Goal: Task Accomplishment & Management: Manage account settings

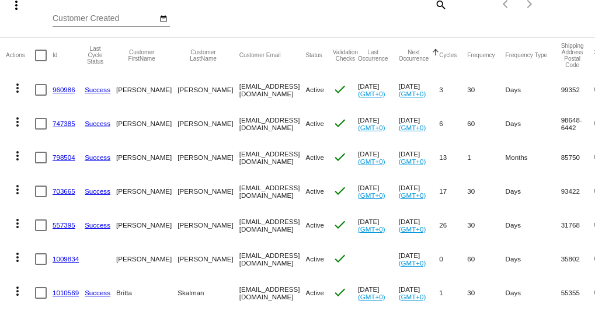
scroll to position [159, 0]
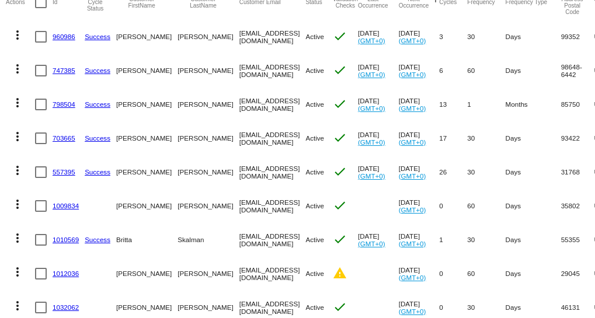
click at [60, 35] on link "960986" at bounding box center [64, 37] width 23 height 8
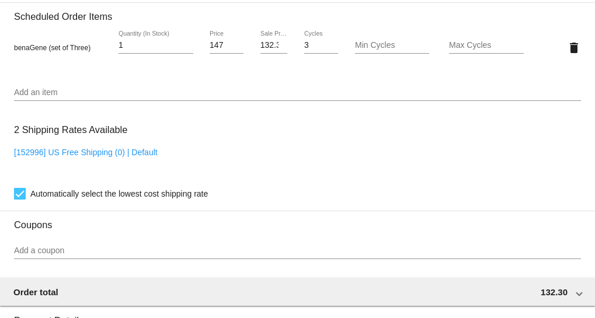
scroll to position [902, 0]
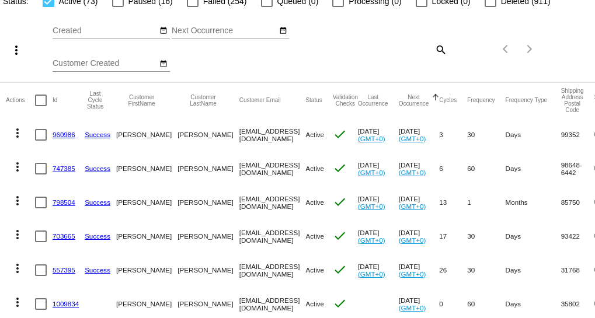
scroll to position [106, 0]
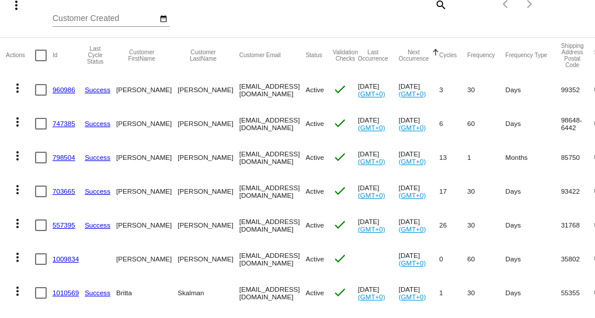
click at [65, 123] on link "747385" at bounding box center [64, 124] width 23 height 8
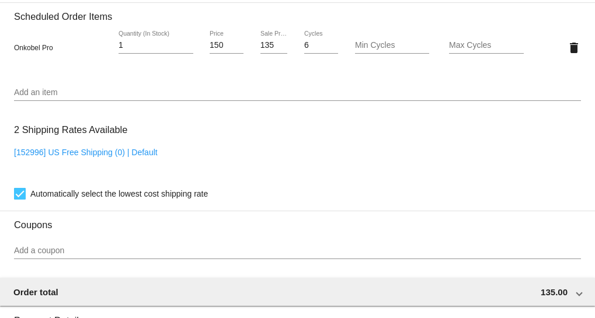
scroll to position [743, 0]
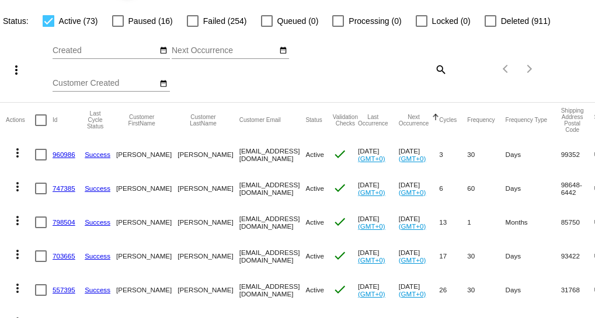
scroll to position [53, 0]
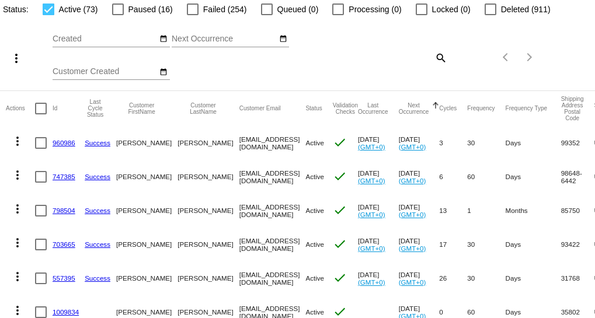
click at [61, 208] on link "798504" at bounding box center [64, 211] width 23 height 8
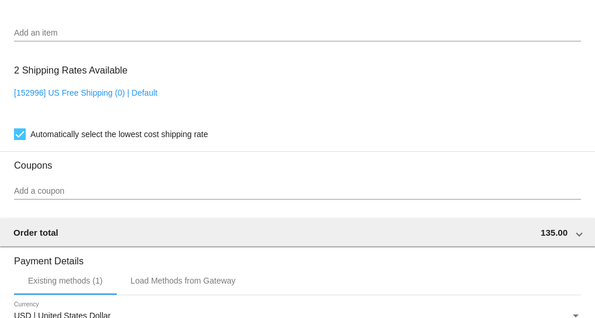
scroll to position [902, 0]
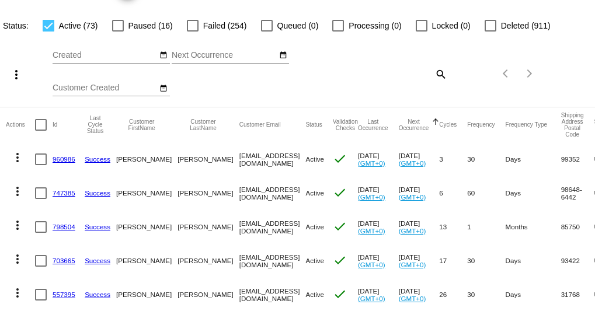
scroll to position [53, 0]
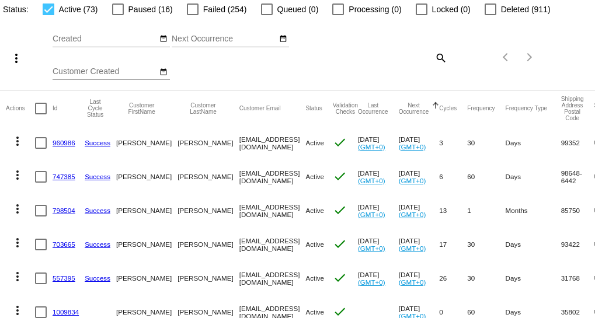
click at [64, 244] on link "703665" at bounding box center [64, 245] width 23 height 8
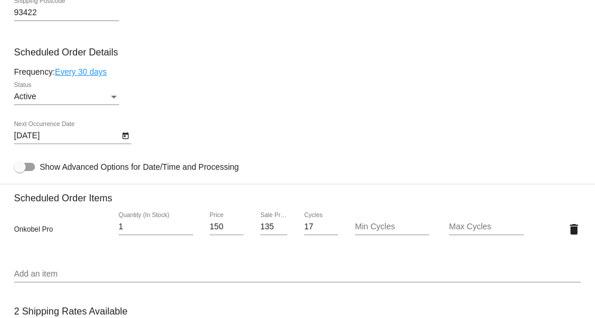
scroll to position [690, 0]
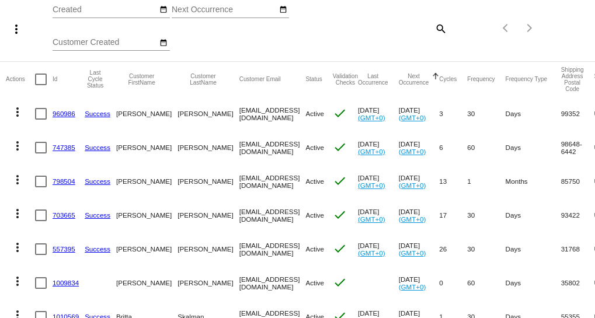
scroll to position [106, 0]
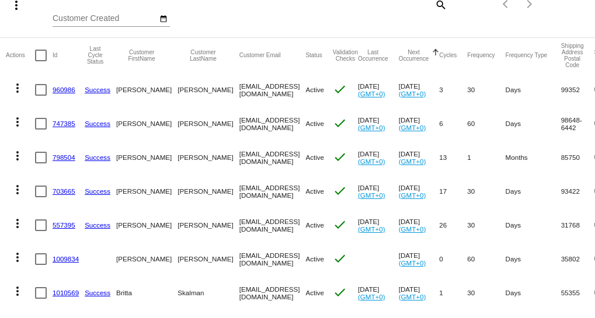
click at [58, 223] on link "557395" at bounding box center [64, 225] width 23 height 8
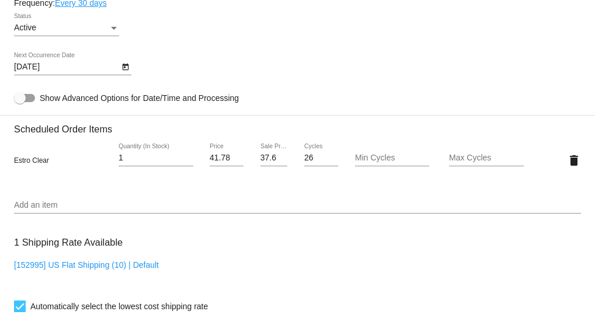
scroll to position [796, 0]
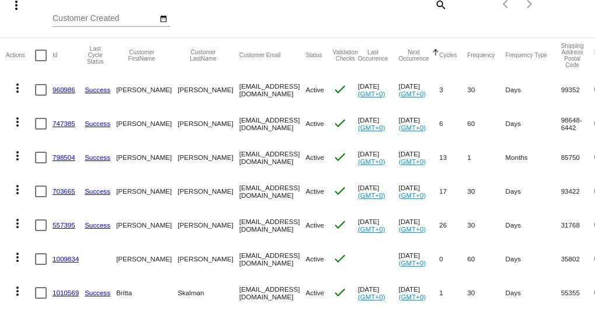
scroll to position [159, 0]
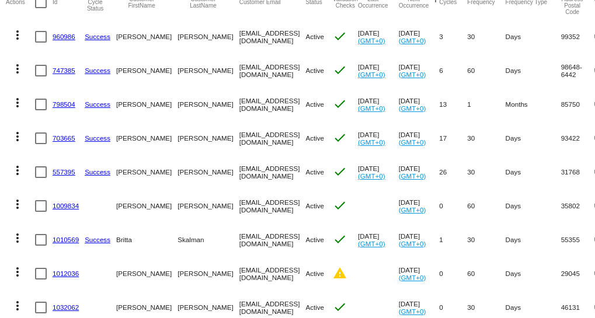
click at [64, 203] on link "1009834" at bounding box center [66, 206] width 26 height 8
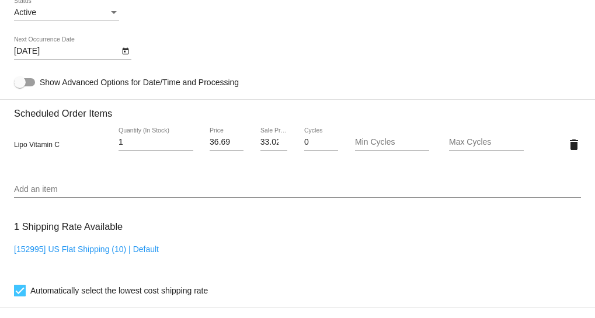
scroll to position [637, 0]
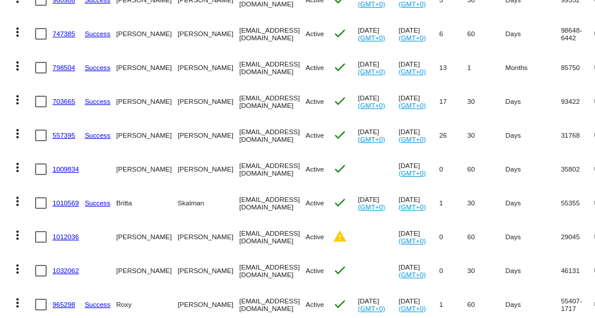
scroll to position [212, 0]
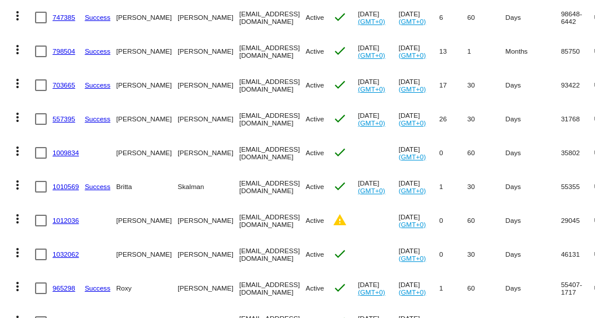
click at [69, 186] on link "1010569" at bounding box center [66, 187] width 26 height 8
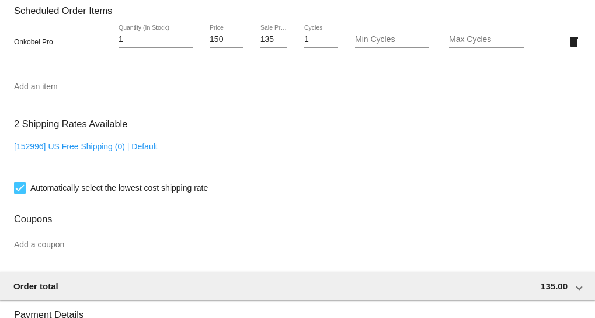
scroll to position [849, 0]
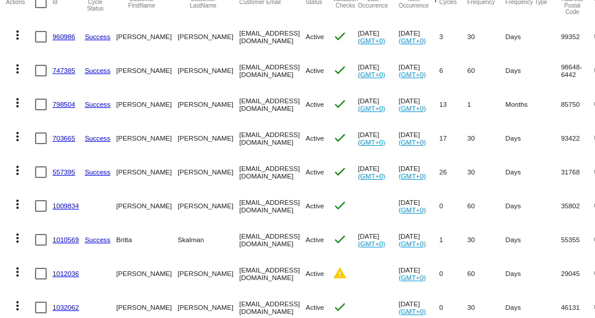
scroll to position [212, 0]
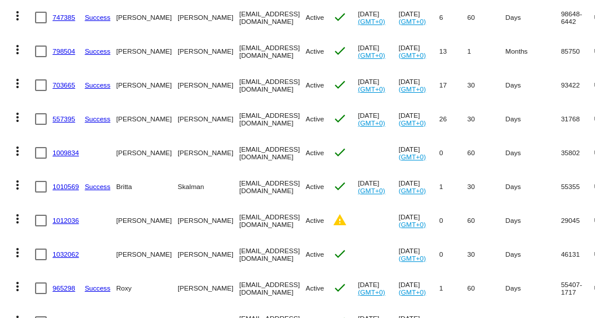
click at [64, 219] on link "1012036" at bounding box center [66, 221] width 26 height 8
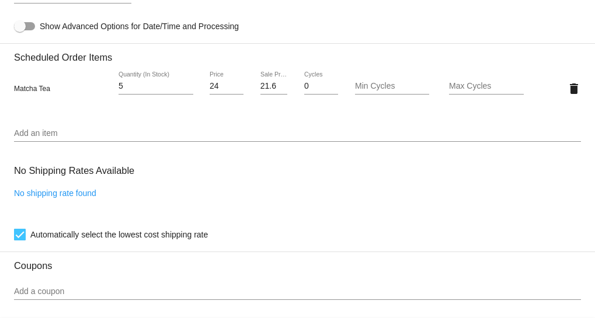
scroll to position [584, 0]
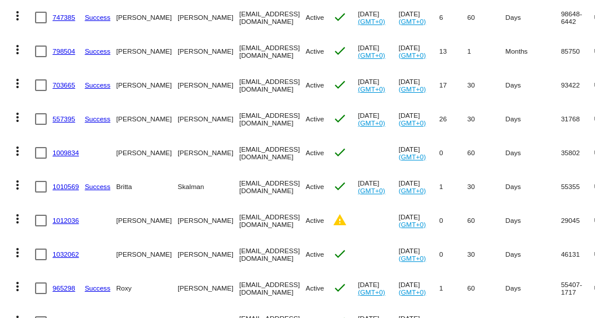
scroll to position [265, 0]
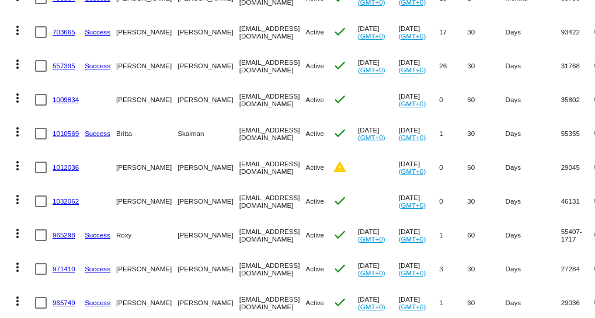
click at [57, 199] on link "1032062" at bounding box center [66, 201] width 26 height 8
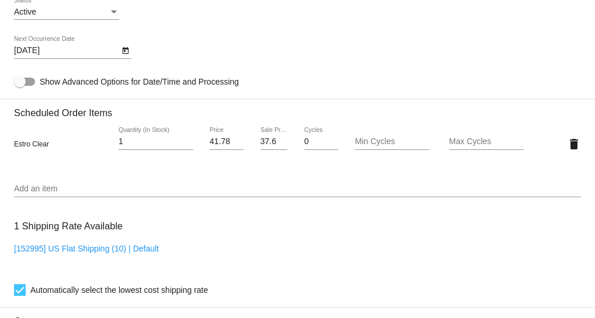
scroll to position [690, 0]
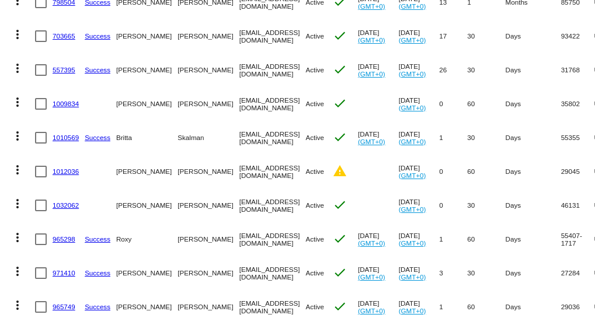
scroll to position [265, 0]
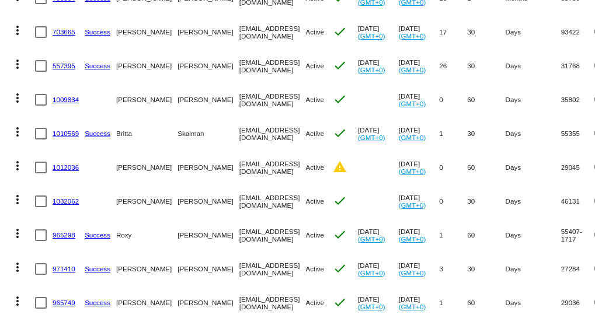
click at [68, 232] on link "965298" at bounding box center [64, 235] width 23 height 8
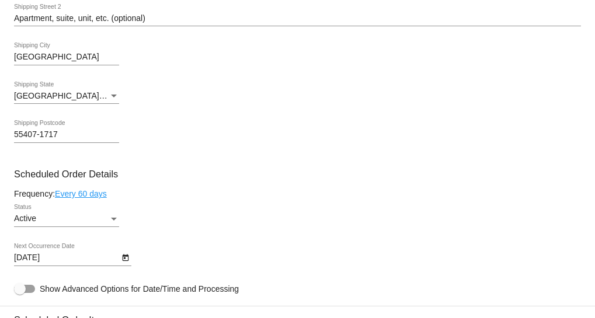
scroll to position [531, 0]
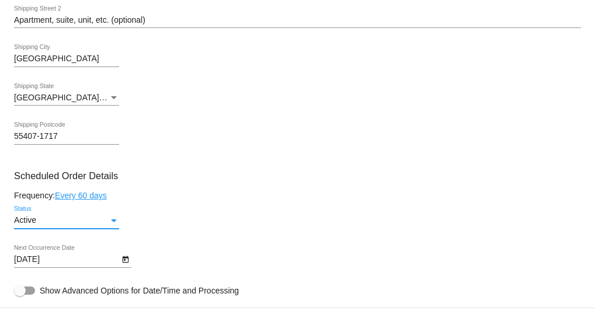
click at [112, 220] on div "Status" at bounding box center [114, 220] width 11 height 9
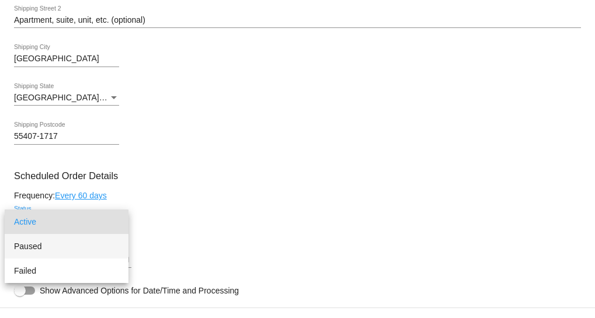
click at [44, 245] on span "Paused" at bounding box center [66, 246] width 105 height 25
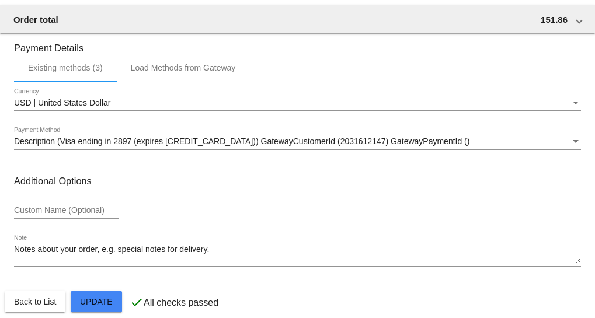
scroll to position [1115, 0]
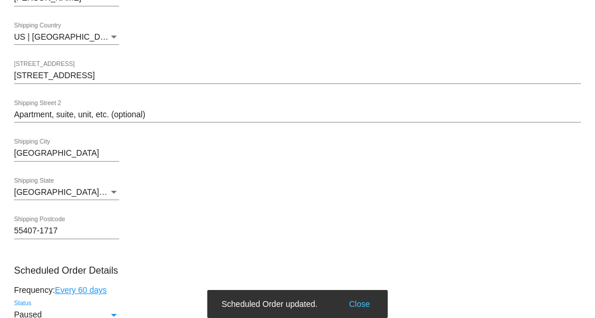
scroll to position [371, 0]
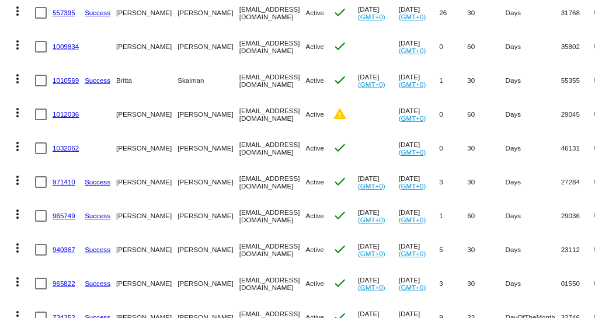
scroll to position [371, 0]
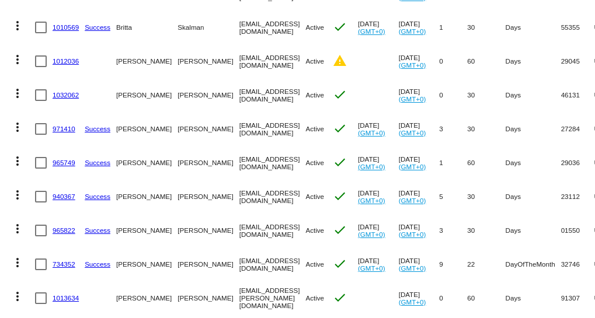
click at [65, 94] on link "1032062" at bounding box center [66, 95] width 26 height 8
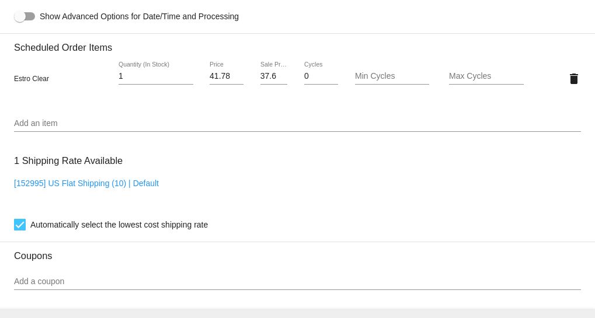
scroll to position [690, 0]
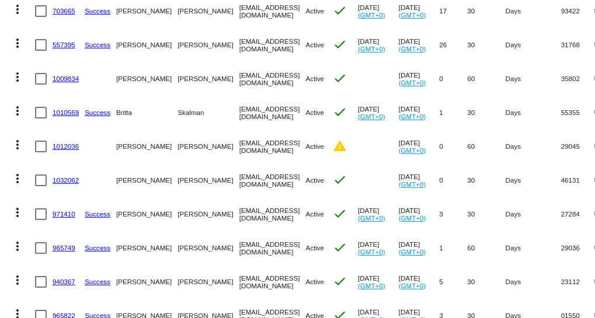
scroll to position [318, 0]
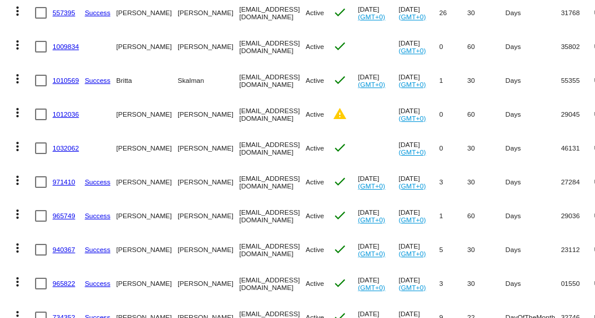
click at [68, 180] on link "971410" at bounding box center [64, 182] width 23 height 8
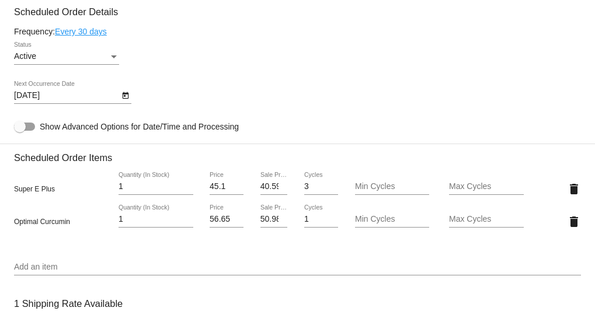
scroll to position [690, 0]
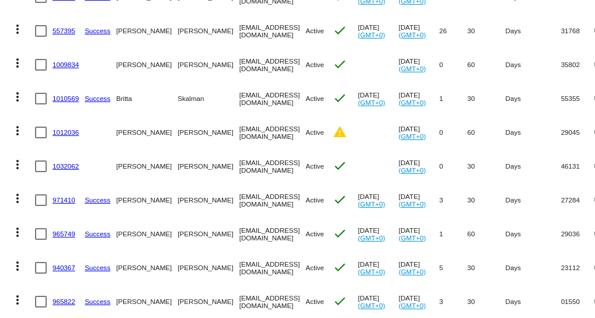
scroll to position [318, 0]
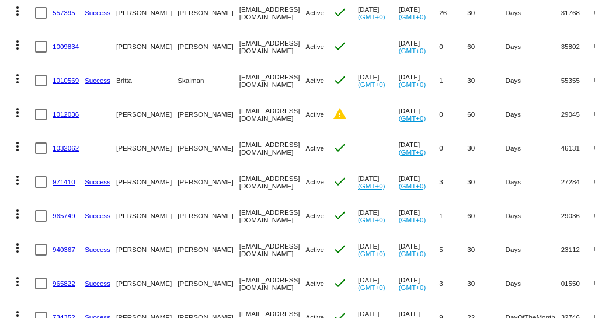
click at [64, 215] on link "965749" at bounding box center [64, 216] width 23 height 8
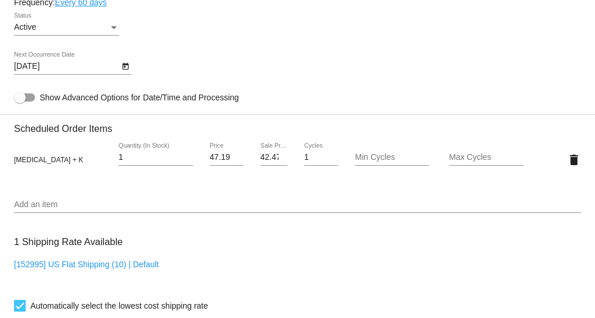
scroll to position [743, 0]
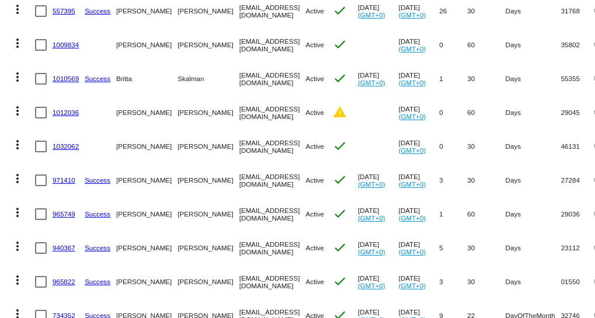
scroll to position [371, 0]
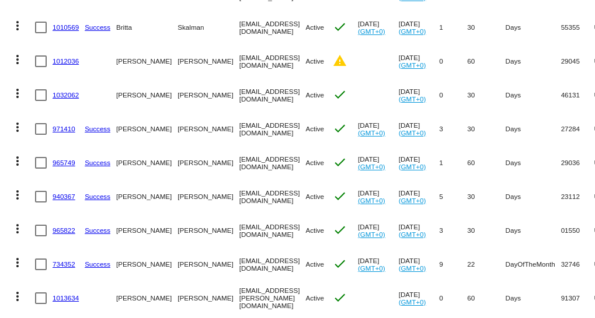
click at [60, 193] on link "940367" at bounding box center [64, 197] width 23 height 8
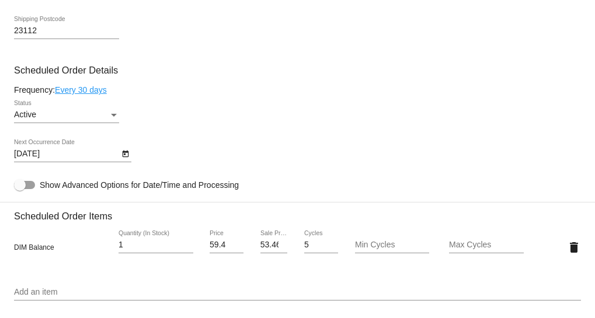
scroll to position [743, 0]
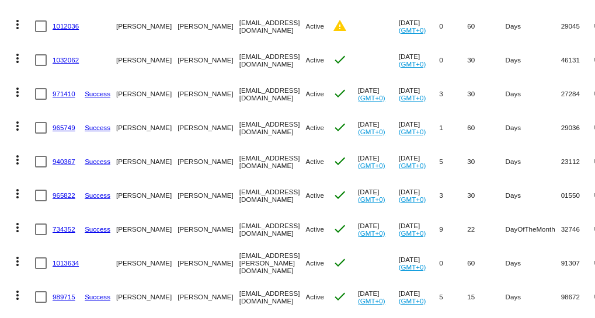
scroll to position [425, 0]
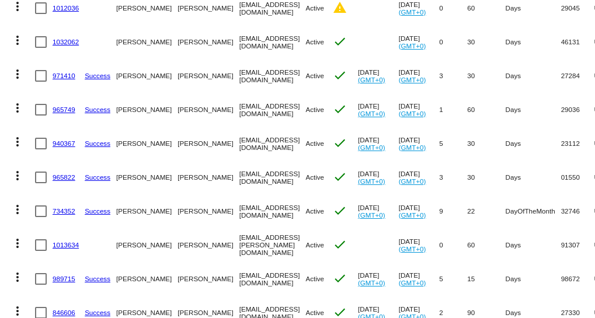
click at [58, 176] on link "965822" at bounding box center [64, 177] width 23 height 8
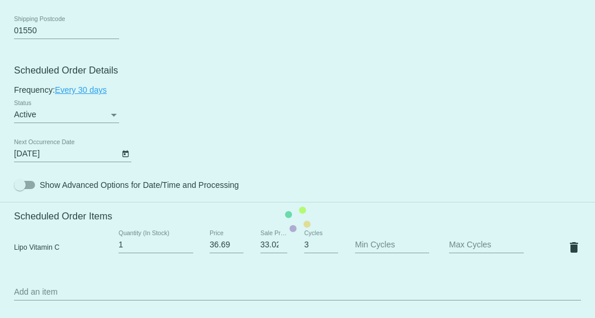
scroll to position [690, 0]
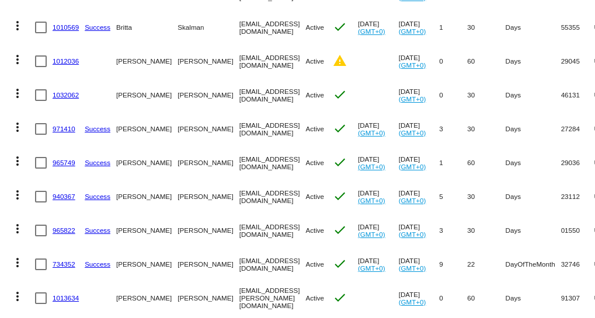
scroll to position [425, 0]
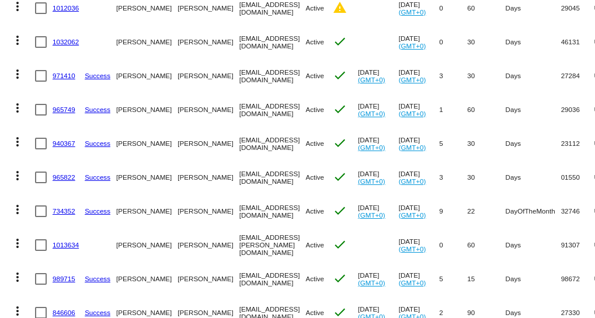
click at [58, 209] on link "734352" at bounding box center [64, 211] width 23 height 8
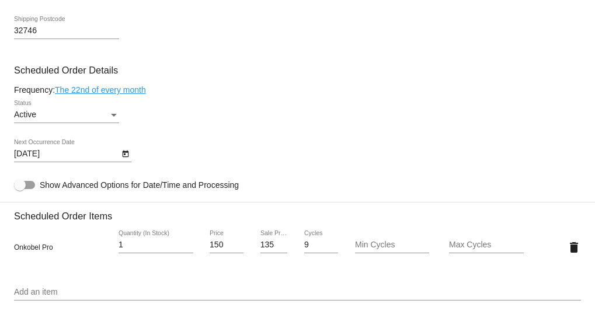
scroll to position [743, 0]
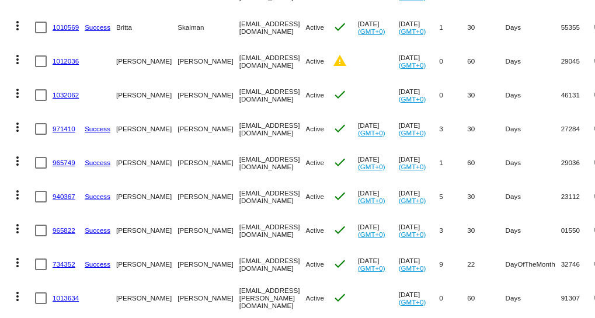
scroll to position [425, 0]
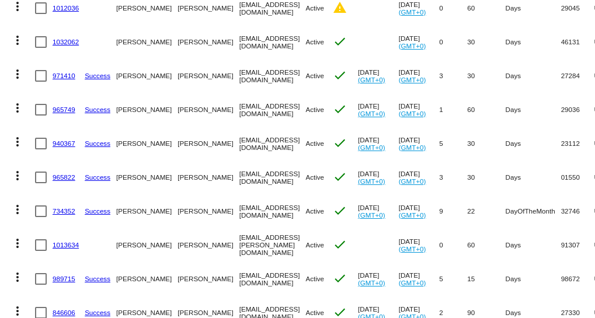
click at [64, 244] on link "1013634" at bounding box center [66, 245] width 26 height 8
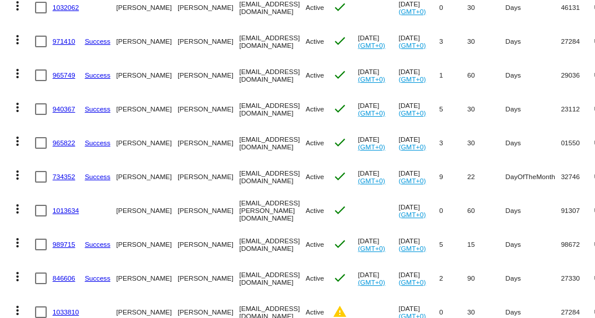
scroll to position [478, 0]
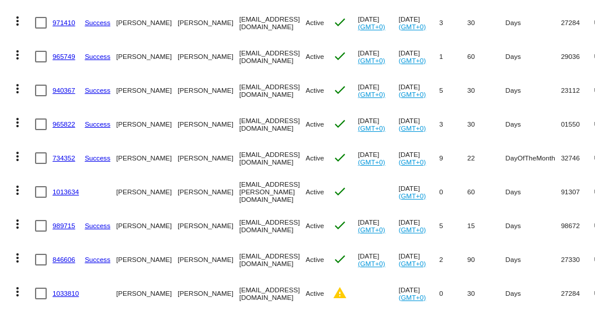
click at [64, 225] on link "989715" at bounding box center [64, 226] width 23 height 8
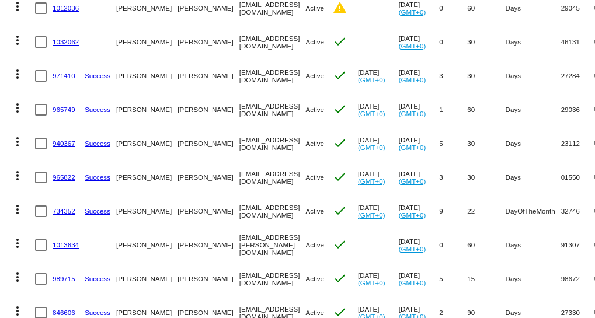
scroll to position [478, 0]
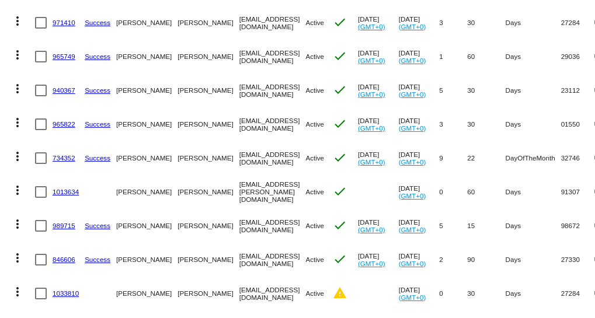
click at [60, 258] on link "846606" at bounding box center [64, 260] width 23 height 8
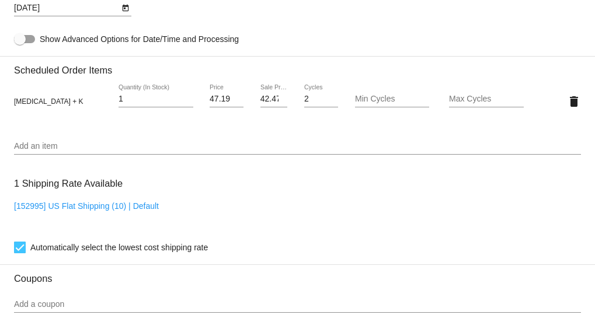
scroll to position [796, 0]
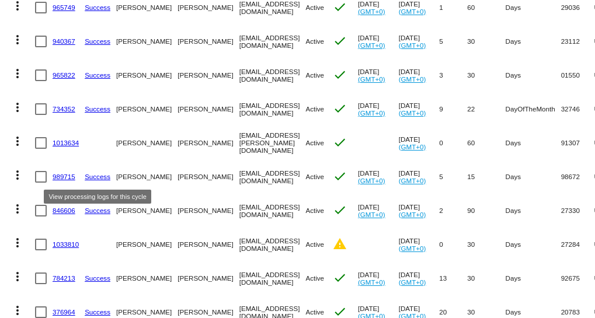
scroll to position [531, 0]
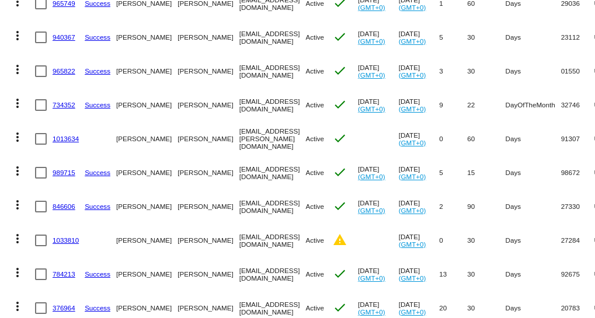
click at [60, 239] on link "1033810" at bounding box center [66, 241] width 26 height 8
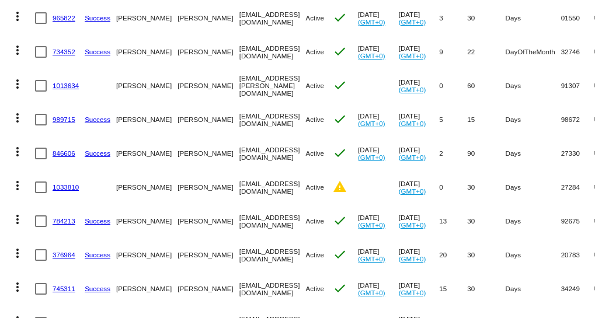
click at [61, 218] on link "784213" at bounding box center [64, 221] width 23 height 8
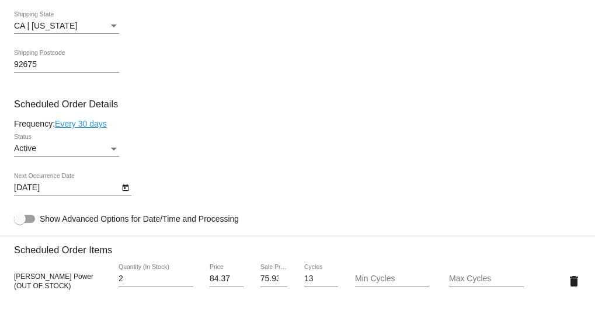
scroll to position [531, 0]
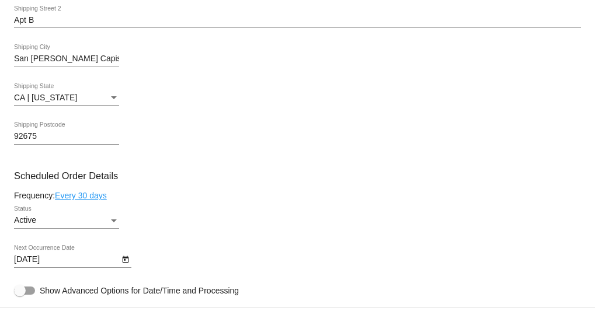
click at [116, 220] on div "Status" at bounding box center [114, 221] width 6 height 3
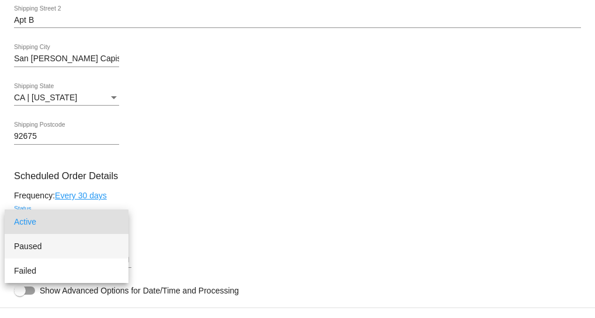
click at [28, 245] on span "Paused" at bounding box center [66, 246] width 105 height 25
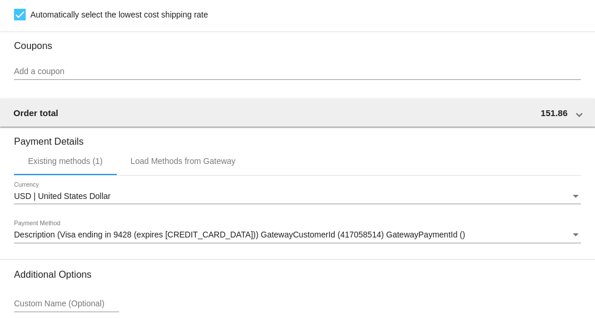
scroll to position [1115, 0]
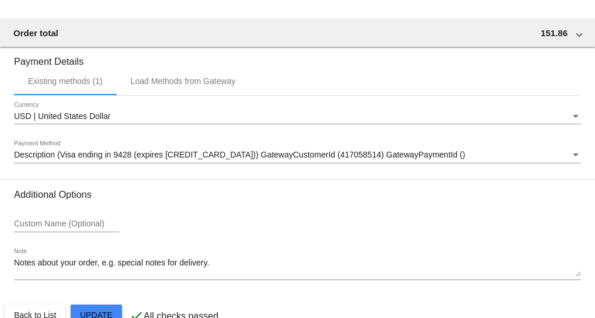
scroll to position [1122, 0]
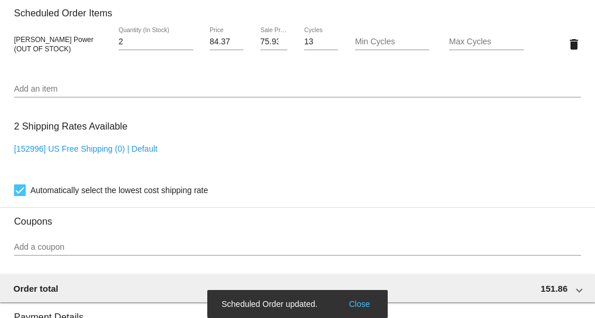
scroll to position [751, 0]
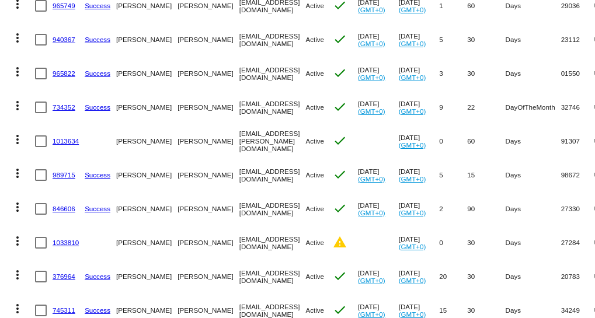
scroll to position [531, 0]
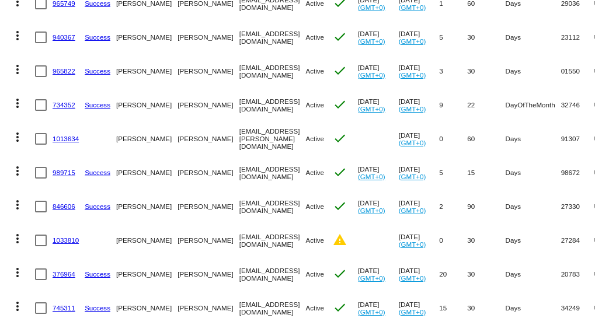
click at [59, 272] on link "376964" at bounding box center [64, 274] width 23 height 8
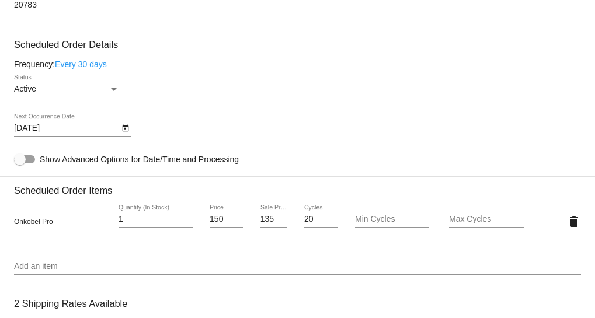
scroll to position [584, 0]
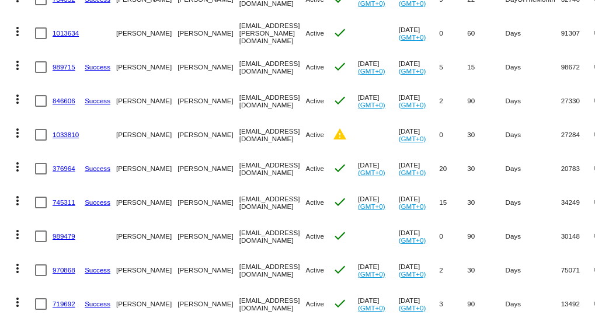
scroll to position [584, 0]
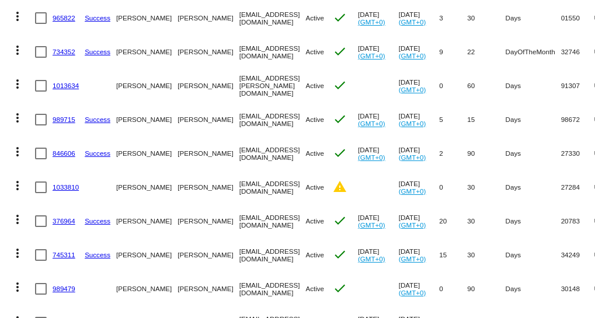
click at [61, 254] on link "745311" at bounding box center [64, 255] width 23 height 8
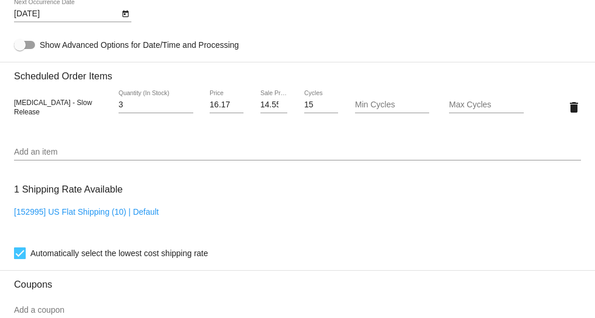
scroll to position [796, 0]
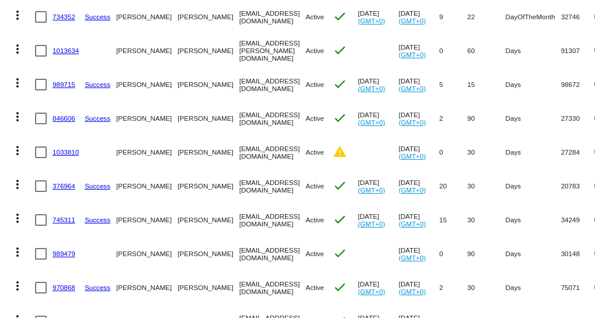
scroll to position [637, 0]
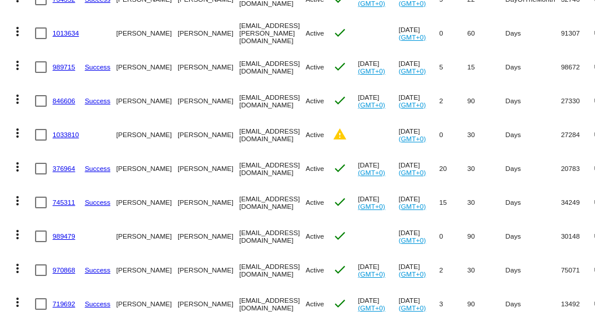
click at [59, 232] on link "989479" at bounding box center [64, 236] width 23 height 8
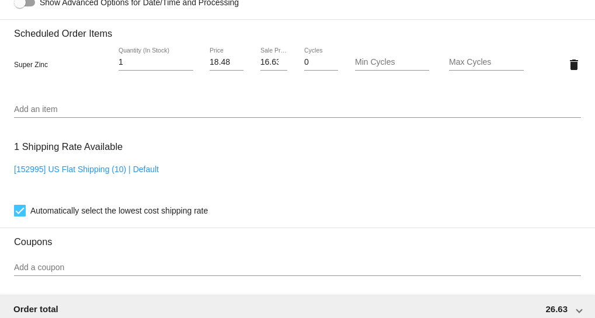
scroll to position [743, 0]
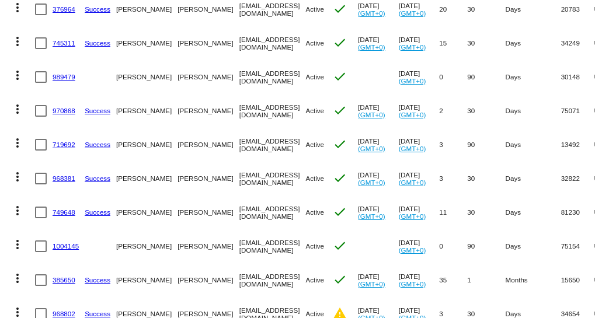
scroll to position [690, 0]
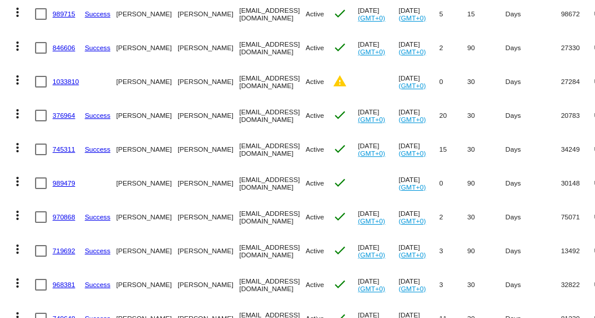
click at [61, 214] on link "970868" at bounding box center [64, 217] width 23 height 8
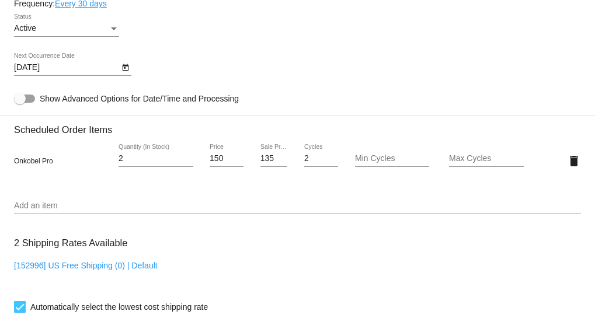
scroll to position [796, 0]
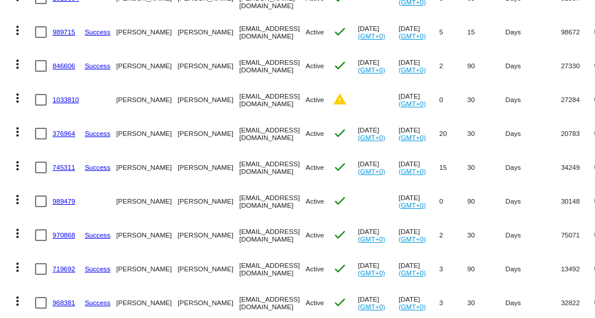
scroll to position [690, 0]
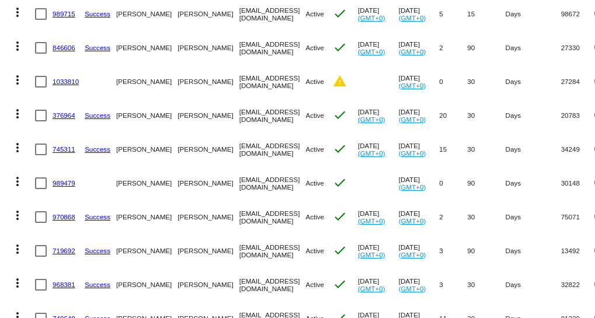
click at [64, 249] on link "719692" at bounding box center [64, 251] width 23 height 8
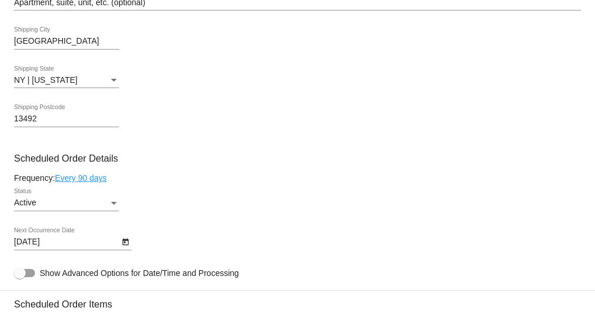
scroll to position [531, 0]
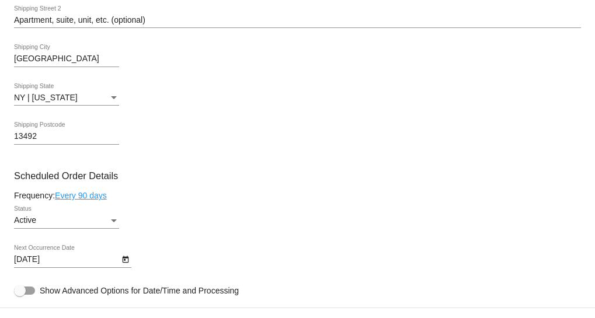
click at [105, 219] on div "Active" at bounding box center [61, 220] width 95 height 9
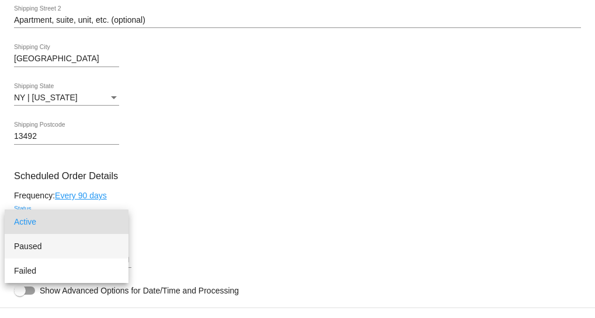
click at [32, 248] on span "Paused" at bounding box center [66, 246] width 105 height 25
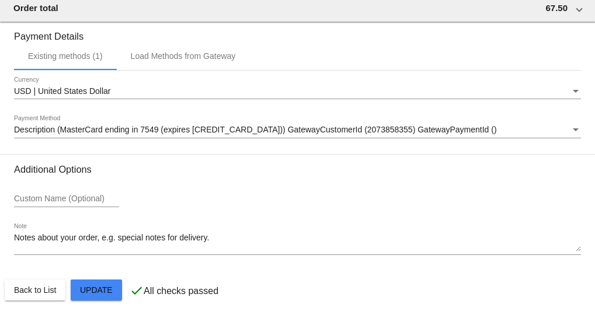
scroll to position [1122, 0]
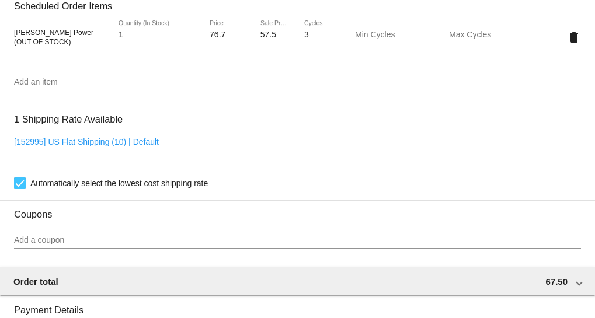
scroll to position [902, 0]
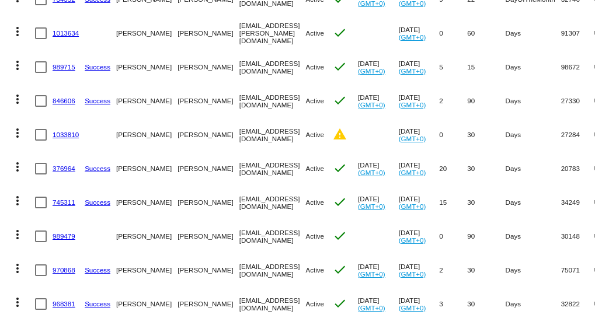
scroll to position [690, 0]
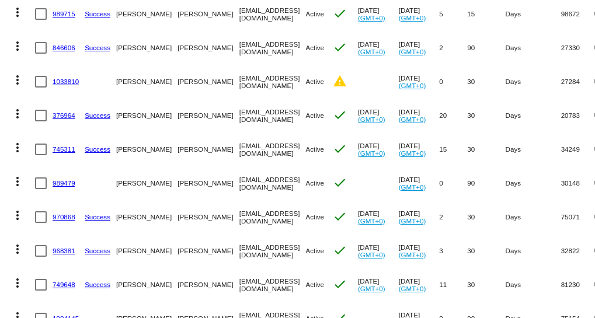
click at [65, 251] on link "968381" at bounding box center [64, 251] width 23 height 8
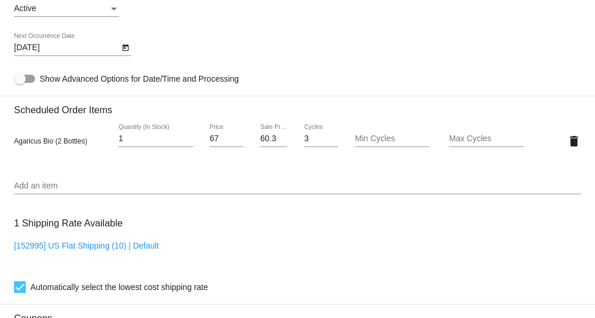
scroll to position [902, 0]
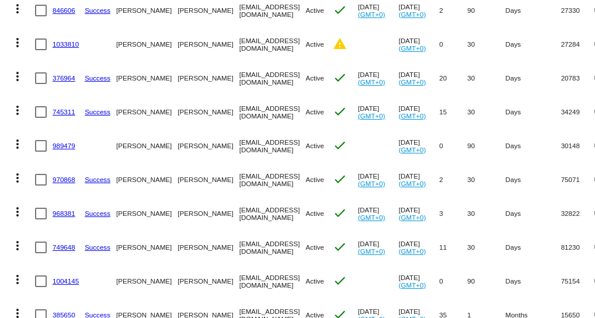
scroll to position [743, 0]
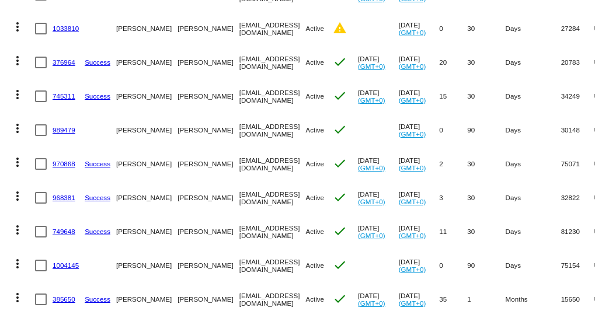
click at [60, 228] on link "749648" at bounding box center [64, 232] width 23 height 8
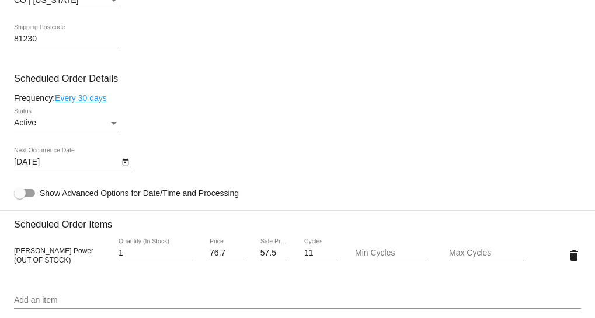
scroll to position [690, 0]
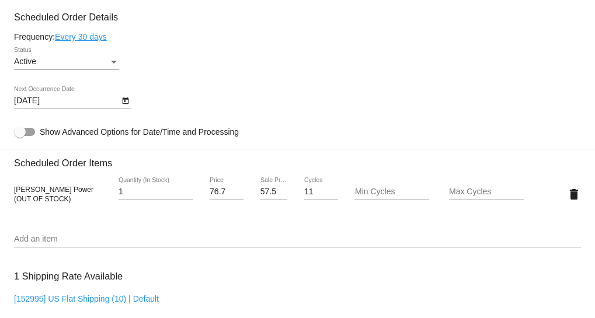
click at [110, 58] on div "Status" at bounding box center [114, 61] width 11 height 9
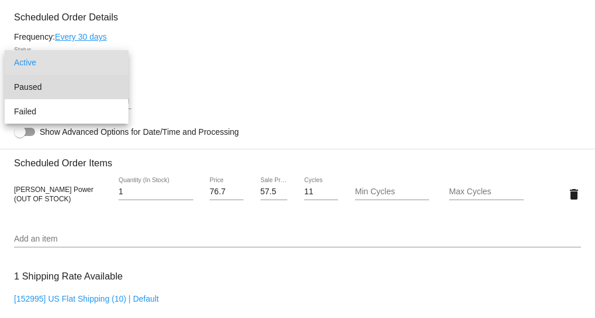
click at [39, 84] on span "Paused" at bounding box center [66, 87] width 105 height 25
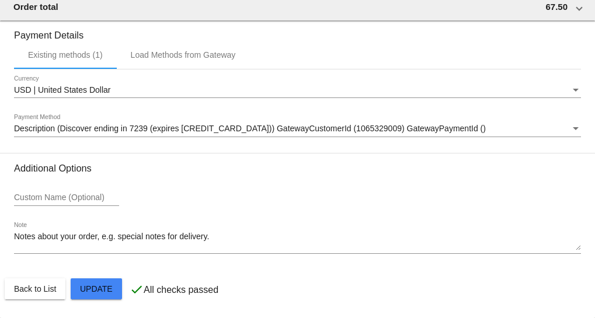
scroll to position [1122, 0]
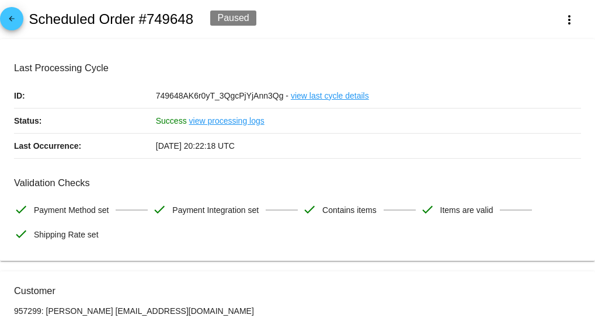
scroll to position [0, 0]
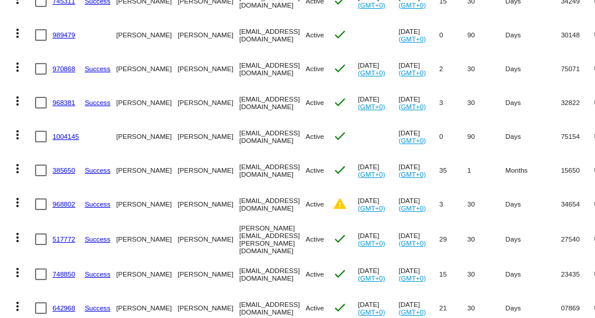
scroll to position [902, 0]
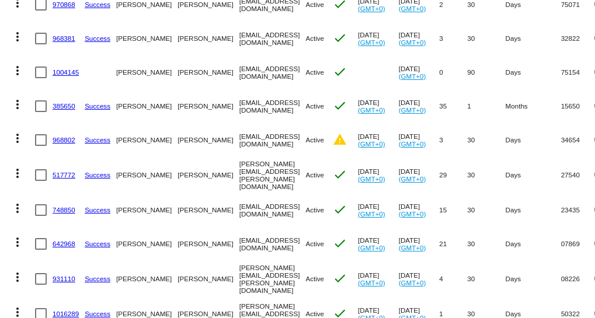
click at [60, 71] on link "1004145" at bounding box center [66, 72] width 26 height 8
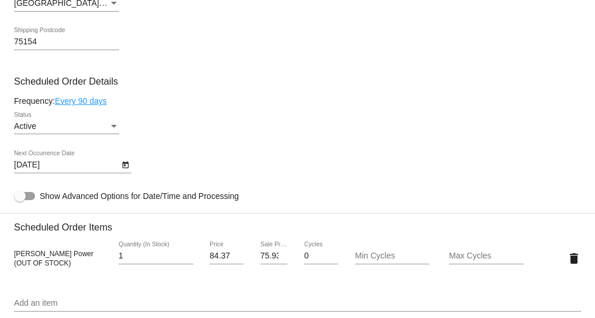
scroll to position [531, 0]
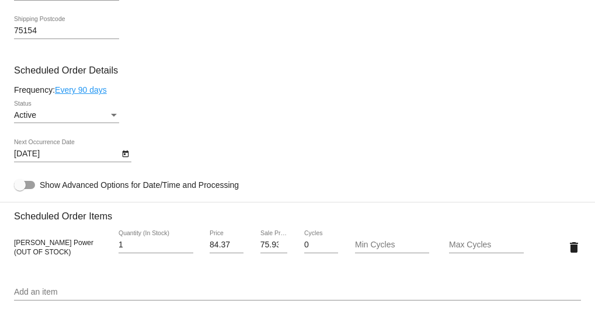
click at [110, 114] on div "Status" at bounding box center [114, 115] width 11 height 9
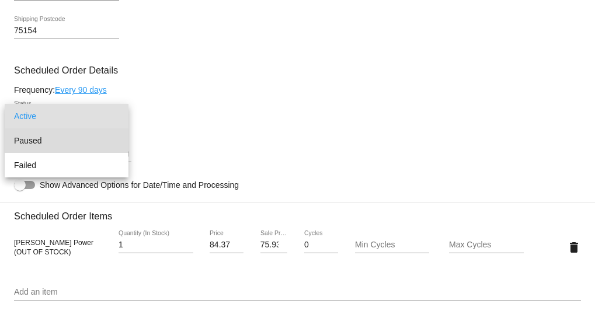
click at [30, 140] on span "Paused" at bounding box center [66, 140] width 105 height 25
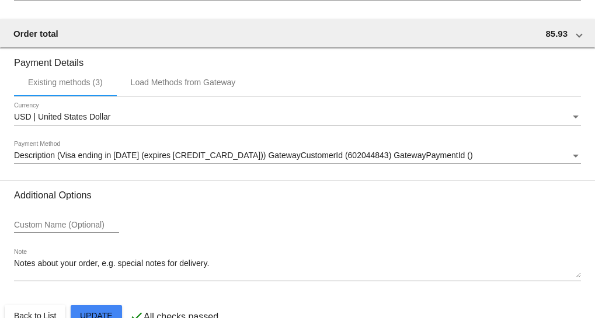
scroll to position [1017, 0]
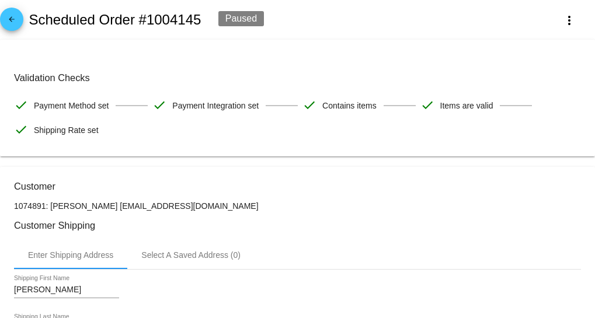
scroll to position [212, 0]
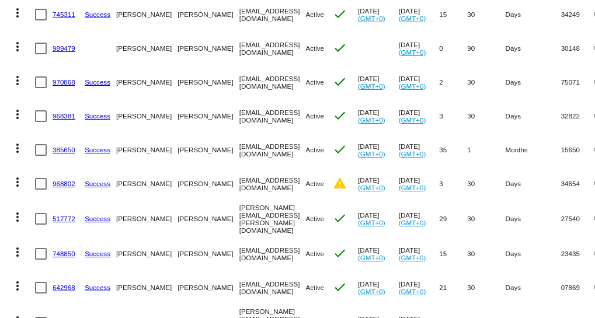
scroll to position [849, 0]
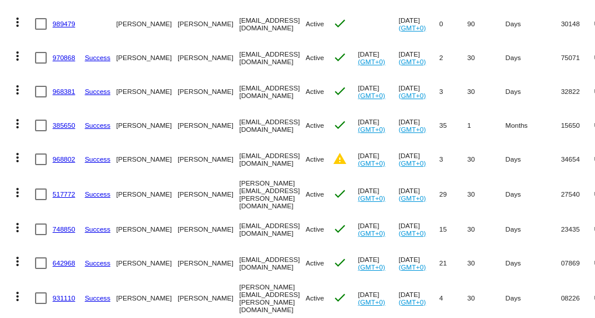
click at [61, 124] on link "385650" at bounding box center [64, 125] width 23 height 8
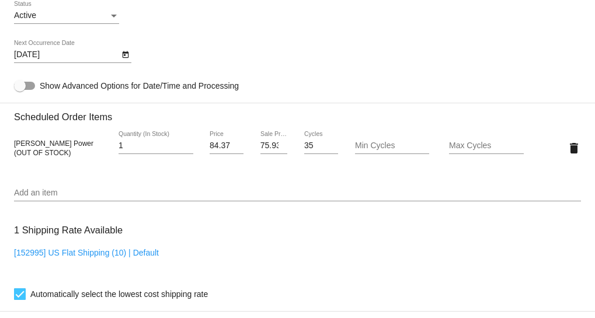
scroll to position [690, 0]
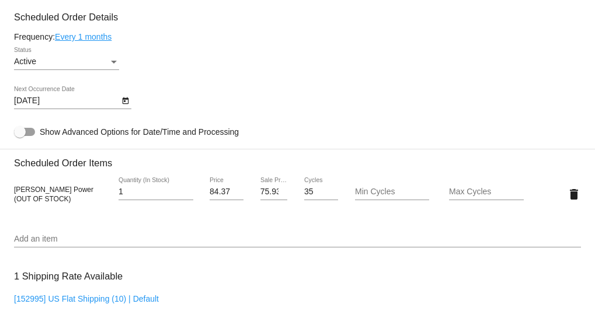
click at [110, 58] on div "Status" at bounding box center [114, 61] width 11 height 9
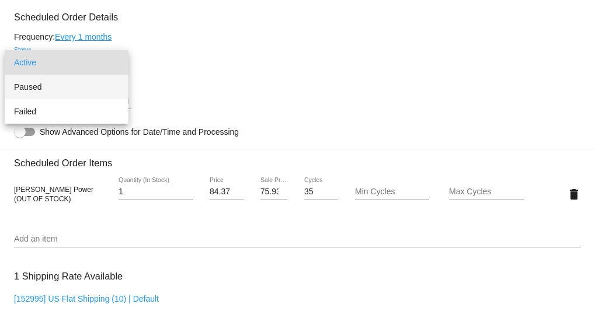
click at [37, 89] on span "Paused" at bounding box center [66, 87] width 105 height 25
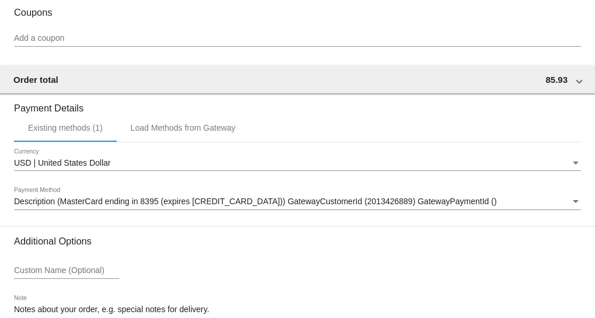
scroll to position [1122, 0]
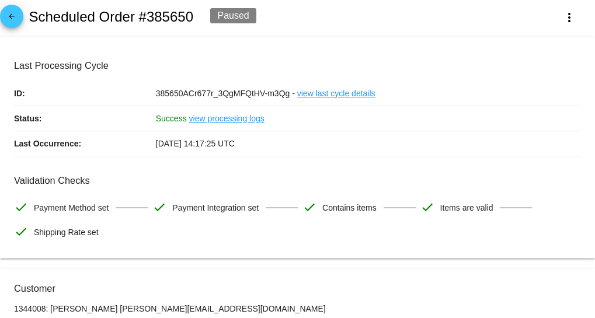
scroll to position [0, 0]
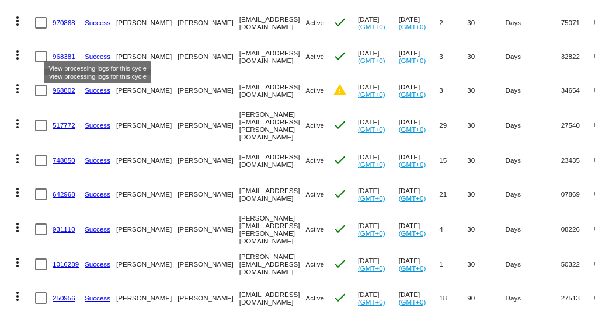
scroll to position [902, 0]
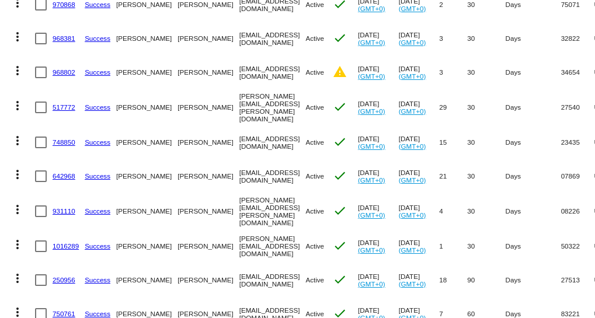
click at [65, 70] on link "968802" at bounding box center [64, 72] width 23 height 8
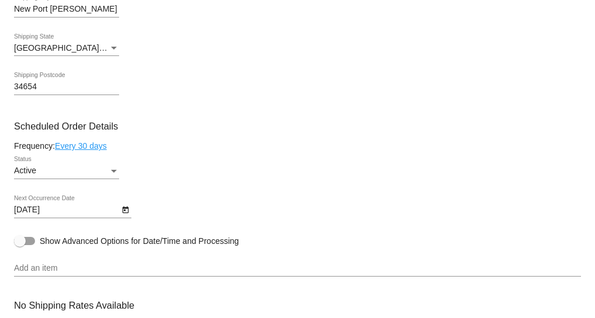
scroll to position [584, 0]
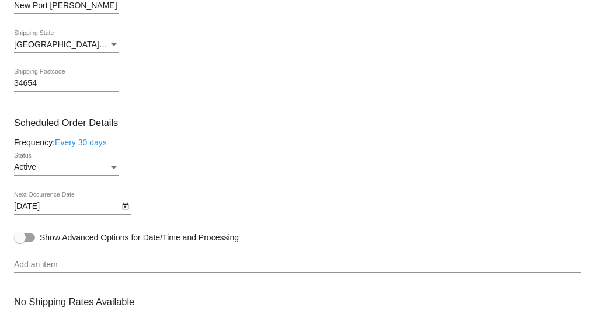
click at [111, 164] on div "Status" at bounding box center [114, 167] width 11 height 9
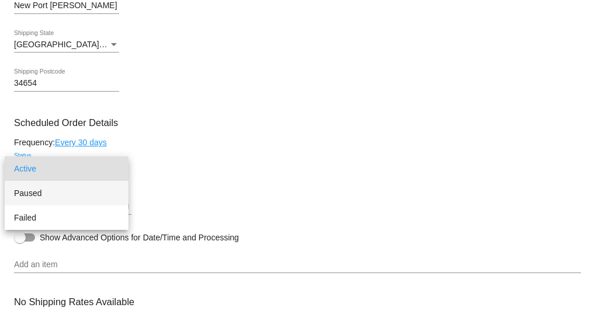
click at [41, 191] on span "Paused" at bounding box center [66, 193] width 105 height 25
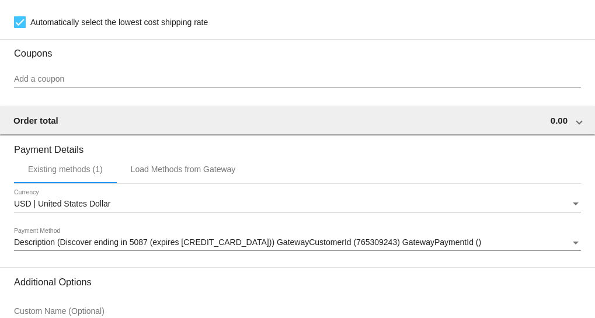
scroll to position [1042, 0]
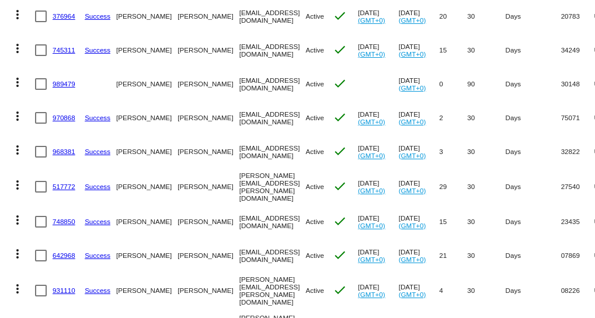
scroll to position [849, 0]
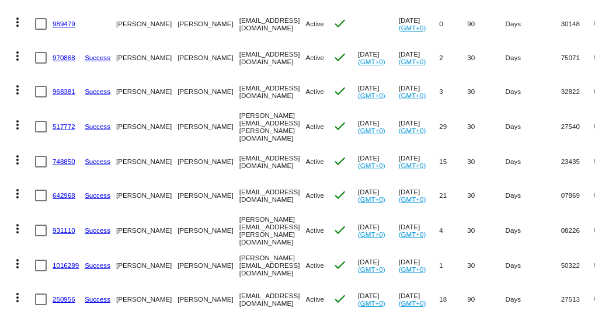
click at [65, 88] on link "968381" at bounding box center [64, 92] width 23 height 8
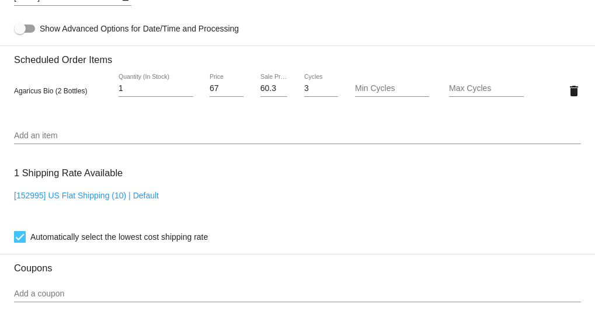
scroll to position [743, 0]
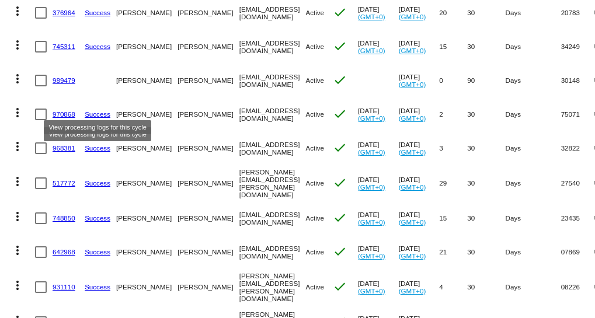
scroll to position [796, 0]
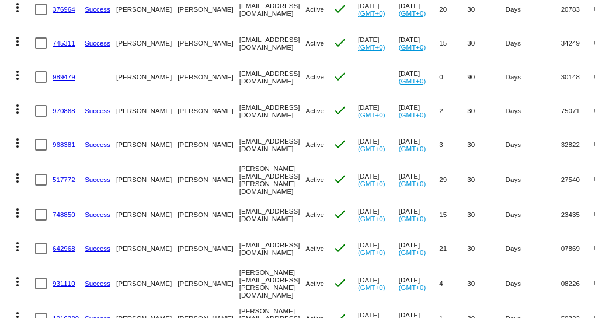
click at [63, 173] on mat-cell "517772" at bounding box center [69, 180] width 32 height 36
click at [60, 176] on link "517772" at bounding box center [64, 180] width 23 height 8
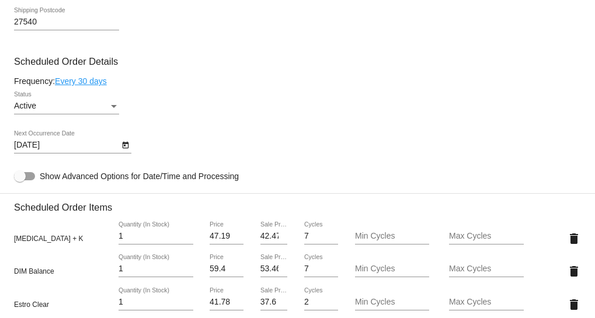
scroll to position [584, 0]
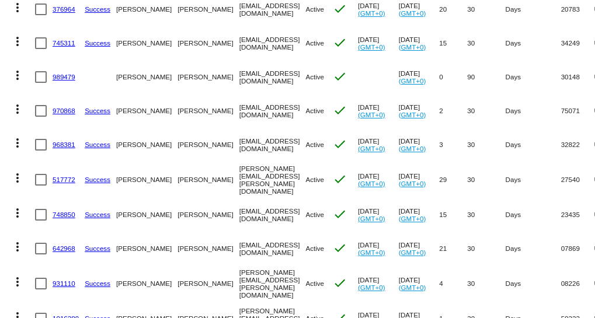
scroll to position [849, 0]
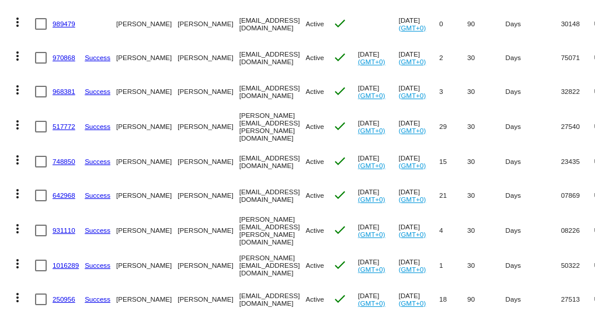
click at [60, 158] on link "748850" at bounding box center [64, 162] width 23 height 8
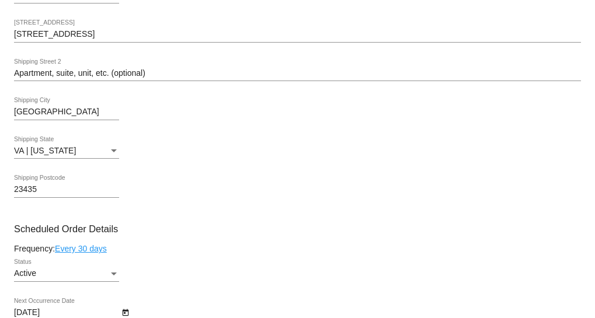
scroll to position [637, 0]
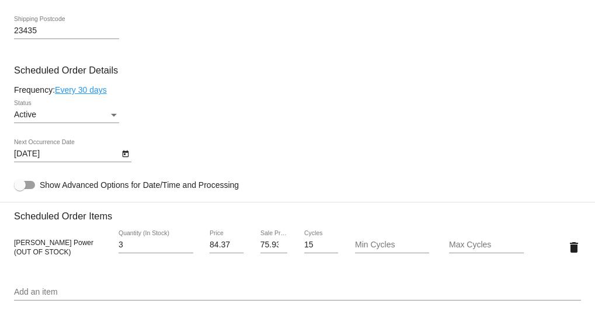
click at [113, 116] on div "Status" at bounding box center [114, 115] width 6 height 3
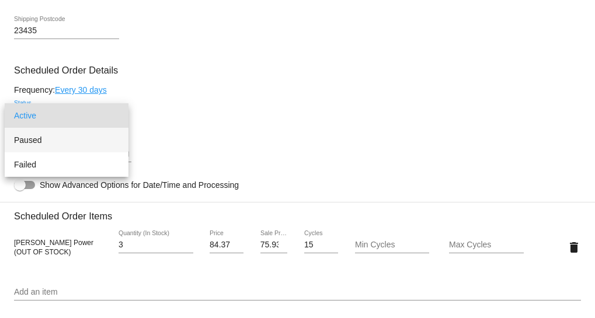
click at [32, 140] on span "Paused" at bounding box center [66, 140] width 105 height 25
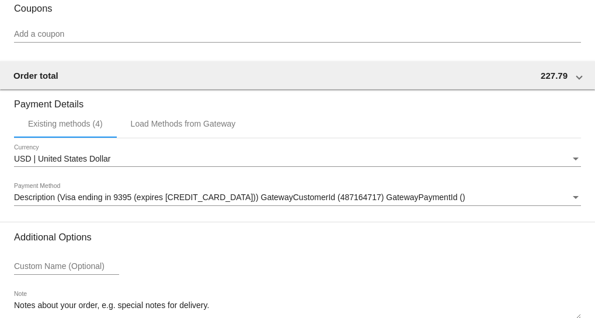
scroll to position [1122, 0]
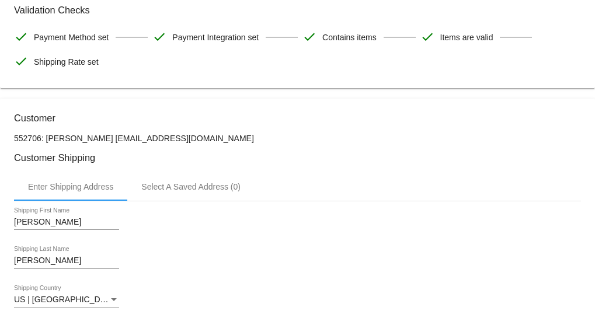
scroll to position [220, 0]
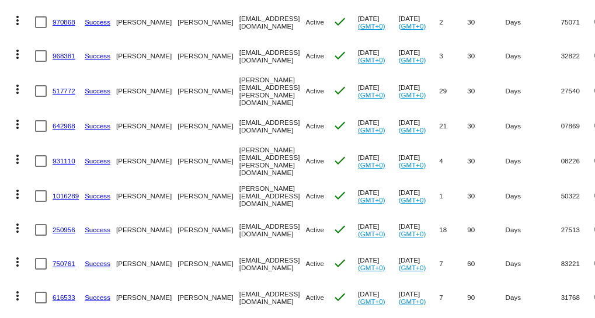
scroll to position [902, 0]
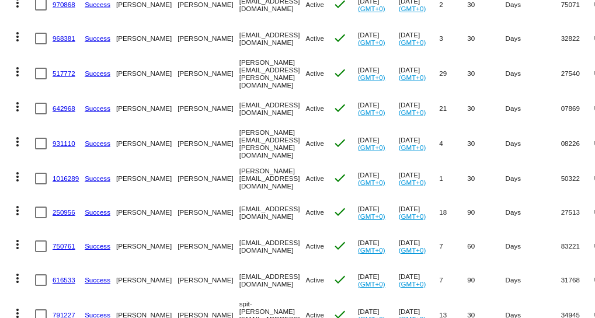
click at [62, 105] on link "642968" at bounding box center [64, 109] width 23 height 8
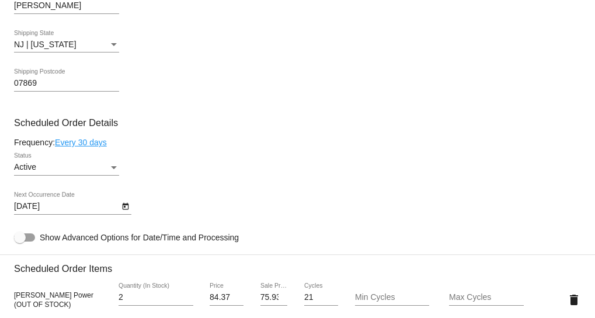
scroll to position [690, 0]
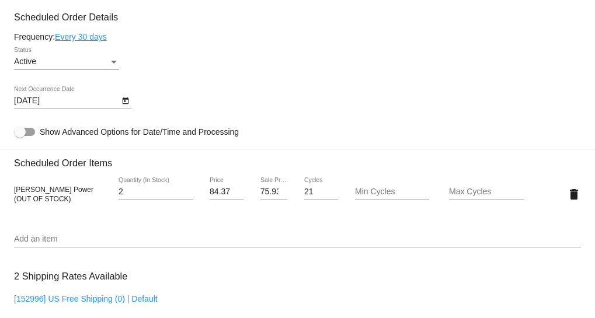
click at [92, 59] on div "Active" at bounding box center [61, 61] width 95 height 9
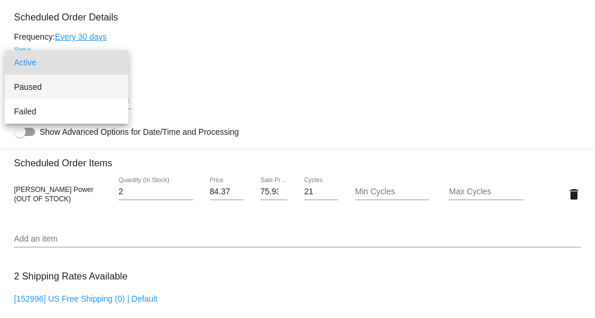
click at [36, 88] on span "Paused" at bounding box center [66, 87] width 105 height 25
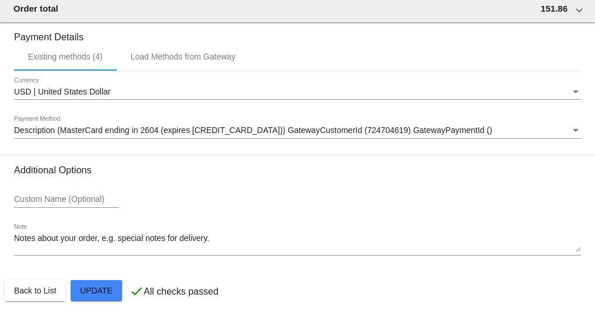
scroll to position [1122, 0]
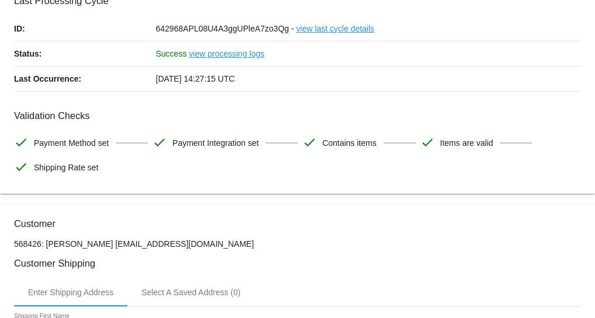
scroll to position [0, 0]
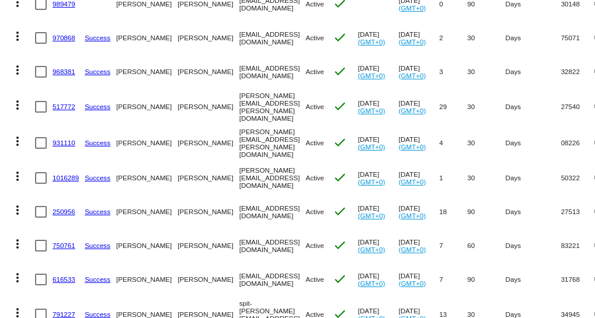
scroll to position [902, 0]
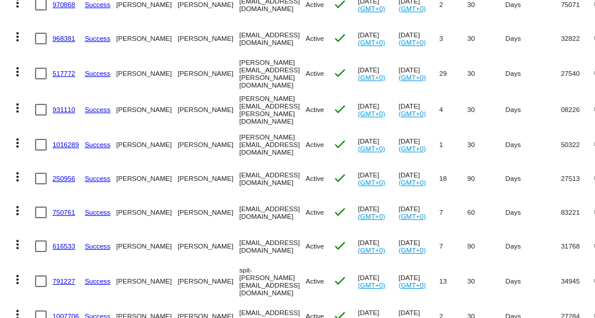
click at [65, 69] on link "517772" at bounding box center [64, 73] width 23 height 8
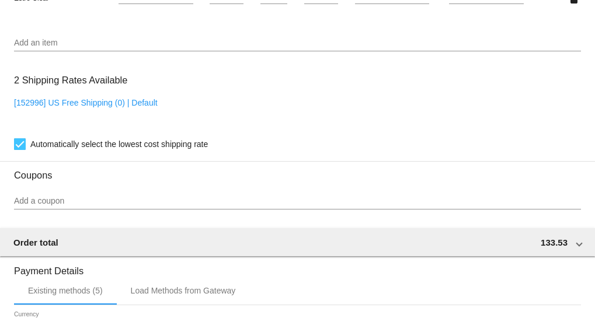
scroll to position [955, 0]
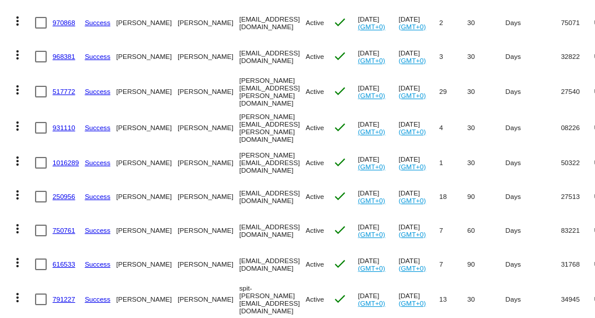
scroll to position [902, 0]
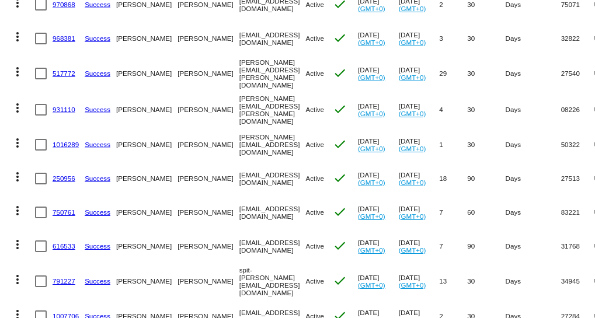
click at [56, 106] on link "931110" at bounding box center [64, 110] width 23 height 8
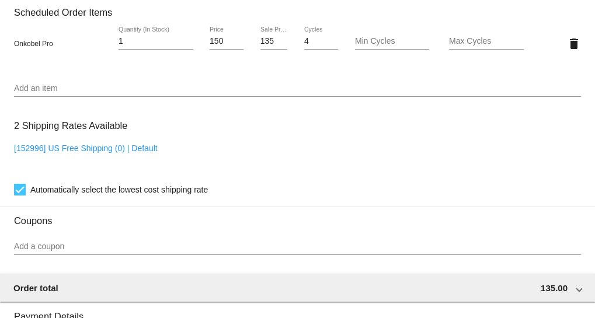
scroll to position [796, 0]
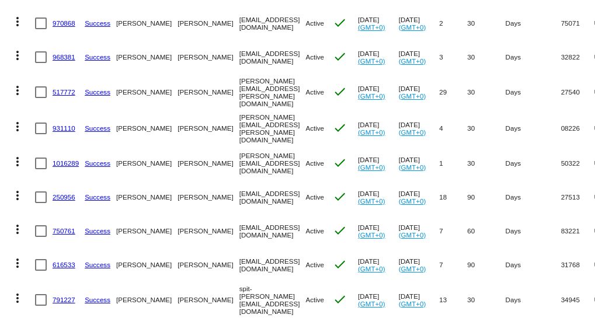
scroll to position [902, 0]
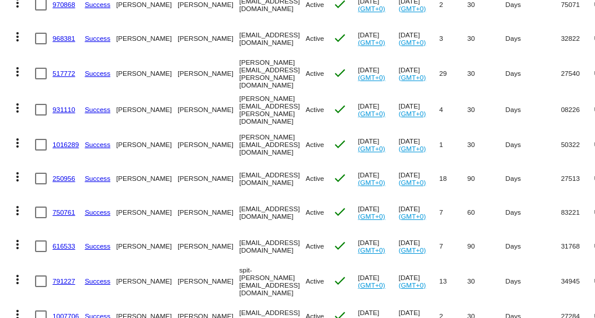
click at [65, 141] on link "1016289" at bounding box center [66, 145] width 26 height 8
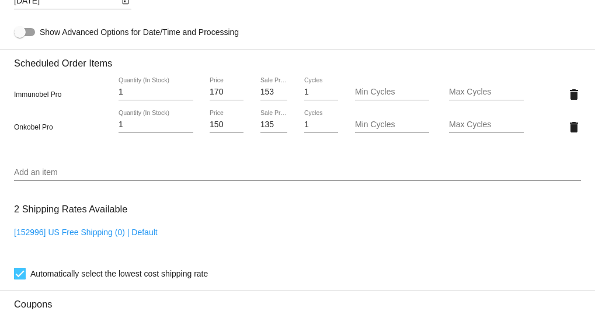
scroll to position [784, 0]
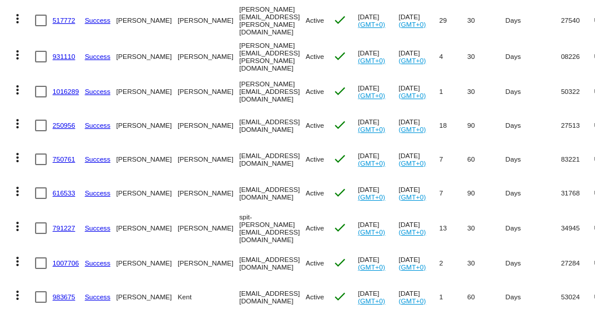
scroll to position [1009, 0]
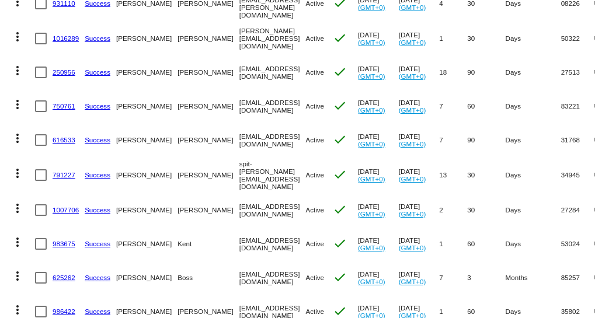
click at [58, 68] on link "250956" at bounding box center [64, 72] width 23 height 8
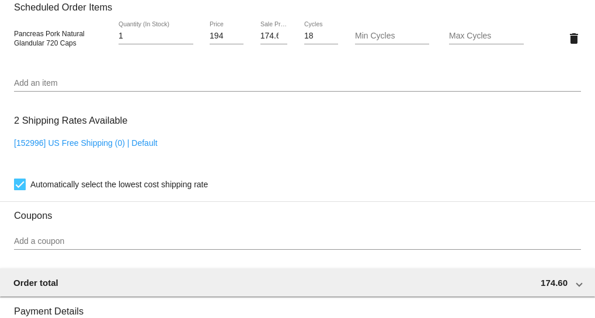
scroll to position [849, 0]
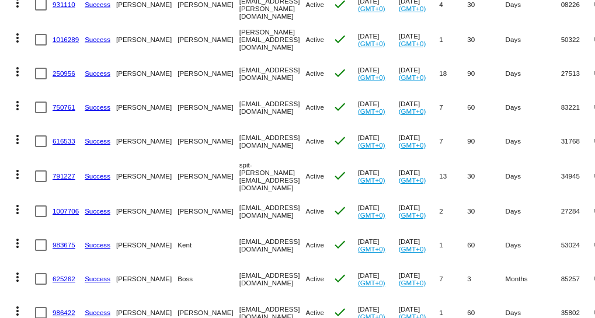
scroll to position [1009, 0]
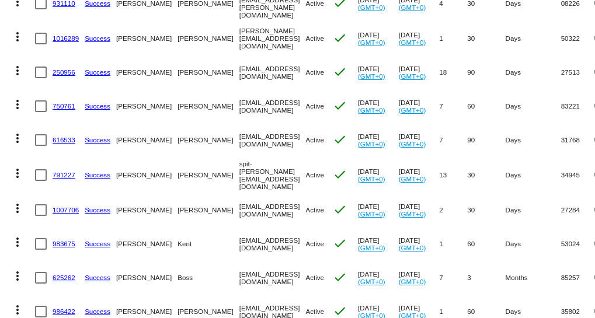
click at [64, 102] on link "750761" at bounding box center [64, 106] width 23 height 8
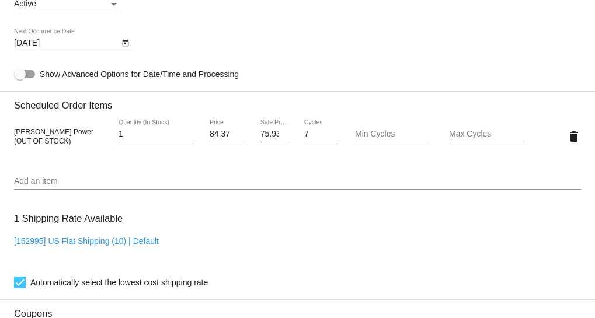
scroll to position [690, 0]
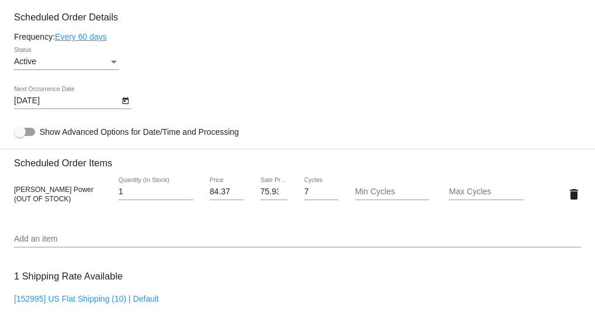
click at [101, 61] on div "Active" at bounding box center [61, 61] width 95 height 9
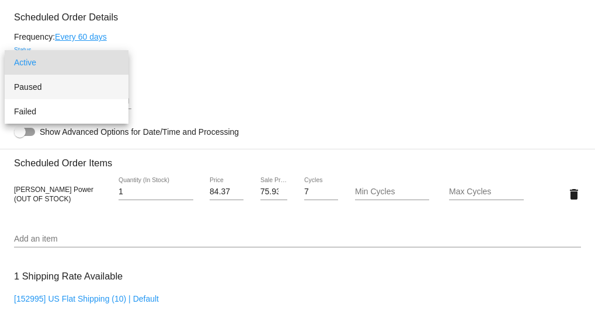
click at [54, 89] on span "Paused" at bounding box center [66, 87] width 105 height 25
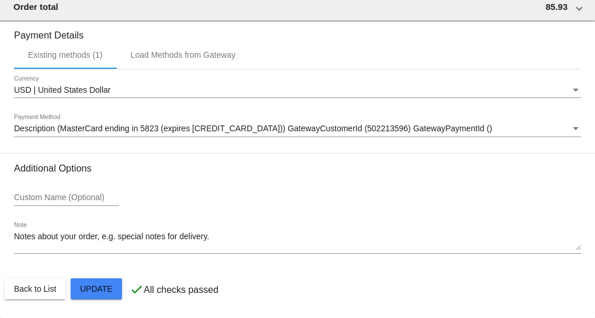
scroll to position [1122, 0]
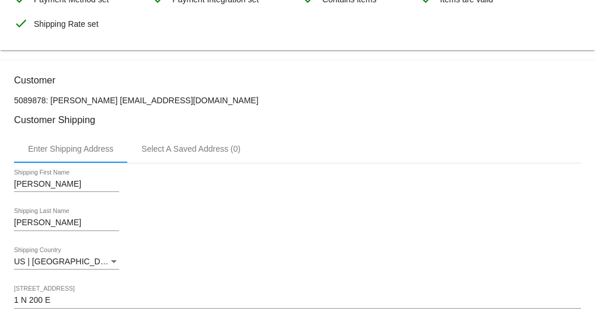
scroll to position [212, 0]
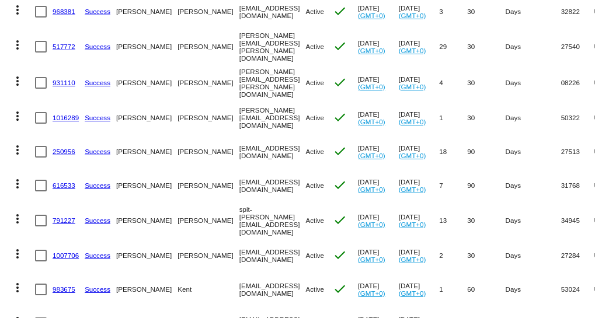
scroll to position [955, 0]
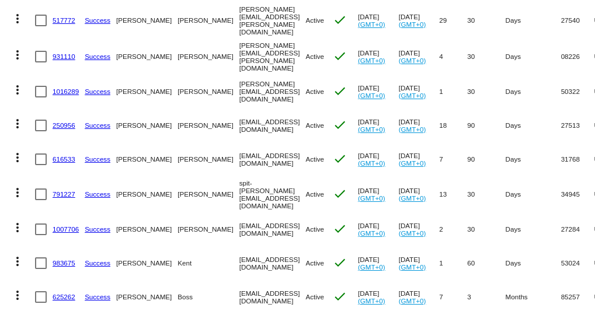
click at [65, 155] on link "616533" at bounding box center [64, 159] width 23 height 8
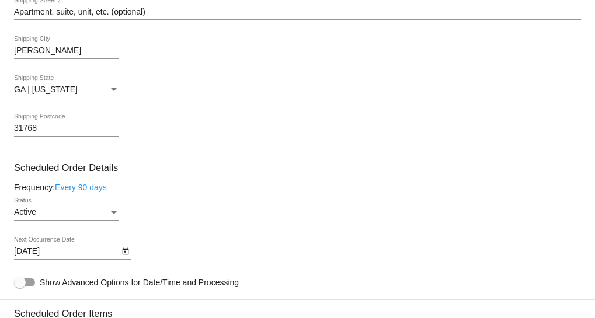
scroll to position [584, 0]
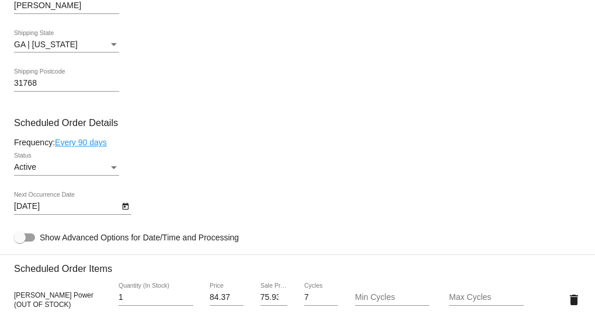
click at [104, 166] on div "Active" at bounding box center [61, 167] width 95 height 9
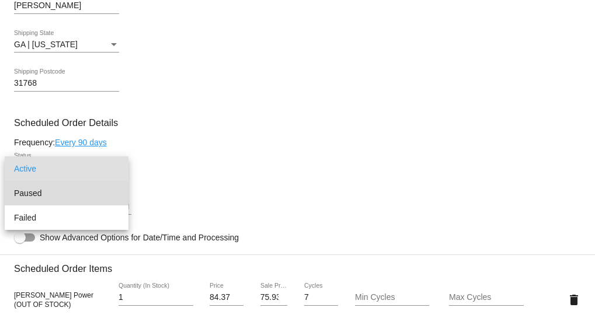
click at [36, 193] on span "Paused" at bounding box center [66, 193] width 105 height 25
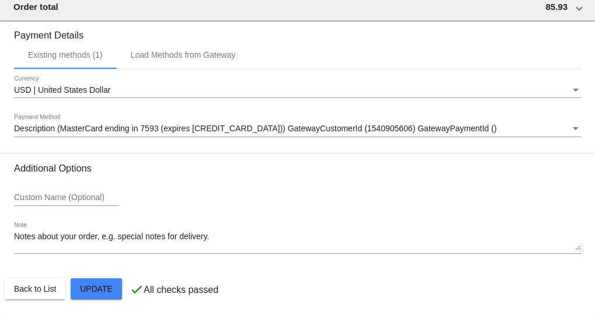
scroll to position [1122, 0]
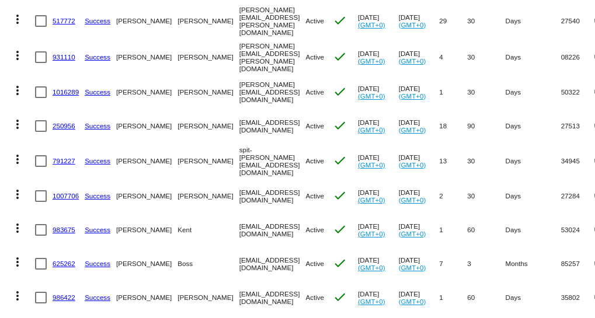
scroll to position [955, 0]
click at [60, 157] on link "791227" at bounding box center [64, 161] width 23 height 8
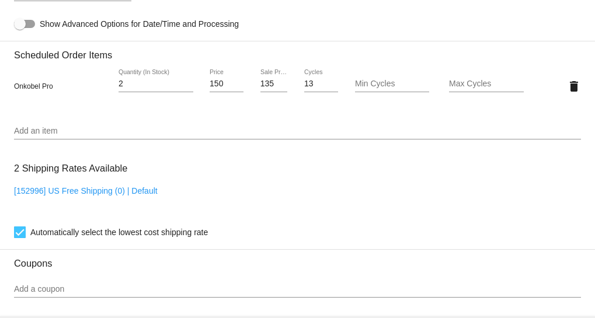
scroll to position [849, 0]
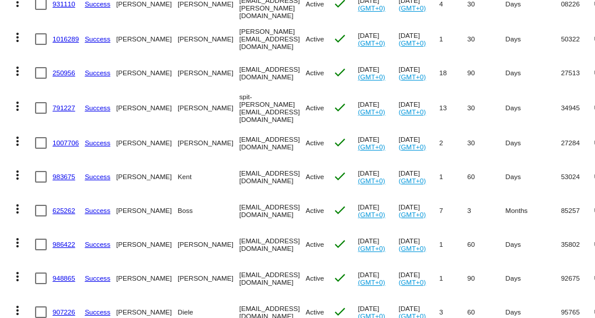
scroll to position [1009, 0]
click at [60, 138] on link "1007706" at bounding box center [66, 142] width 26 height 8
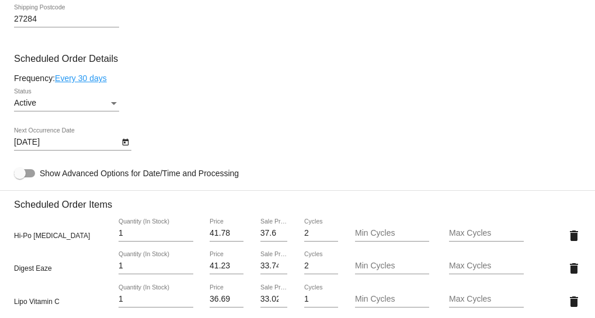
scroll to position [637, 0]
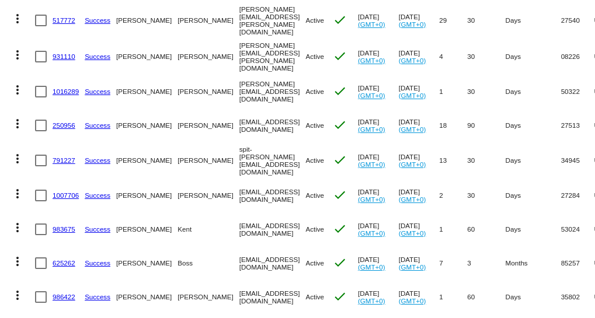
scroll to position [1009, 0]
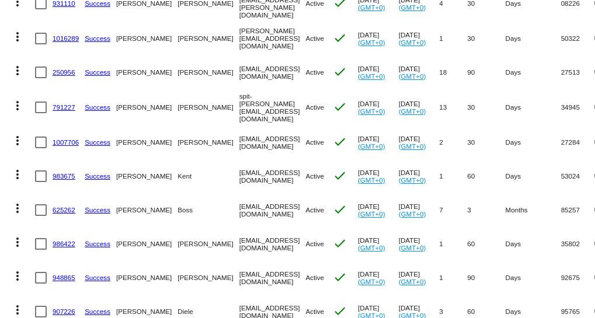
click at [64, 138] on link "1007706" at bounding box center [66, 142] width 26 height 8
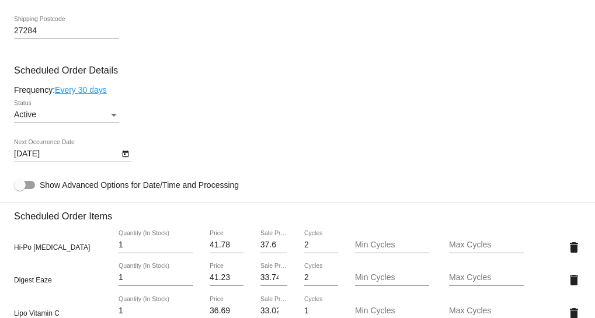
scroll to position [743, 0]
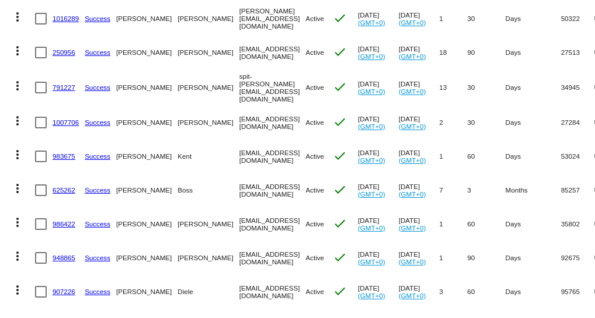
scroll to position [1062, 0]
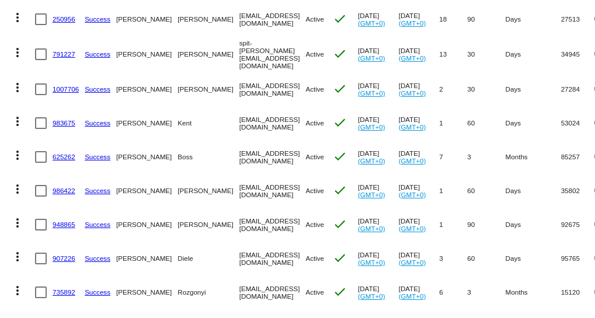
click at [62, 119] on link "983675" at bounding box center [64, 123] width 23 height 8
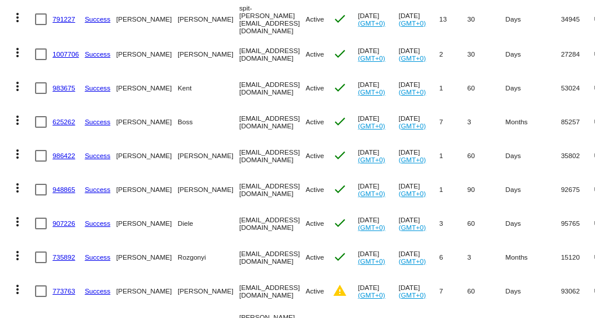
scroll to position [1115, 0]
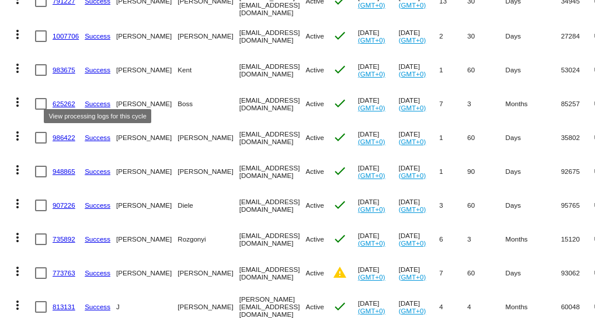
click at [65, 100] on link "625262" at bounding box center [64, 104] width 23 height 8
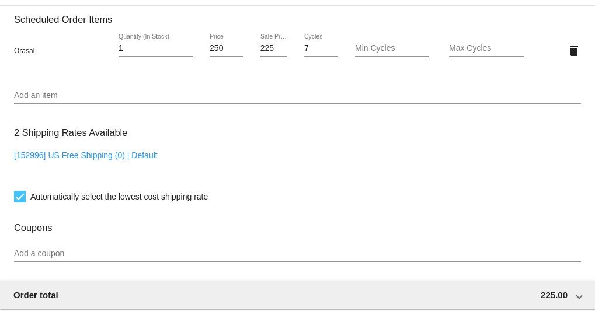
scroll to position [849, 0]
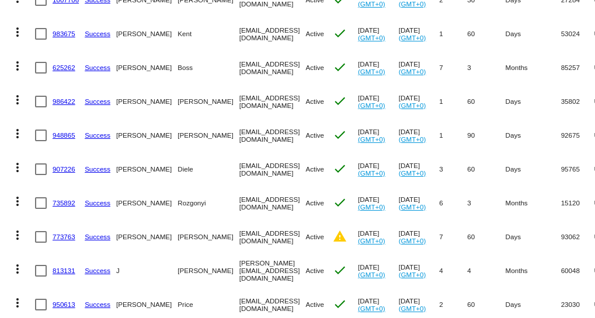
scroll to position [1168, 0]
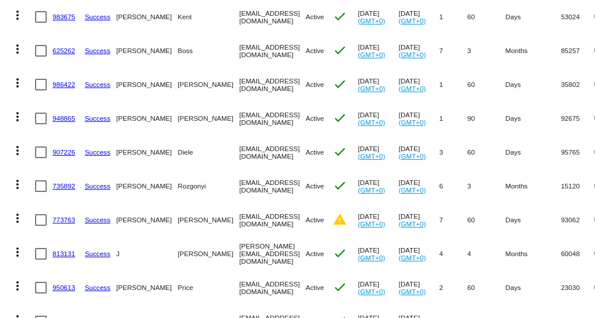
click at [64, 81] on link "986422" at bounding box center [64, 85] width 23 height 8
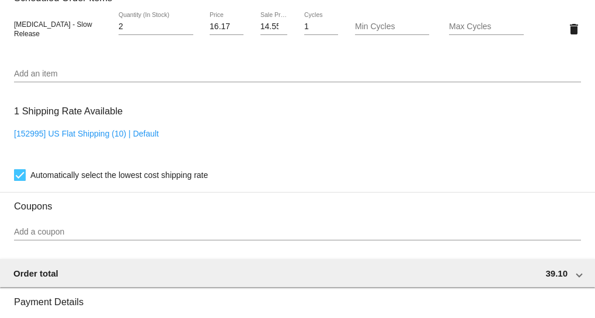
scroll to position [902, 0]
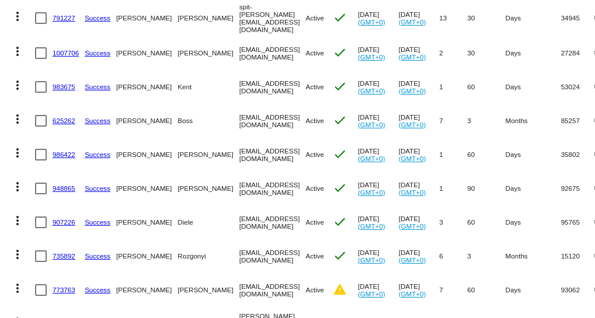
scroll to position [1115, 0]
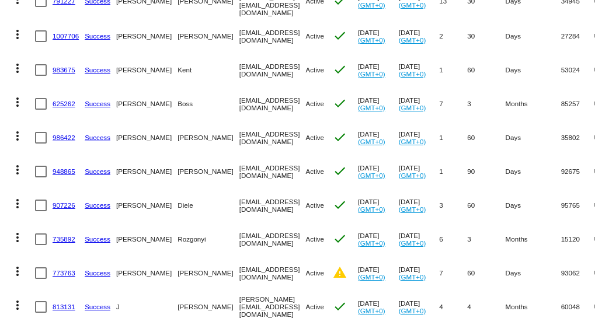
click at [63, 134] on link "986422" at bounding box center [64, 138] width 23 height 8
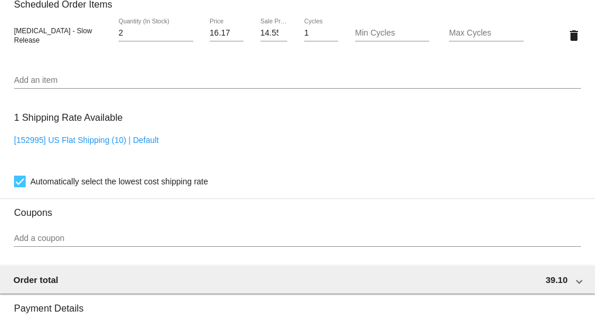
scroll to position [849, 0]
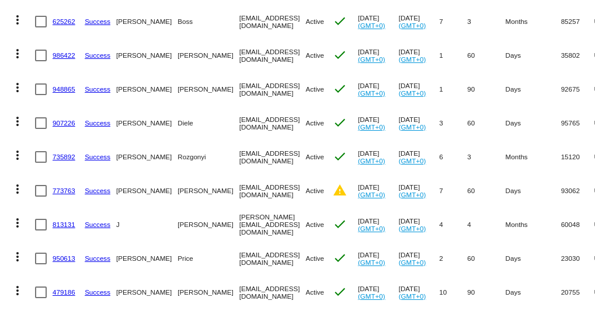
scroll to position [1221, 0]
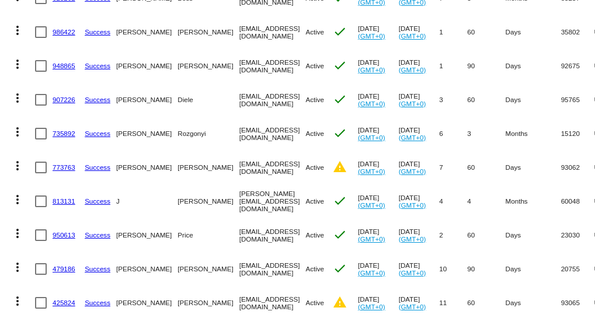
click at [64, 62] on link "948865" at bounding box center [64, 66] width 23 height 8
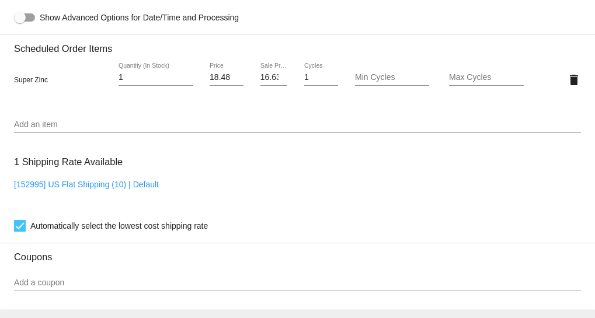
scroll to position [751, 0]
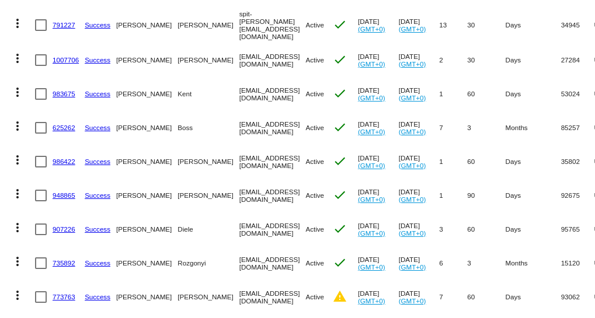
scroll to position [1115, 0]
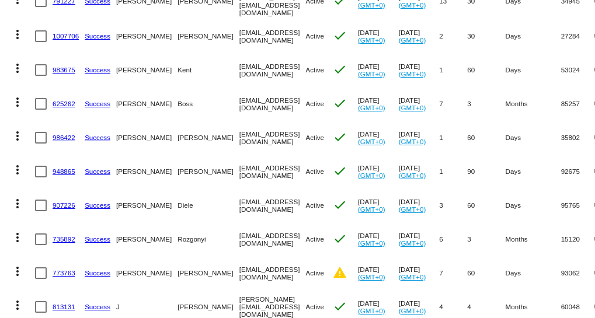
click at [60, 201] on link "907226" at bounding box center [64, 205] width 23 height 8
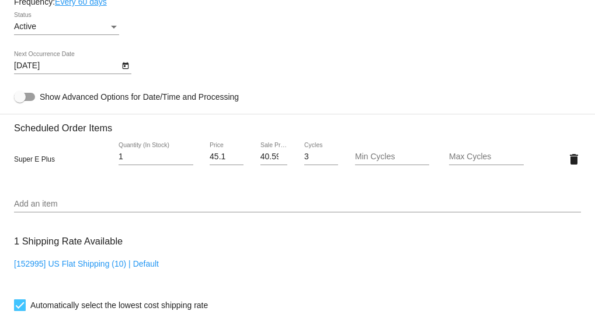
scroll to position [743, 0]
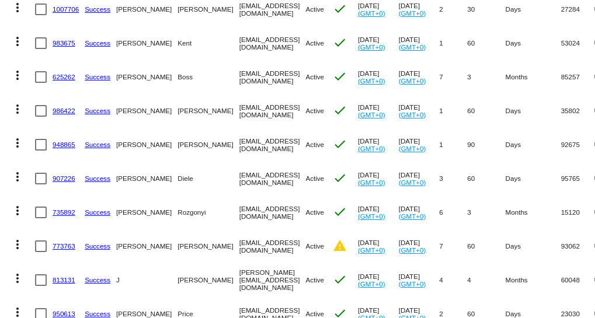
scroll to position [1168, 0]
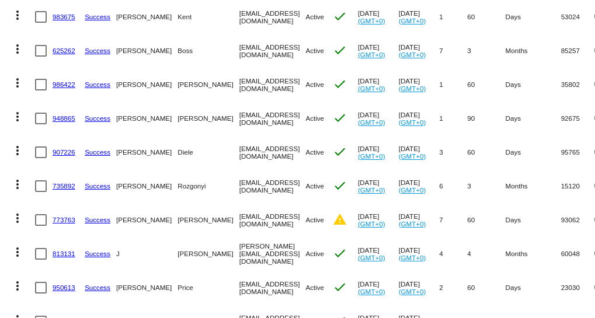
click at [64, 182] on link "735892" at bounding box center [64, 186] width 23 height 8
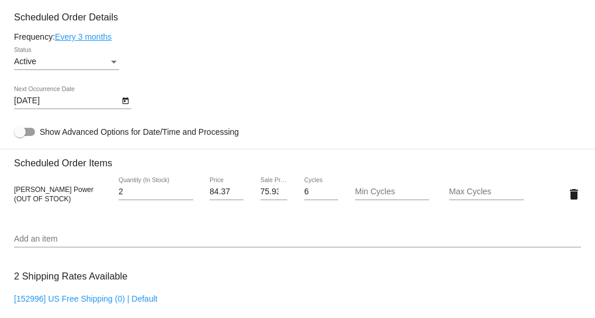
scroll to position [531, 0]
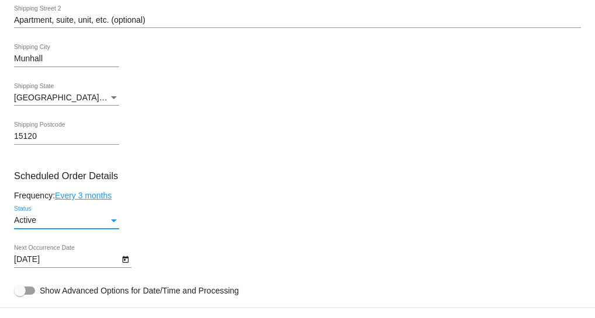
click at [105, 220] on div "Active" at bounding box center [61, 220] width 95 height 9
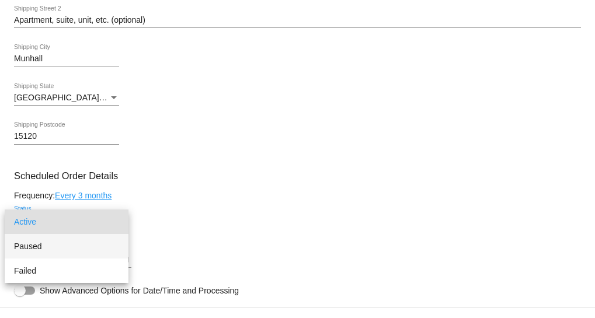
click at [53, 245] on span "Paused" at bounding box center [66, 246] width 105 height 25
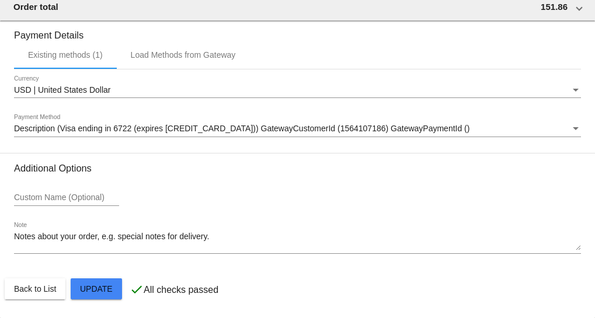
scroll to position [1122, 0]
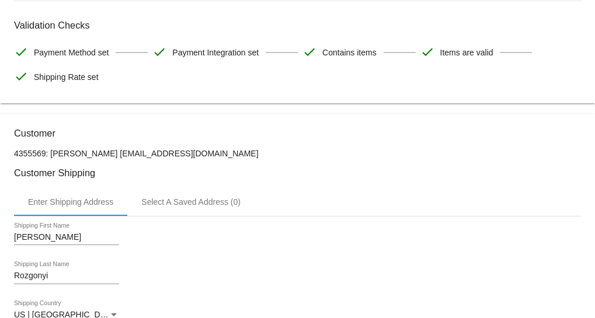
scroll to position [220, 0]
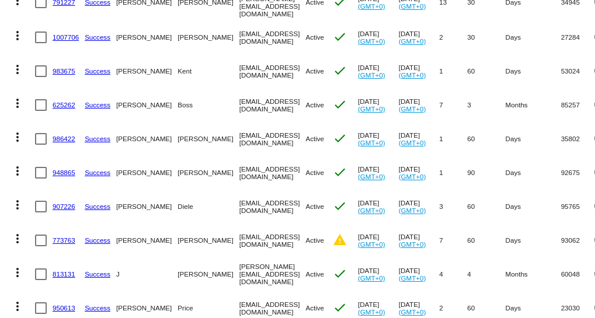
scroll to position [1115, 0]
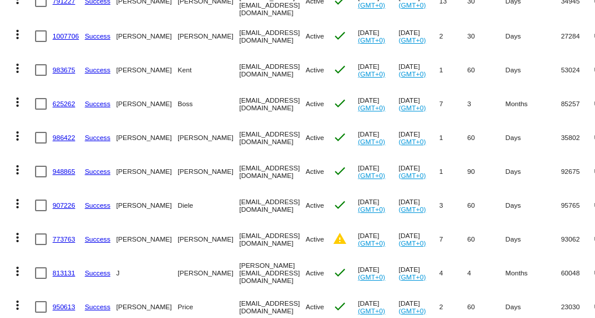
click at [65, 201] on link "907226" at bounding box center [64, 205] width 23 height 8
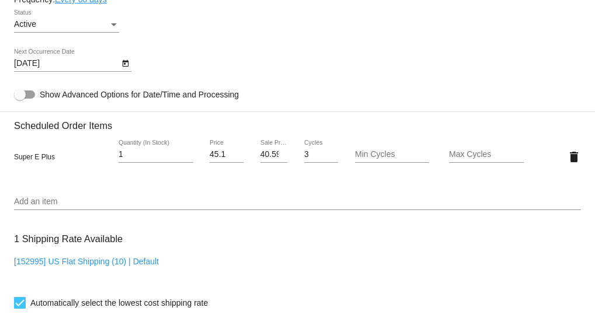
scroll to position [743, 0]
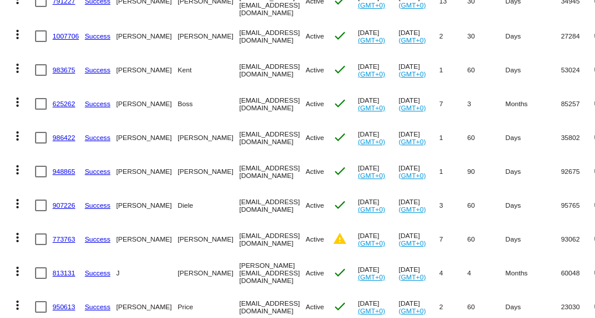
scroll to position [1168, 0]
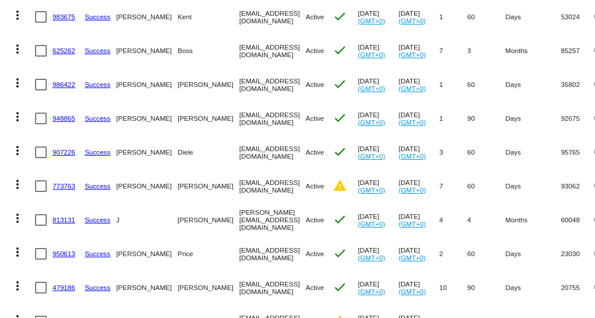
click at [58, 182] on link "773763" at bounding box center [64, 186] width 23 height 8
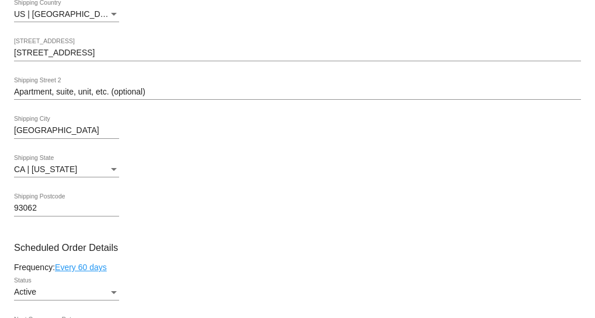
scroll to position [531, 0]
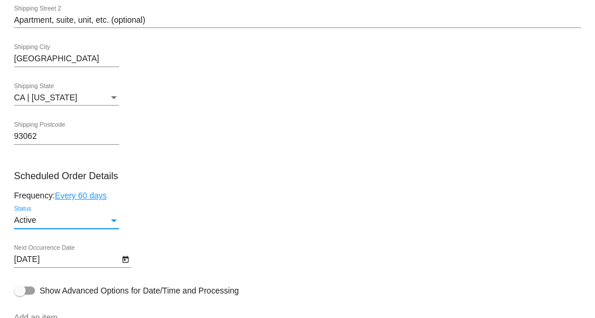
click at [106, 222] on div "Active" at bounding box center [61, 220] width 95 height 9
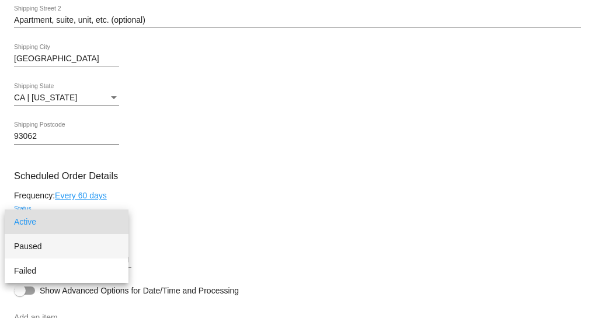
click at [31, 244] on span "Paused" at bounding box center [66, 246] width 105 height 25
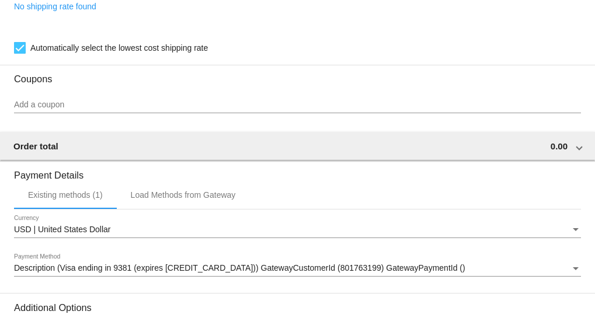
scroll to position [1042, 0]
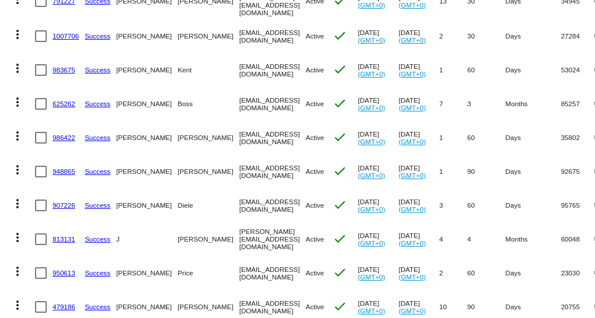
scroll to position [1168, 0]
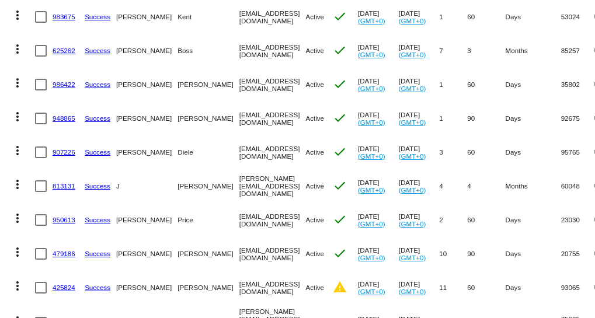
click at [56, 182] on link "813131" at bounding box center [64, 186] width 23 height 8
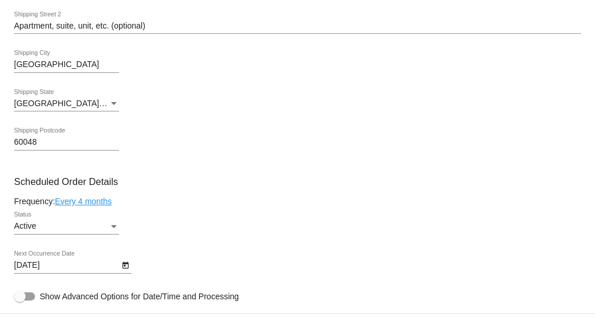
scroll to position [584, 0]
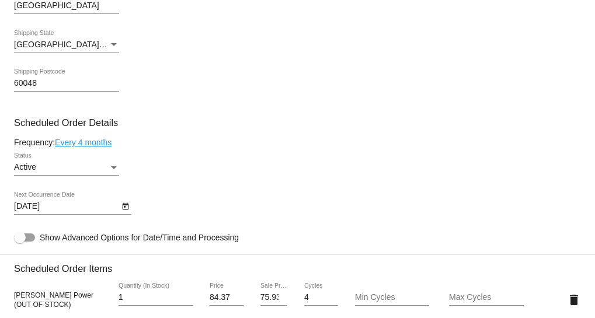
click at [102, 169] on div "Active" at bounding box center [61, 167] width 95 height 9
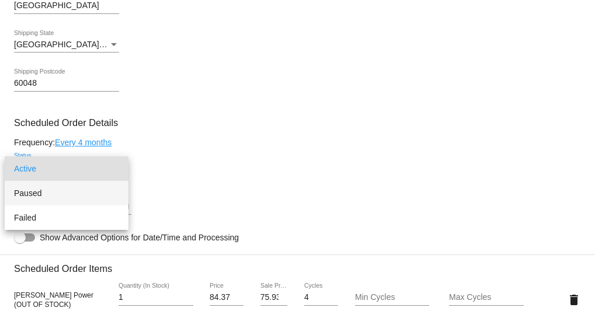
click at [28, 190] on span "Paused" at bounding box center [66, 193] width 105 height 25
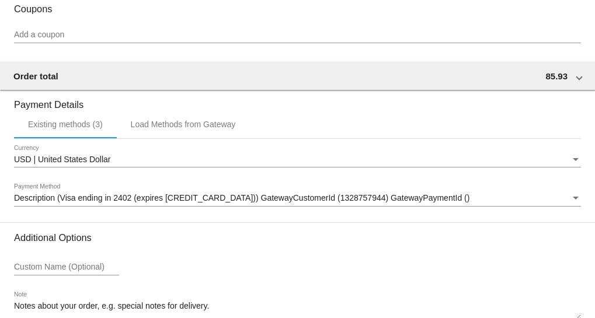
scroll to position [1122, 0]
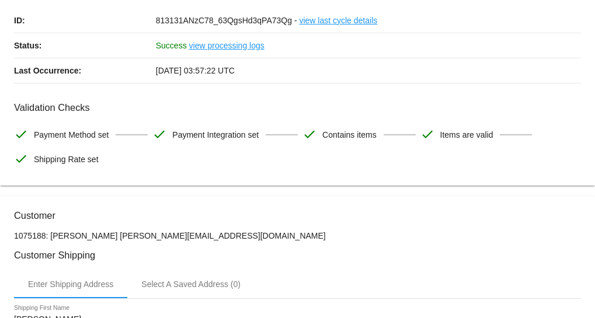
scroll to position [0, 0]
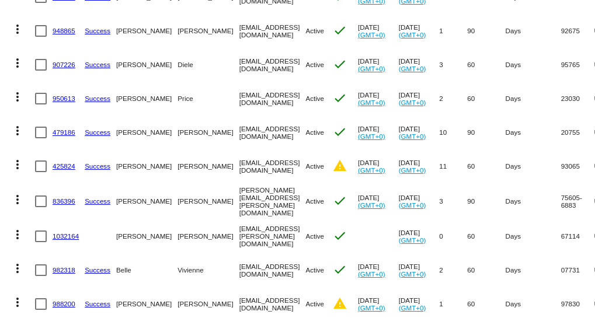
scroll to position [1274, 0]
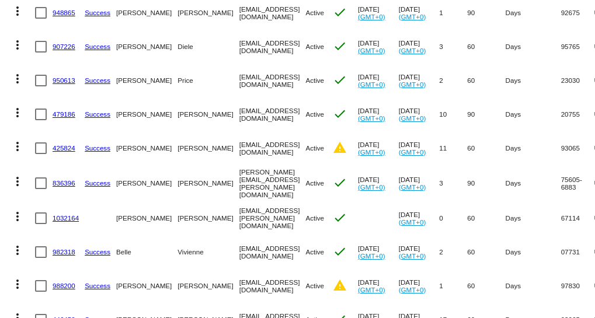
click at [59, 77] on link "950613" at bounding box center [64, 81] width 23 height 8
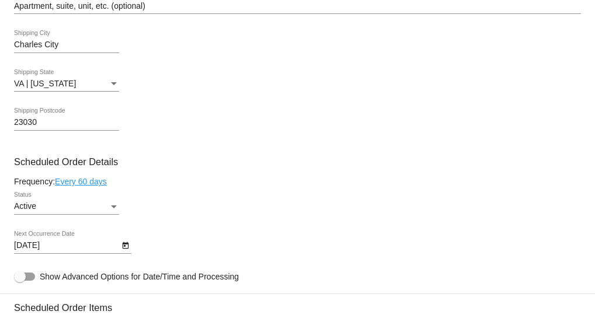
scroll to position [531, 0]
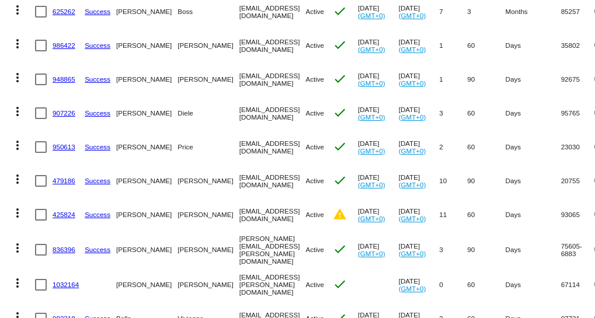
scroll to position [1274, 0]
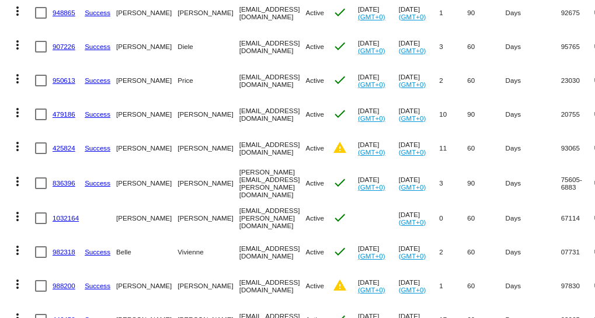
click at [66, 110] on link "479186" at bounding box center [64, 114] width 23 height 8
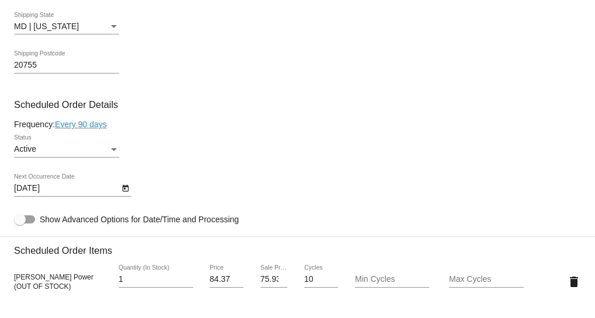
scroll to position [584, 0]
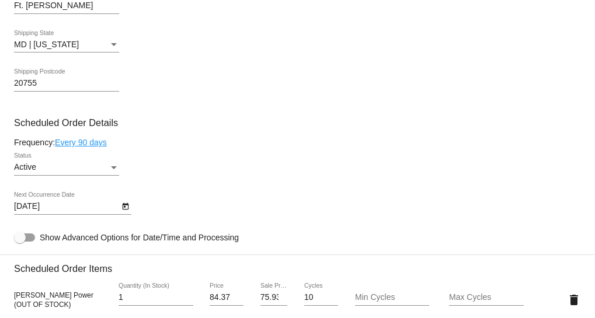
click at [113, 162] on div "Active Status" at bounding box center [66, 164] width 105 height 23
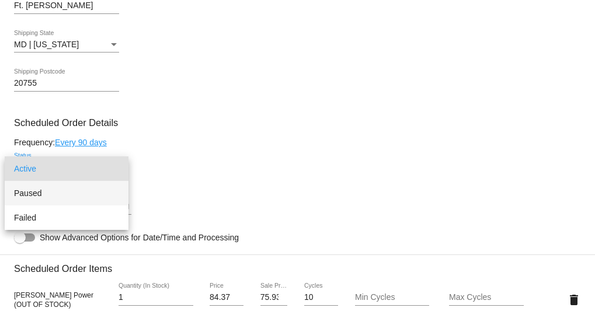
click at [47, 191] on span "Paused" at bounding box center [66, 193] width 105 height 25
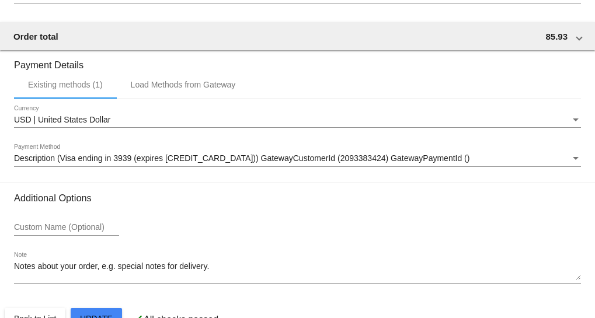
scroll to position [1122, 0]
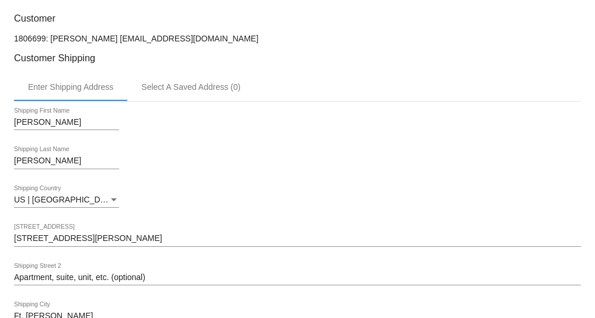
scroll to position [0, 0]
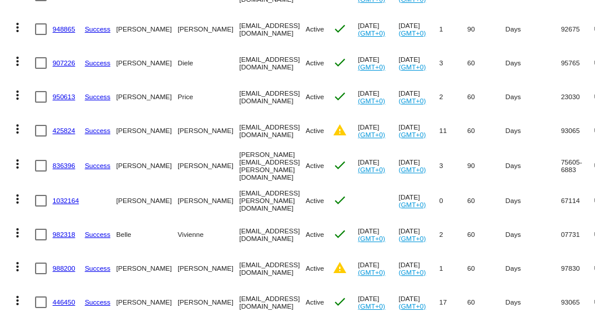
scroll to position [1274, 0]
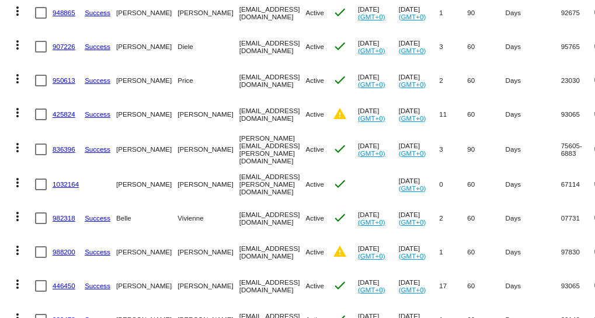
click at [60, 110] on link "425824" at bounding box center [64, 114] width 23 height 8
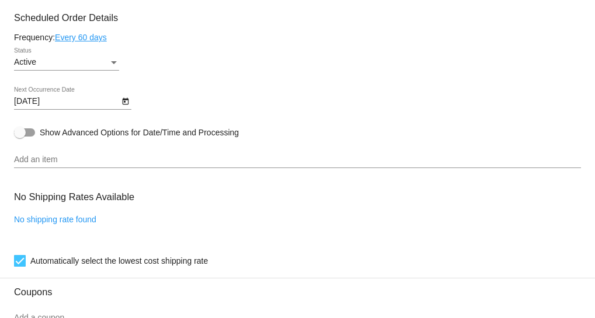
scroll to position [531, 0]
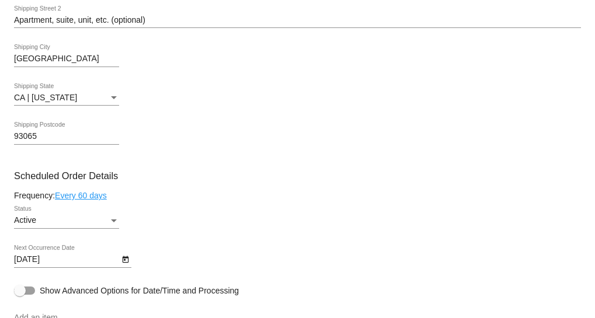
click at [112, 222] on div "Status" at bounding box center [114, 221] width 6 height 3
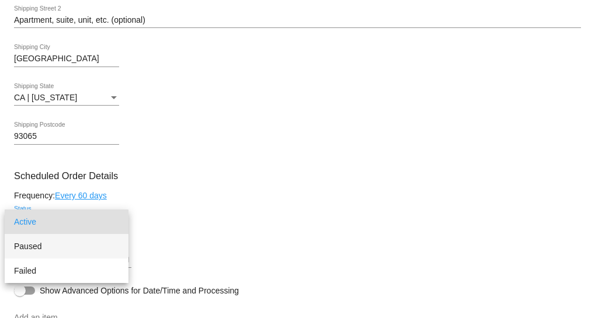
click at [49, 245] on span "Paused" at bounding box center [66, 246] width 105 height 25
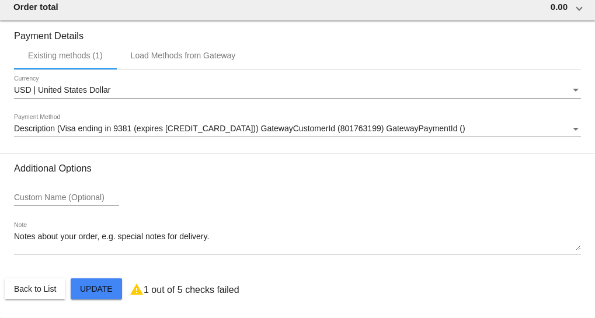
scroll to position [1042, 0]
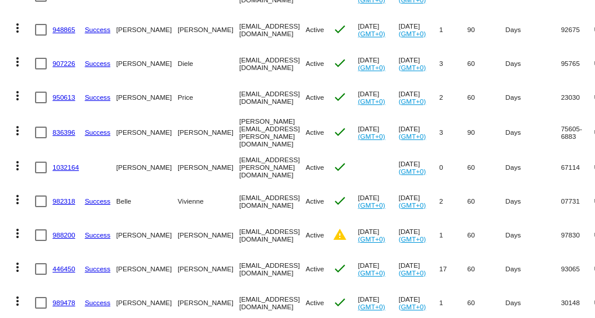
scroll to position [1274, 0]
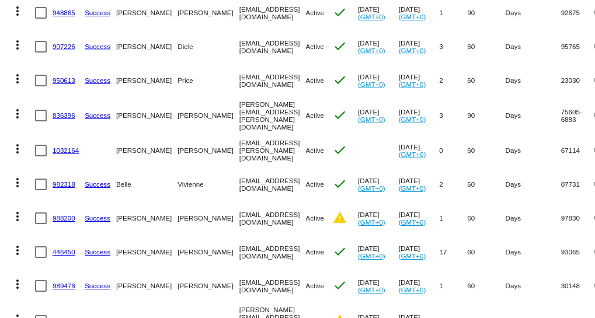
click at [59, 112] on link "836396" at bounding box center [64, 116] width 23 height 8
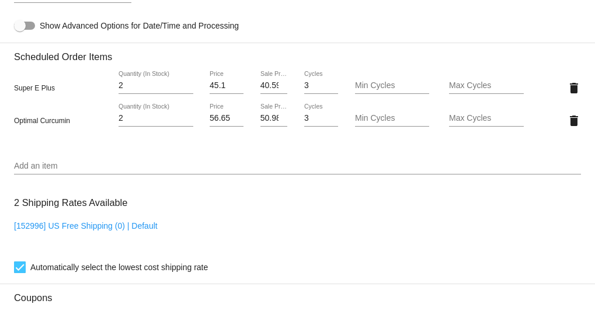
scroll to position [955, 0]
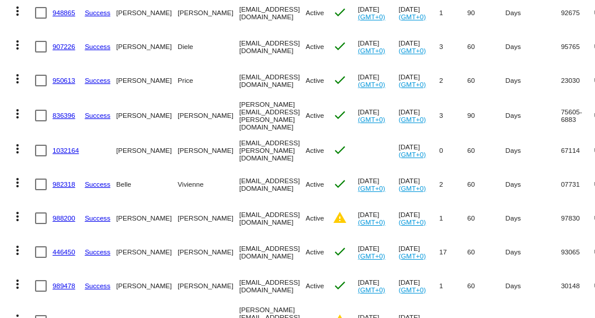
scroll to position [1327, 0]
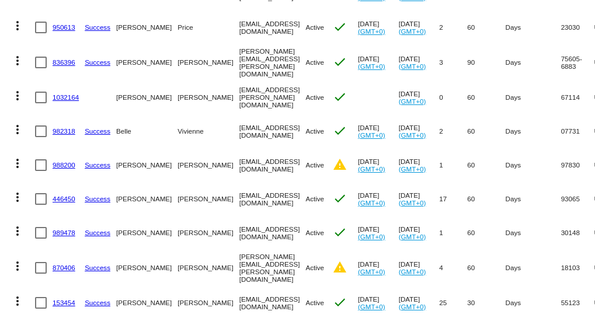
click at [63, 93] on link "1032164" at bounding box center [66, 97] width 26 height 8
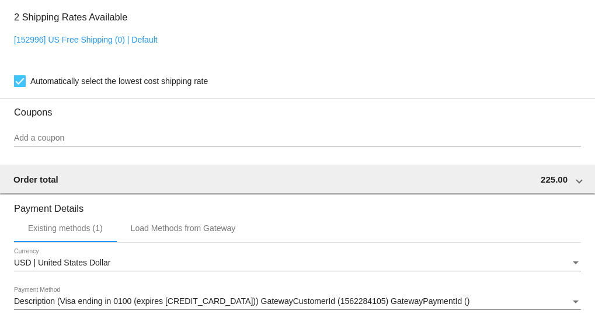
scroll to position [849, 0]
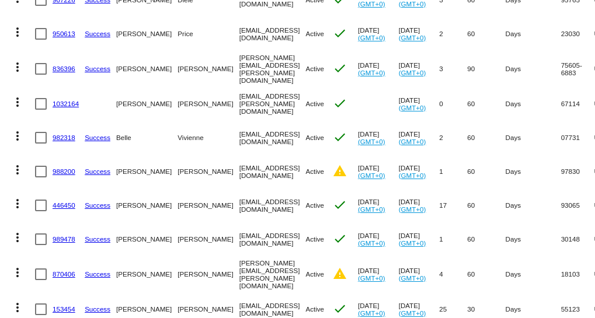
scroll to position [1327, 0]
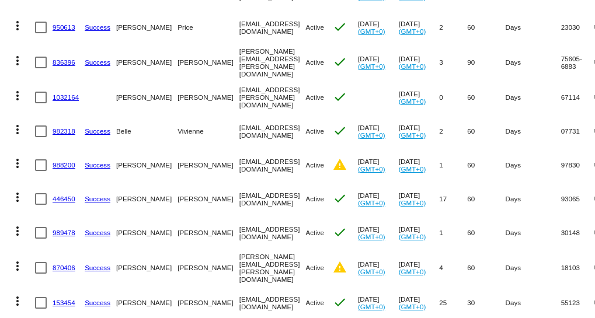
click at [60, 127] on link "982318" at bounding box center [64, 131] width 23 height 8
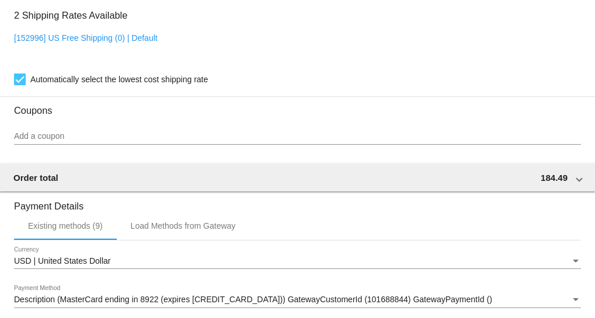
scroll to position [955, 0]
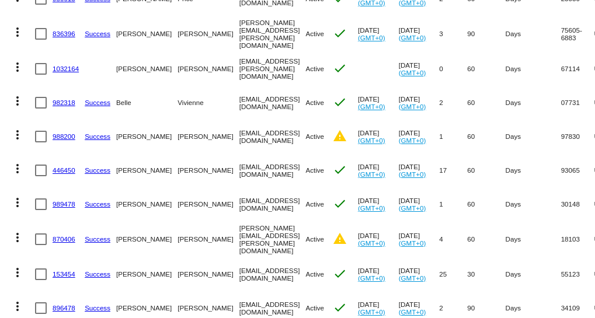
scroll to position [1380, 0]
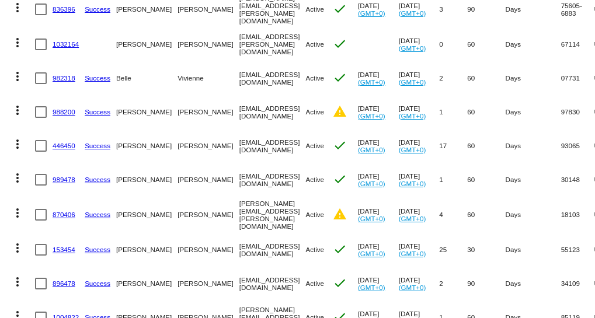
click at [64, 108] on link "988200" at bounding box center [64, 112] width 23 height 8
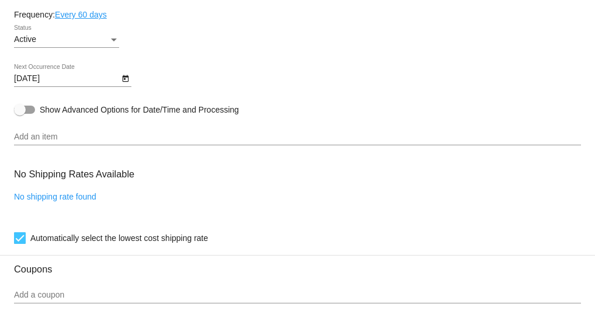
scroll to position [671, 0]
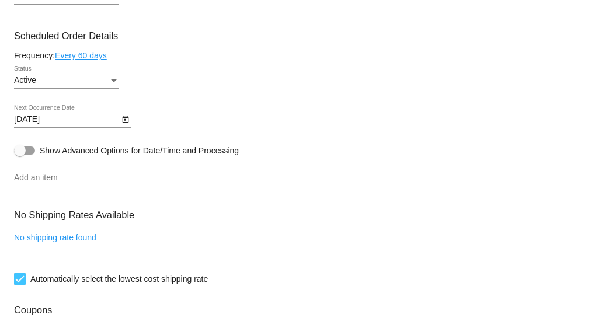
click at [93, 80] on div "Active" at bounding box center [61, 80] width 95 height 9
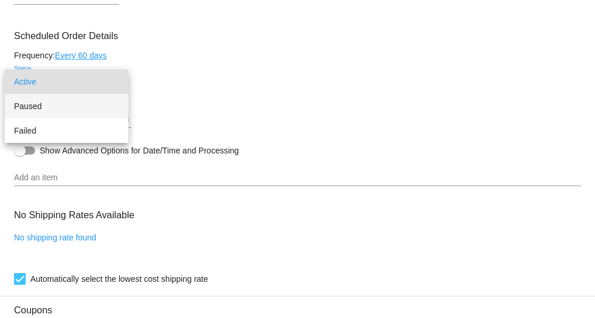
click at [47, 104] on span "Paused" at bounding box center [66, 106] width 105 height 25
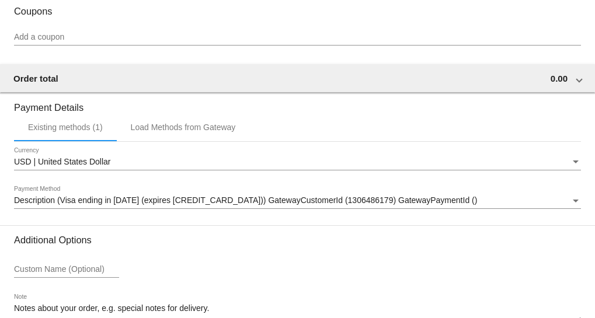
scroll to position [1042, 0]
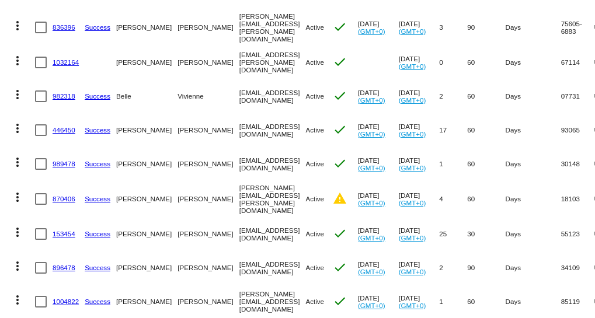
scroll to position [1380, 0]
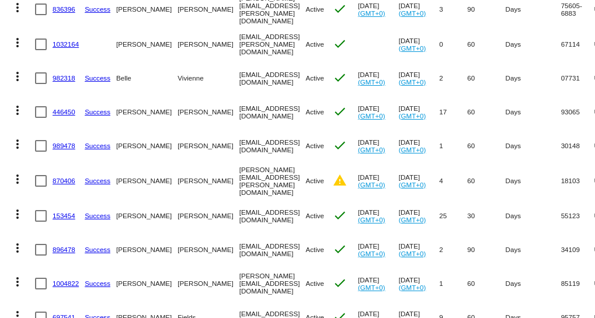
click at [64, 108] on link "446450" at bounding box center [64, 112] width 23 height 8
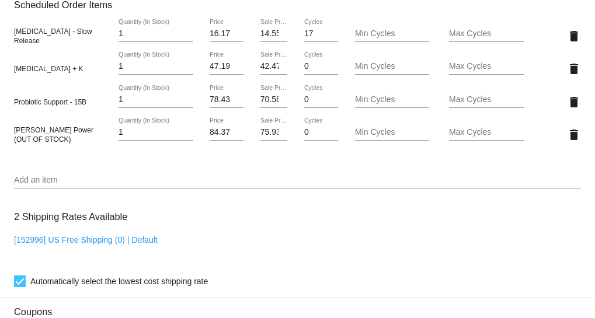
scroll to position [849, 0]
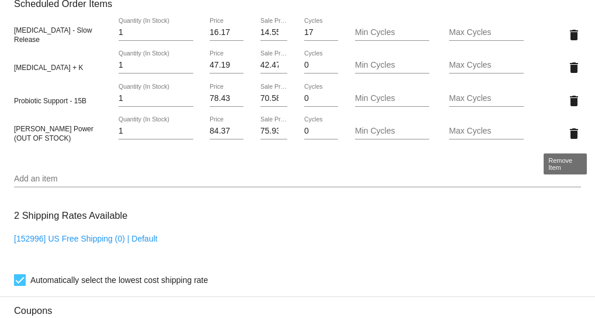
click at [567, 130] on mat-icon "delete" at bounding box center [574, 134] width 14 height 14
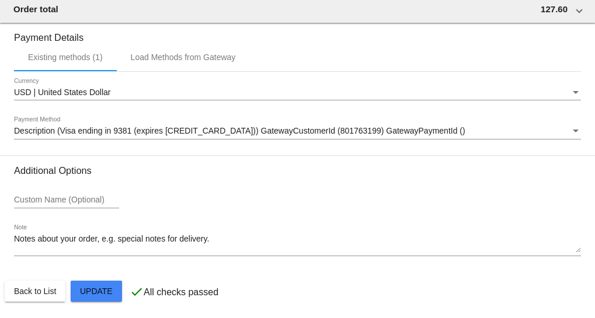
scroll to position [1188, 0]
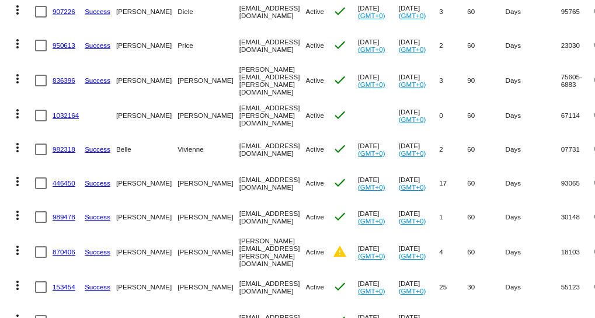
scroll to position [1327, 0]
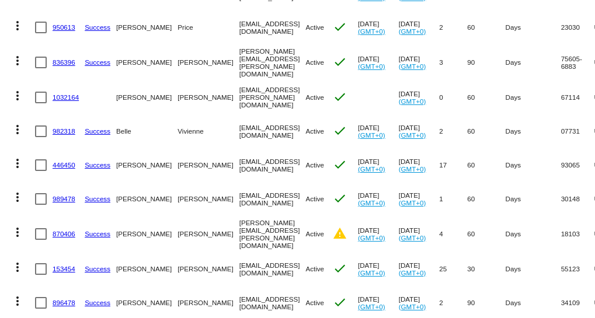
click at [65, 195] on link "989478" at bounding box center [64, 199] width 23 height 8
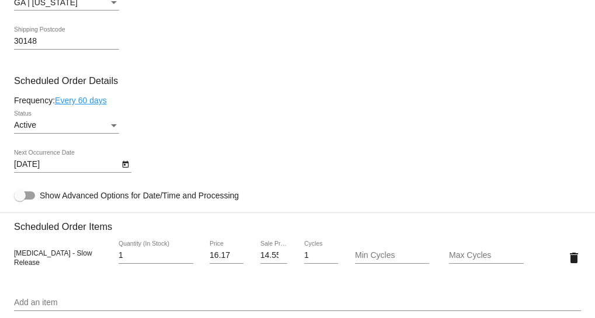
scroll to position [690, 0]
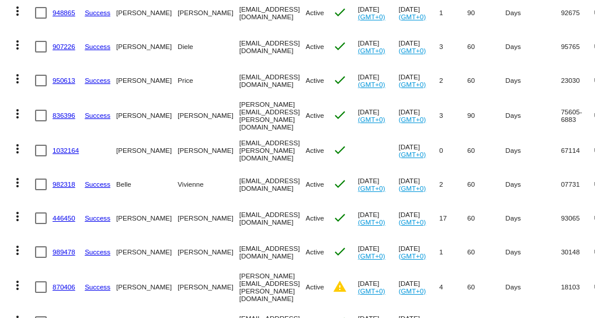
scroll to position [1327, 0]
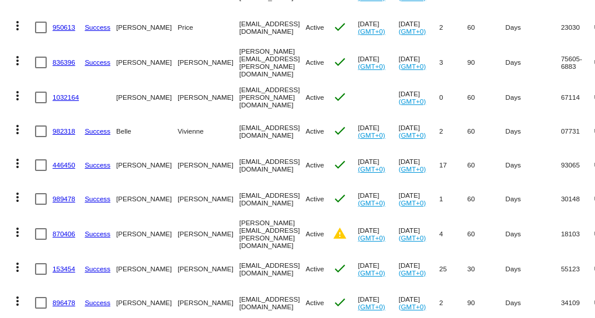
click at [59, 230] on link "870406" at bounding box center [64, 234] width 23 height 8
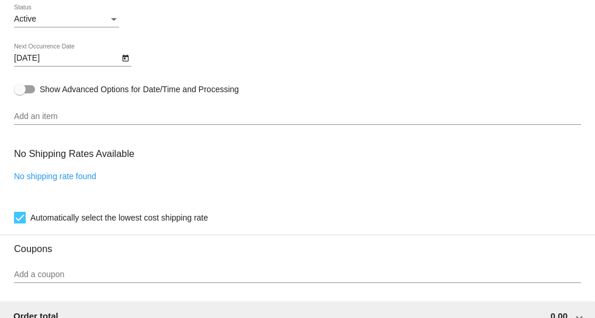
scroll to position [724, 0]
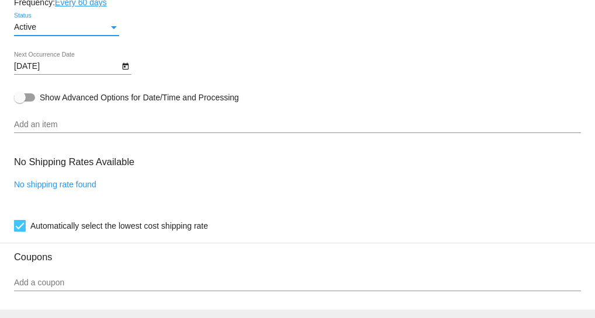
click at [92, 25] on div "Active" at bounding box center [61, 27] width 95 height 9
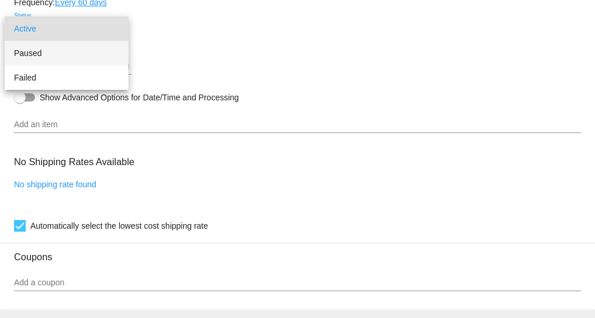
click at [39, 50] on span "Paused" at bounding box center [66, 53] width 105 height 25
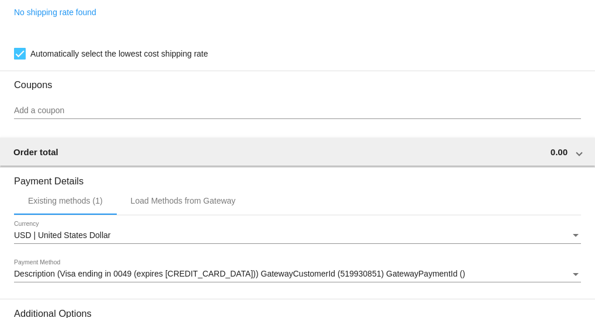
scroll to position [1042, 0]
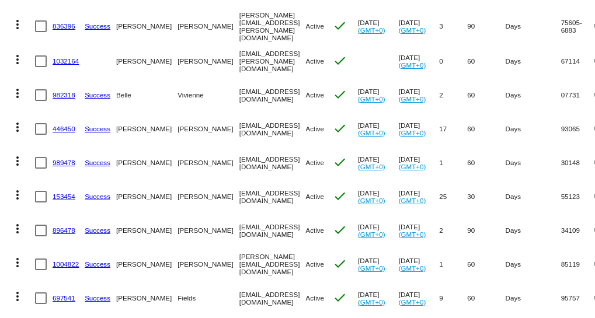
scroll to position [1380, 0]
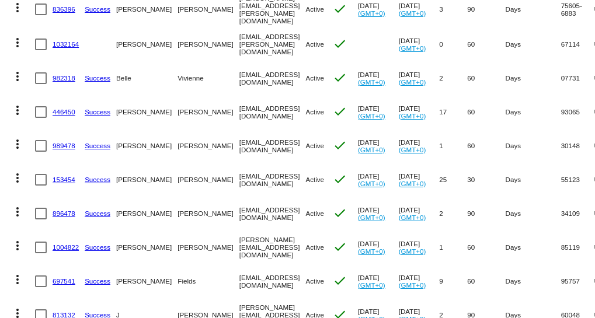
click at [68, 176] on link "153454" at bounding box center [64, 180] width 23 height 8
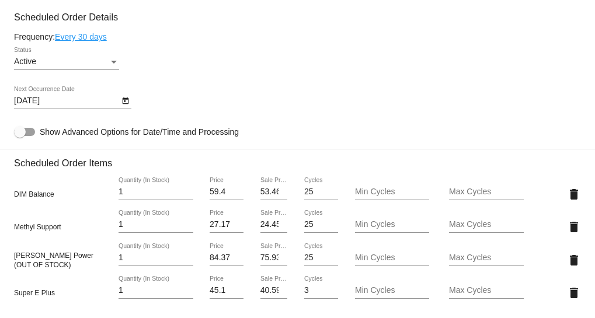
scroll to position [743, 0]
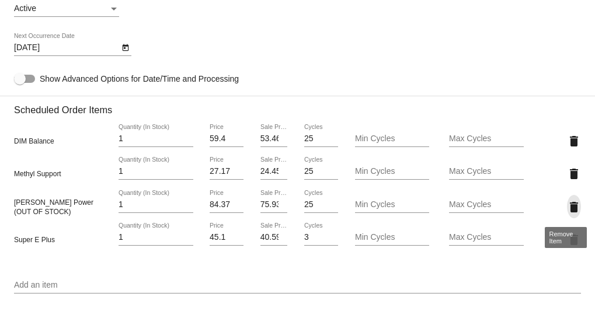
click at [567, 204] on mat-icon "delete" at bounding box center [574, 207] width 14 height 14
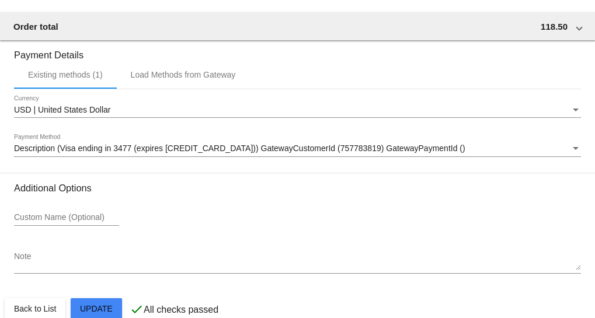
scroll to position [1188, 0]
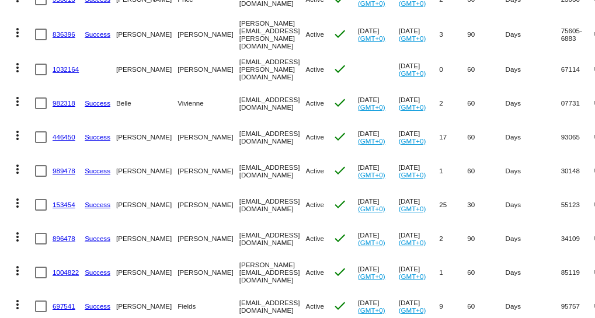
scroll to position [1380, 0]
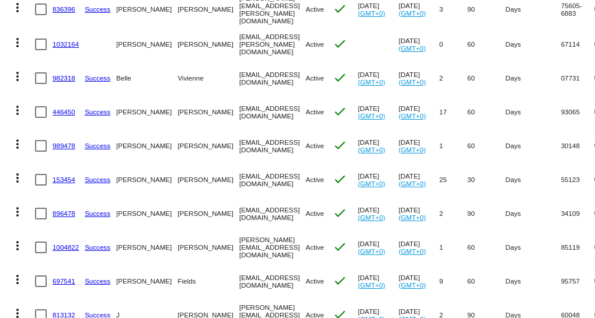
click at [61, 210] on link "896478" at bounding box center [64, 214] width 23 height 8
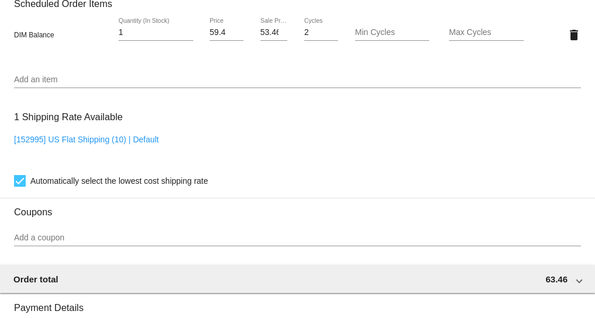
scroll to position [690, 0]
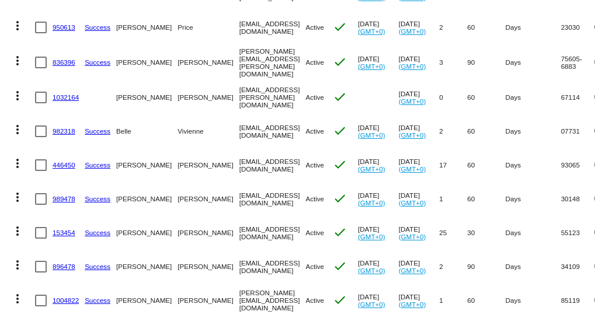
scroll to position [1380, 0]
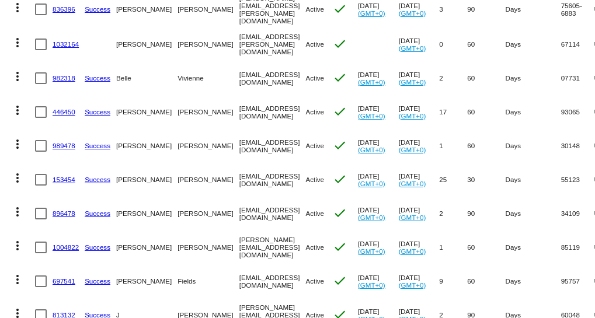
click at [66, 244] on link "1004822" at bounding box center [66, 248] width 26 height 8
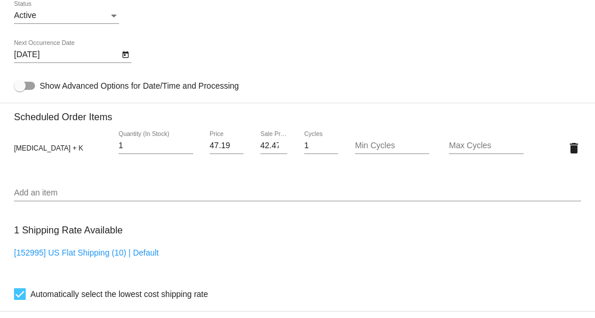
scroll to position [796, 0]
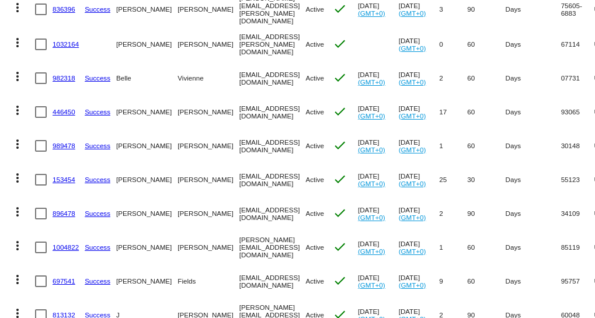
scroll to position [1433, 0]
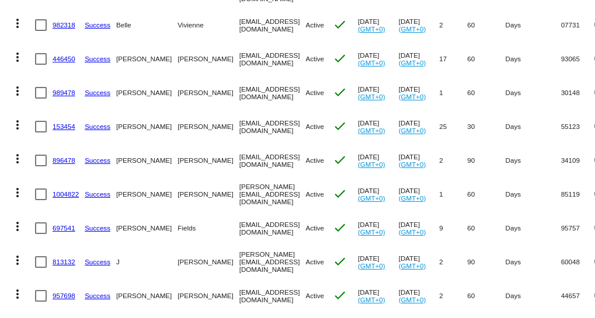
click at [60, 224] on link "697541" at bounding box center [64, 228] width 23 height 8
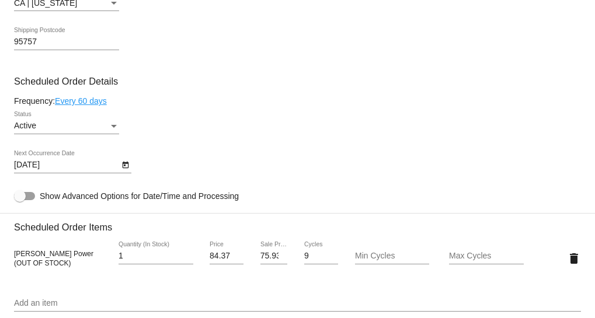
scroll to position [531, 0]
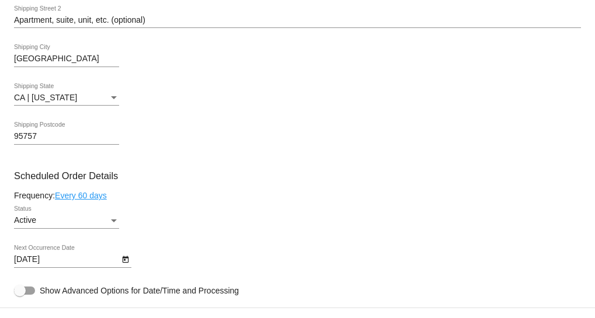
click at [92, 220] on div "Active" at bounding box center [61, 220] width 95 height 9
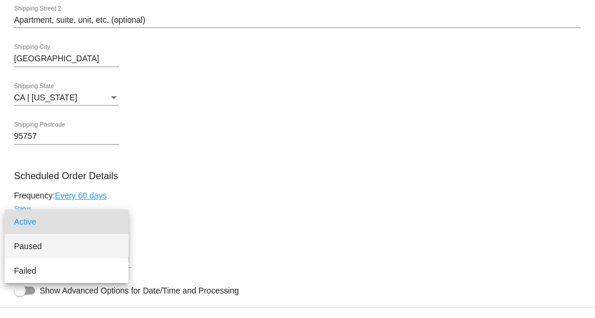
click at [32, 245] on span "Paused" at bounding box center [66, 246] width 105 height 25
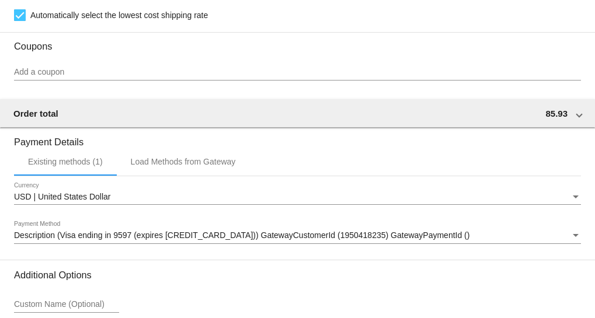
scroll to position [1115, 0]
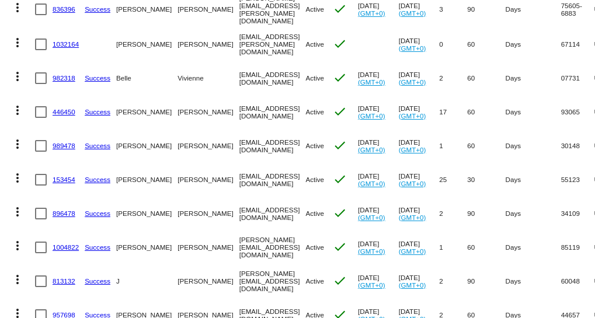
scroll to position [1433, 0]
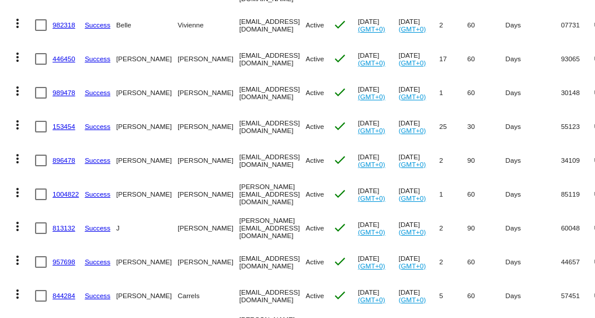
click at [61, 190] on link "1004822" at bounding box center [66, 194] width 26 height 8
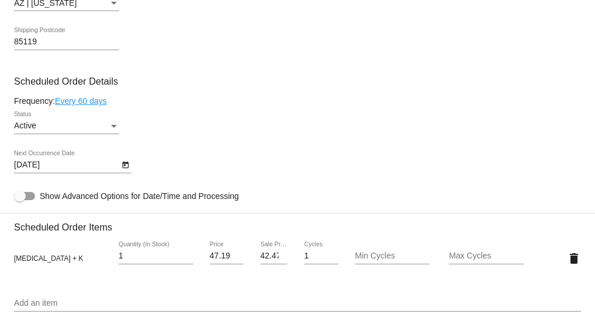
scroll to position [690, 0]
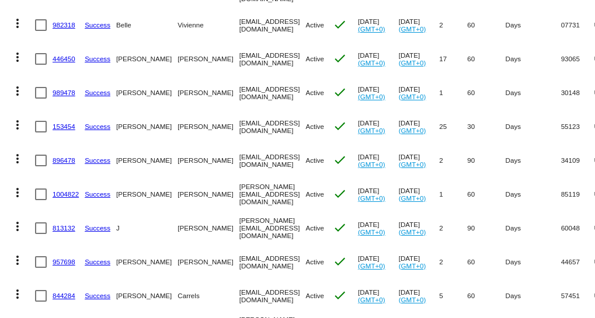
scroll to position [1486, 0]
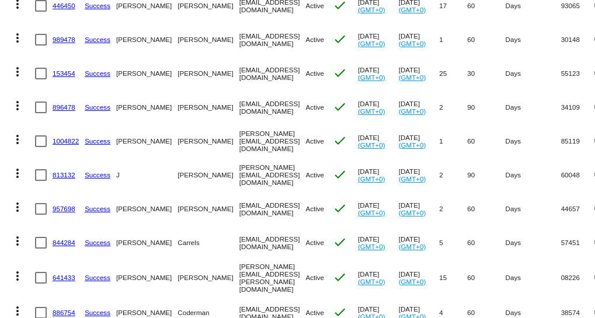
click at [58, 171] on link "813132" at bounding box center [64, 175] width 23 height 8
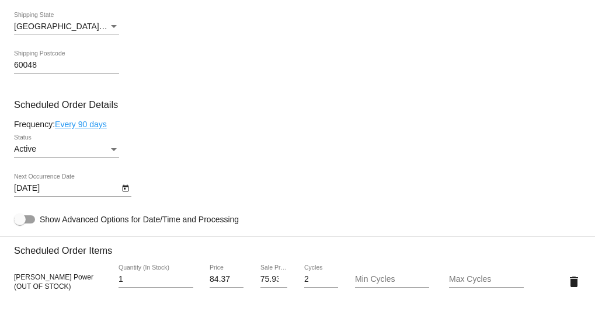
scroll to position [584, 0]
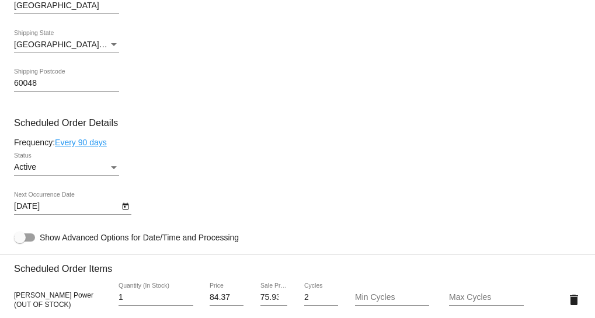
click at [102, 166] on div "Active" at bounding box center [61, 167] width 95 height 9
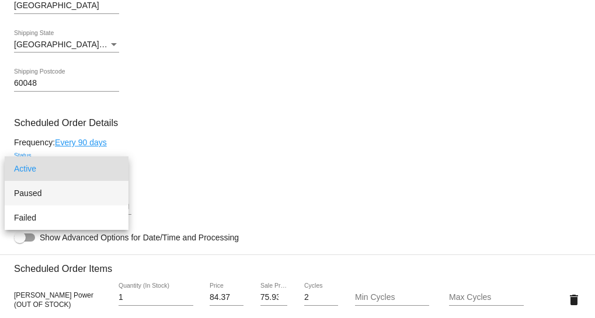
click at [27, 192] on span "Paused" at bounding box center [66, 193] width 105 height 25
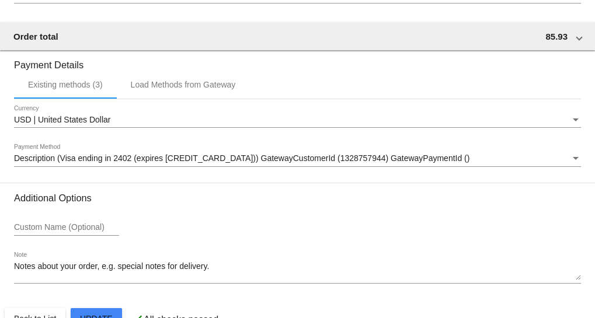
scroll to position [1122, 0]
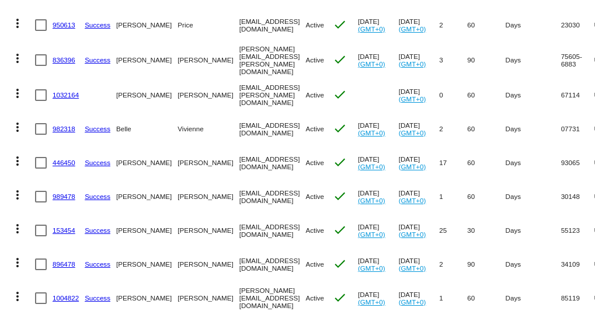
scroll to position [1433, 0]
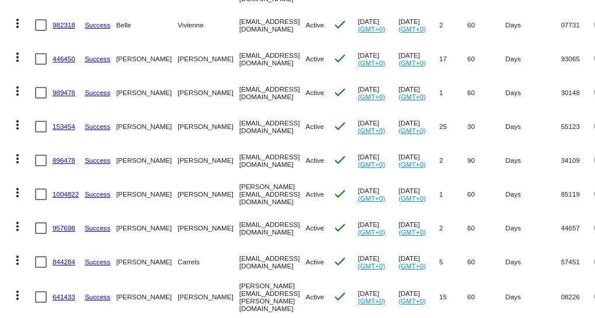
click at [67, 213] on mat-cell "957698" at bounding box center [69, 228] width 32 height 34
click at [62, 224] on link "957698" at bounding box center [64, 228] width 23 height 8
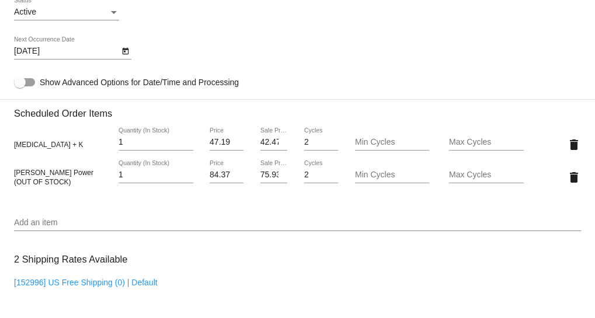
scroll to position [743, 0]
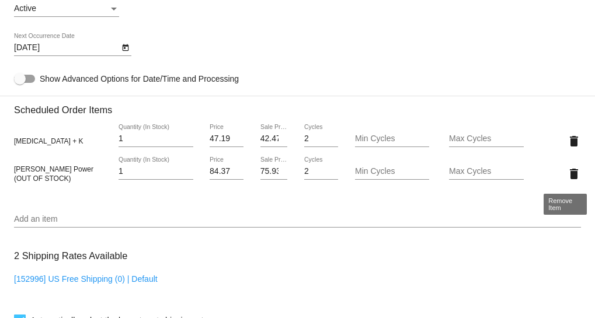
click at [567, 173] on mat-icon "delete" at bounding box center [574, 174] width 14 height 14
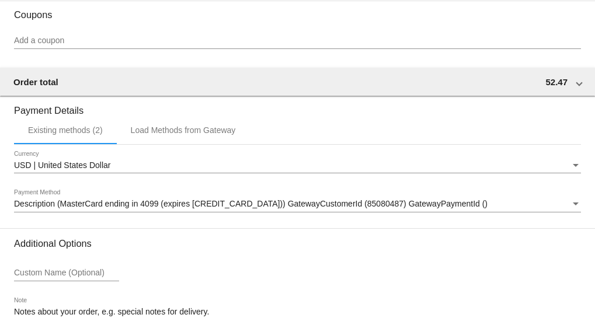
scroll to position [1122, 0]
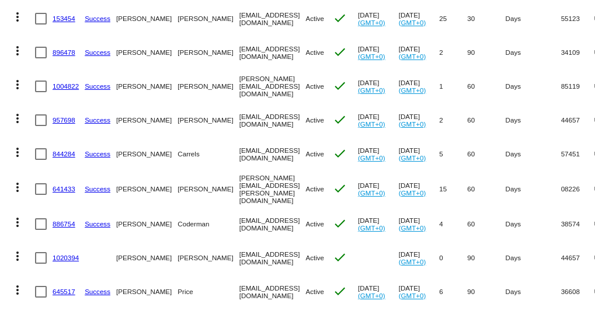
scroll to position [1537, 0]
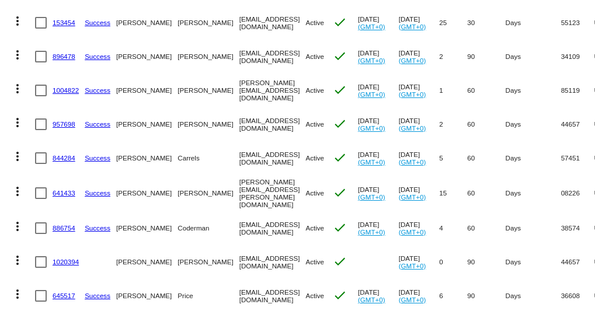
click at [61, 154] on link "844284" at bounding box center [64, 158] width 23 height 8
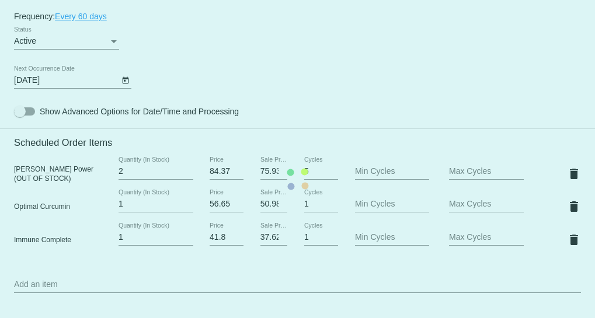
scroll to position [743, 0]
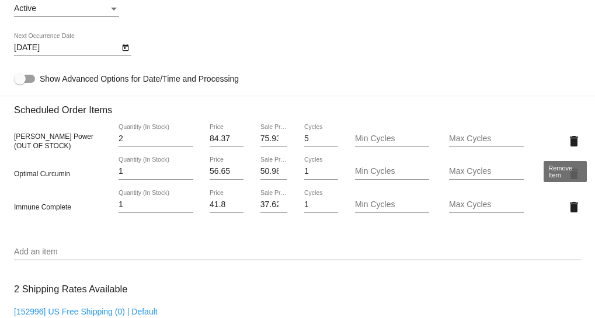
click at [567, 139] on mat-icon "delete" at bounding box center [574, 141] width 14 height 14
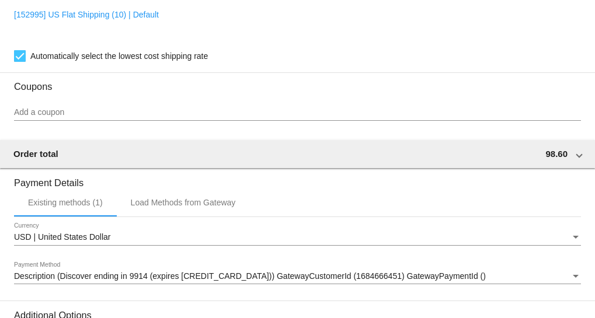
scroll to position [1156, 0]
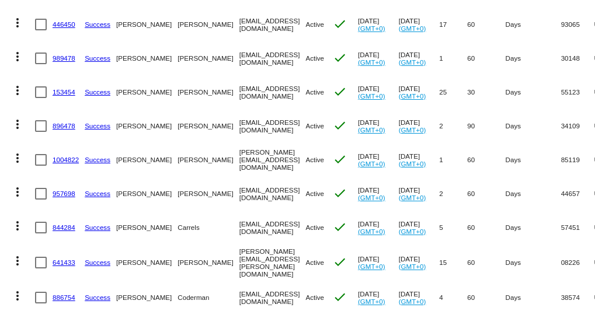
scroll to position [1486, 0]
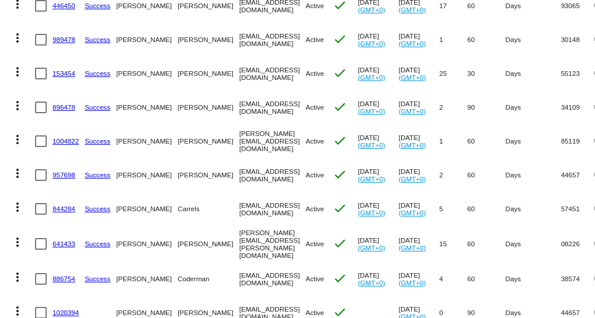
click at [66, 240] on link "641433" at bounding box center [64, 244] width 23 height 8
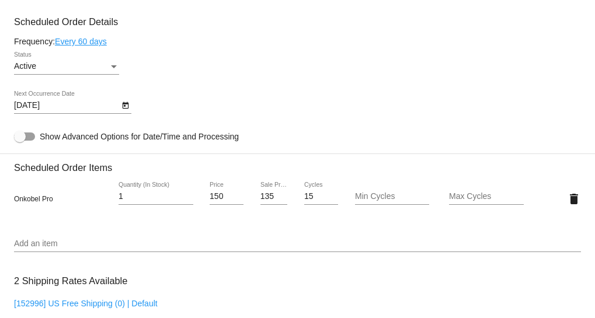
scroll to position [690, 0]
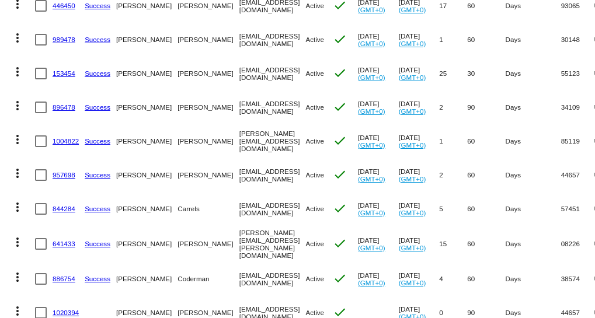
scroll to position [1539, 0]
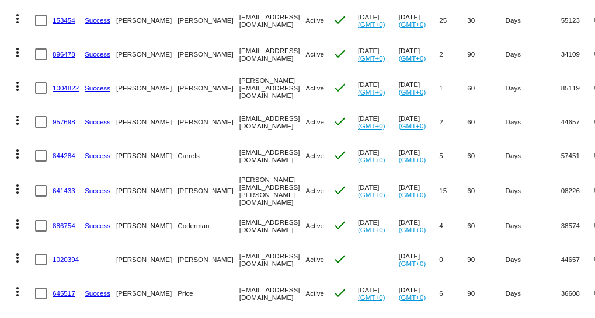
click at [65, 222] on link "886754" at bounding box center [64, 226] width 23 height 8
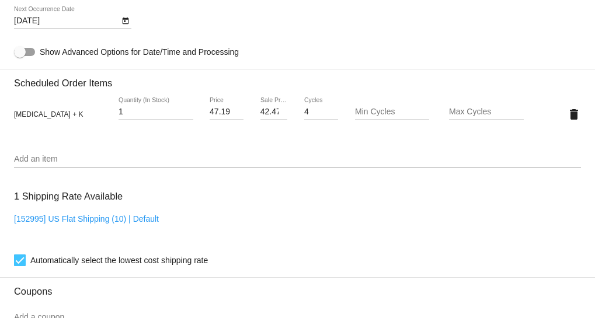
scroll to position [690, 0]
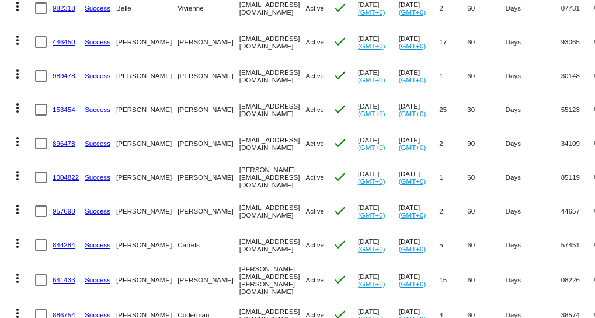
scroll to position [1539, 0]
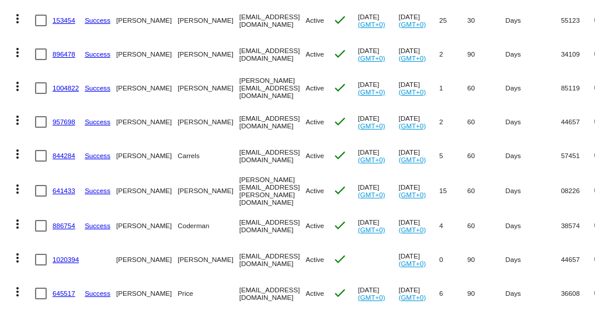
click at [63, 256] on link "1020394" at bounding box center [66, 260] width 26 height 8
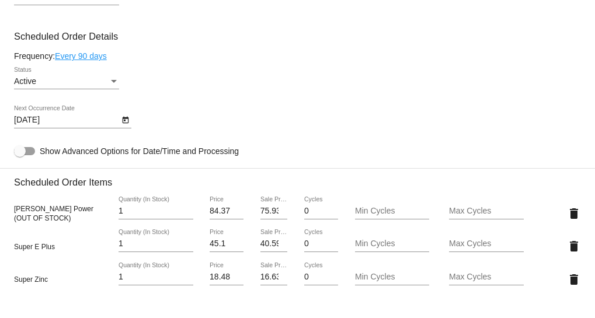
scroll to position [584, 0]
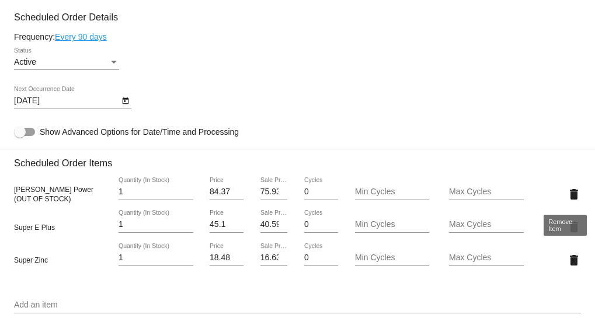
click at [567, 192] on mat-icon "delete" at bounding box center [574, 194] width 14 height 14
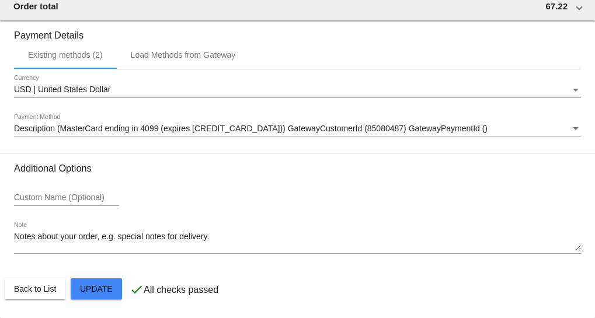
scroll to position [1050, 0]
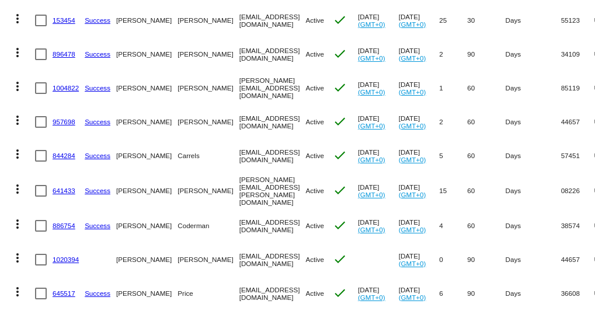
scroll to position [1593, 0]
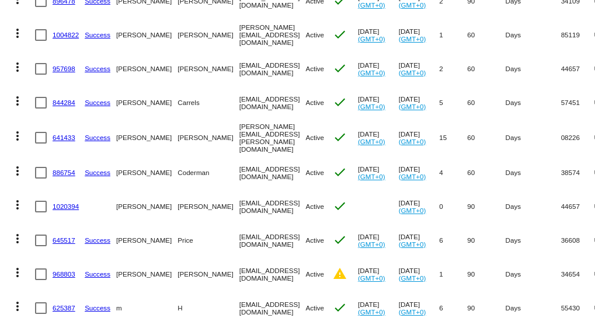
click at [60, 237] on link "645517" at bounding box center [64, 241] width 23 height 8
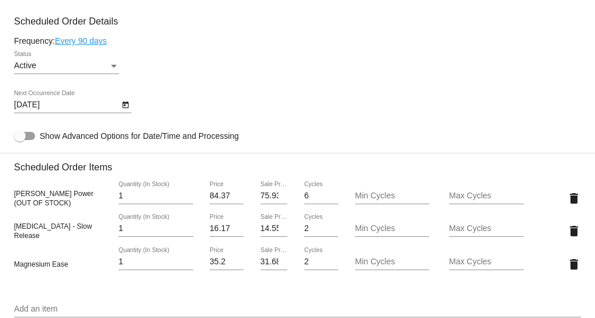
scroll to position [690, 0]
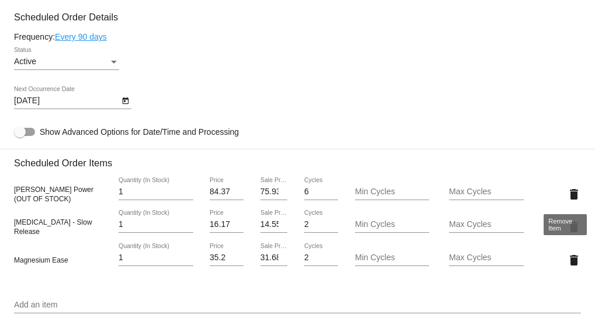
click at [567, 193] on mat-icon "delete" at bounding box center [574, 194] width 14 height 14
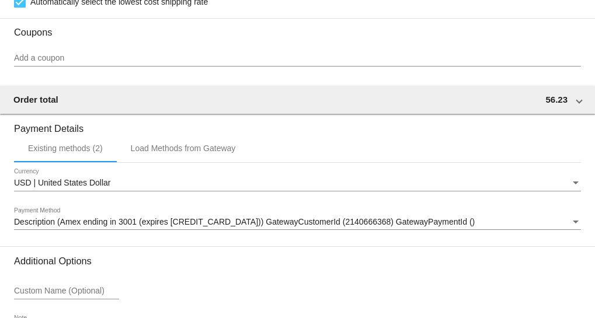
scroll to position [1156, 0]
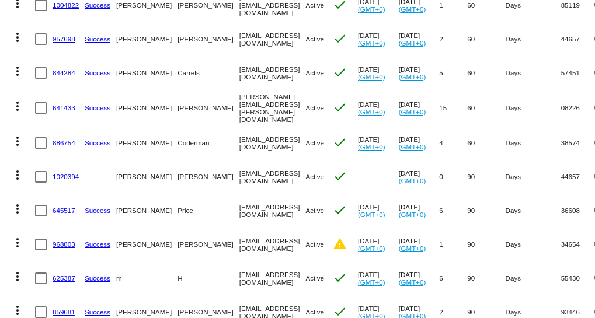
scroll to position [1646, 0]
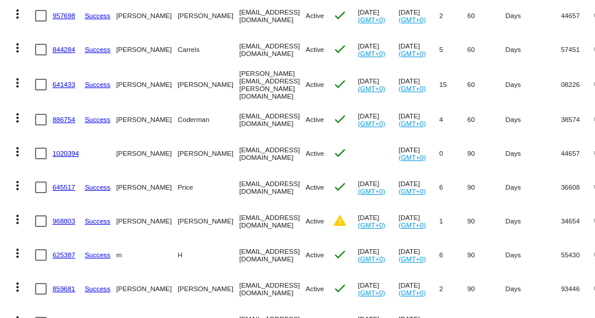
click at [65, 217] on link "968803" at bounding box center [64, 221] width 23 height 8
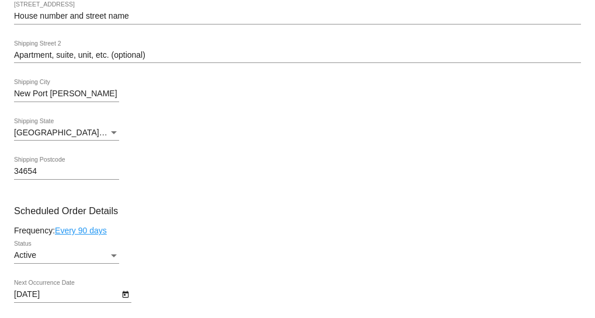
scroll to position [478, 0]
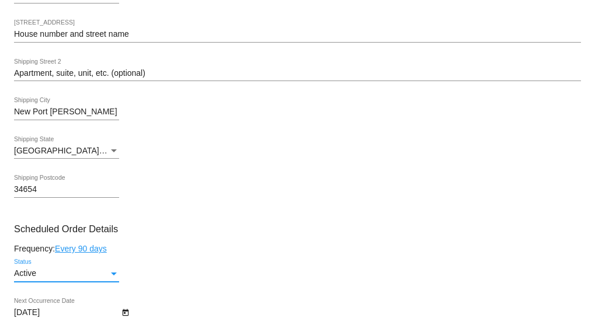
click at [118, 271] on div "Status" at bounding box center [114, 273] width 11 height 9
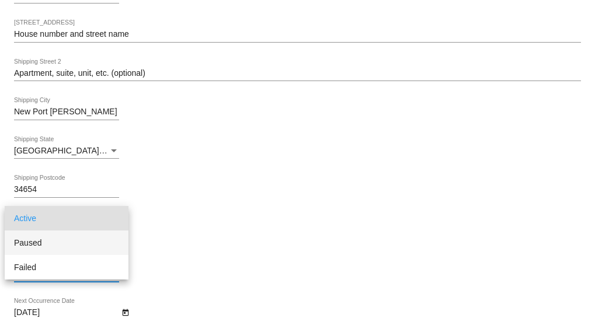
click at [33, 244] on span "Paused" at bounding box center [66, 243] width 105 height 25
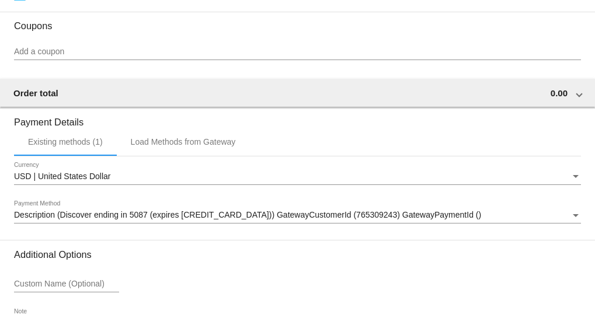
scroll to position [1042, 0]
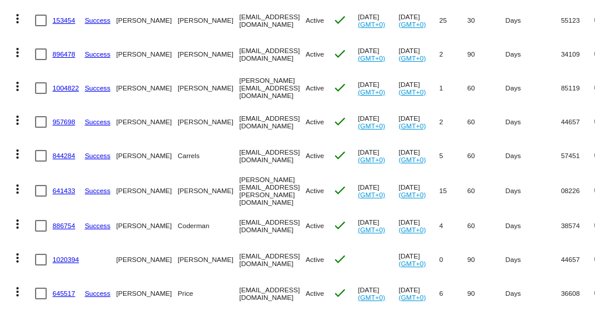
scroll to position [1593, 0]
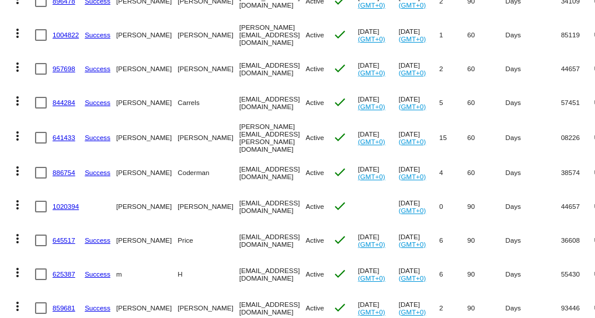
click at [55, 270] on link "625387" at bounding box center [64, 274] width 23 height 8
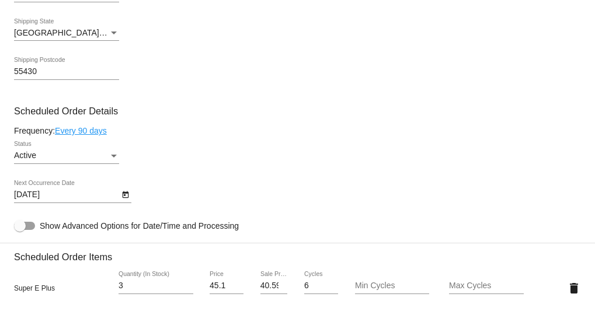
scroll to position [584, 0]
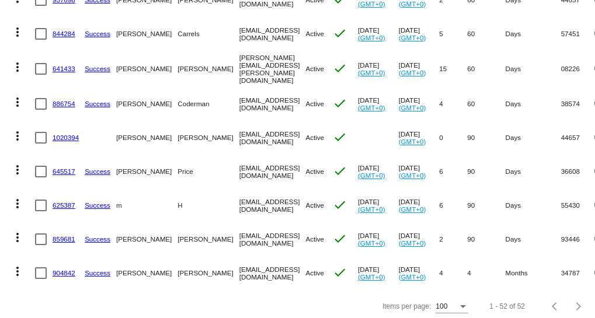
scroll to position [1663, 0]
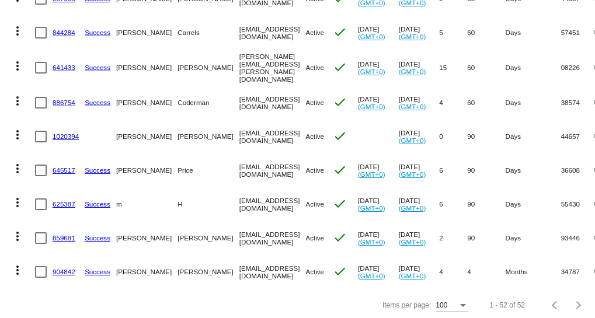
click at [65, 234] on link "859681" at bounding box center [64, 238] width 23 height 8
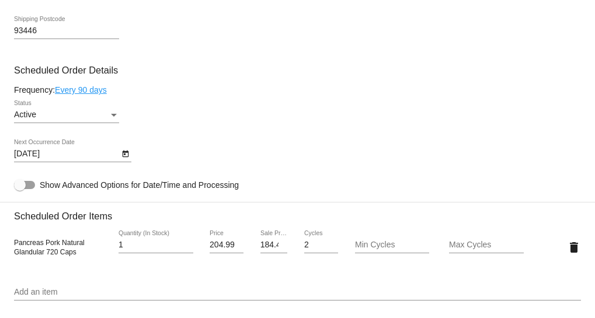
scroll to position [690, 0]
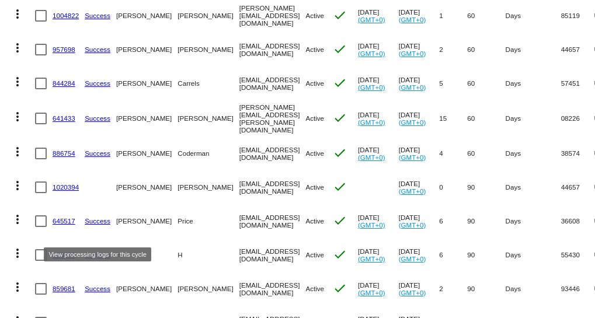
scroll to position [1663, 0]
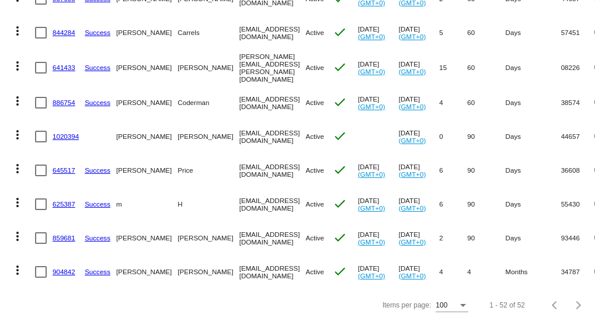
click at [65, 268] on link "904842" at bounding box center [64, 272] width 23 height 8
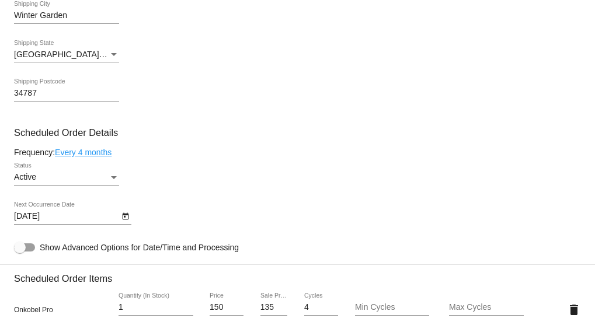
scroll to position [425, 0]
